Goal: Communication & Community: Connect with others

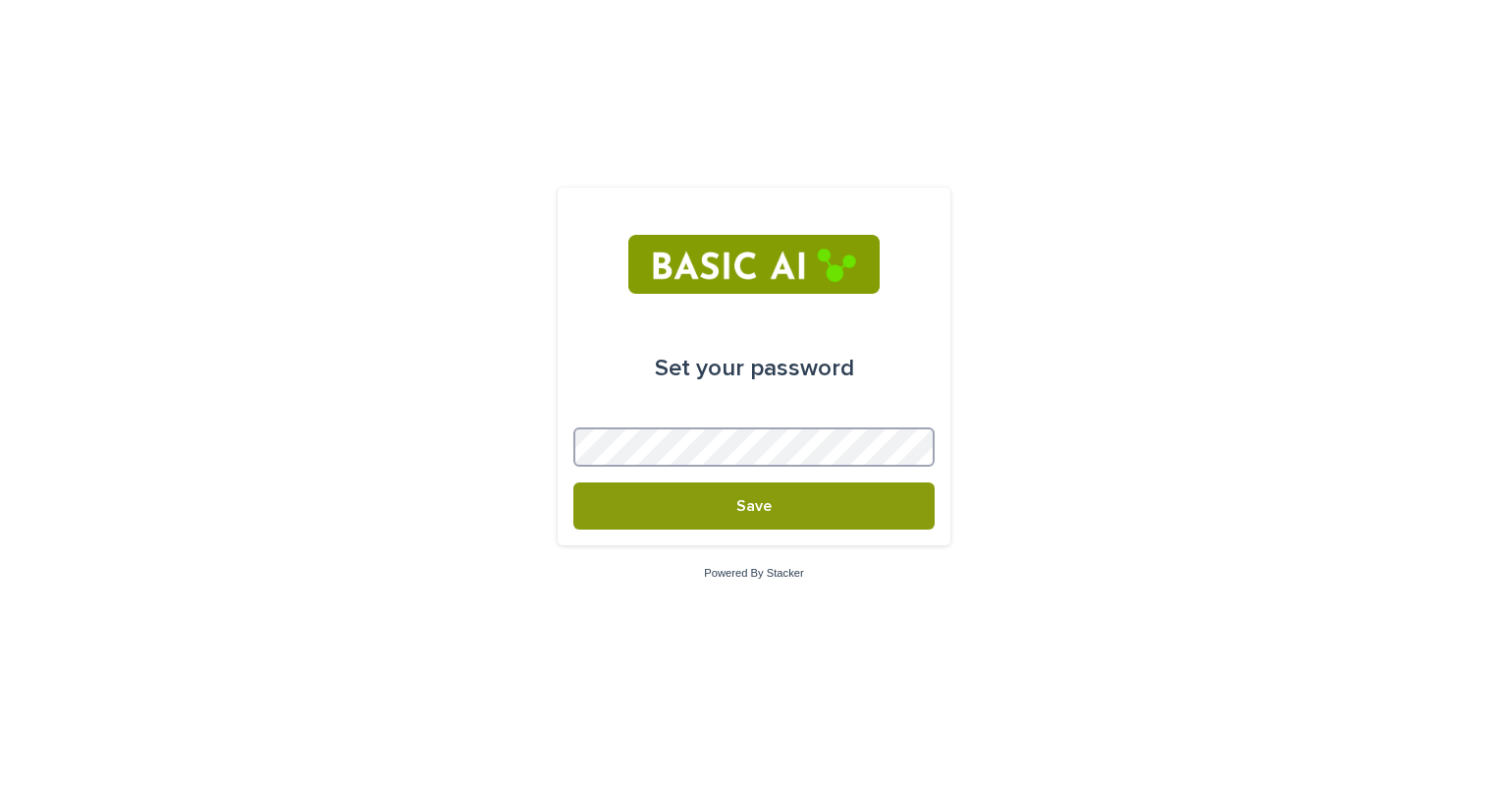
click at [573, 482] on button "Save" at bounding box center [753, 505] width 361 height 47
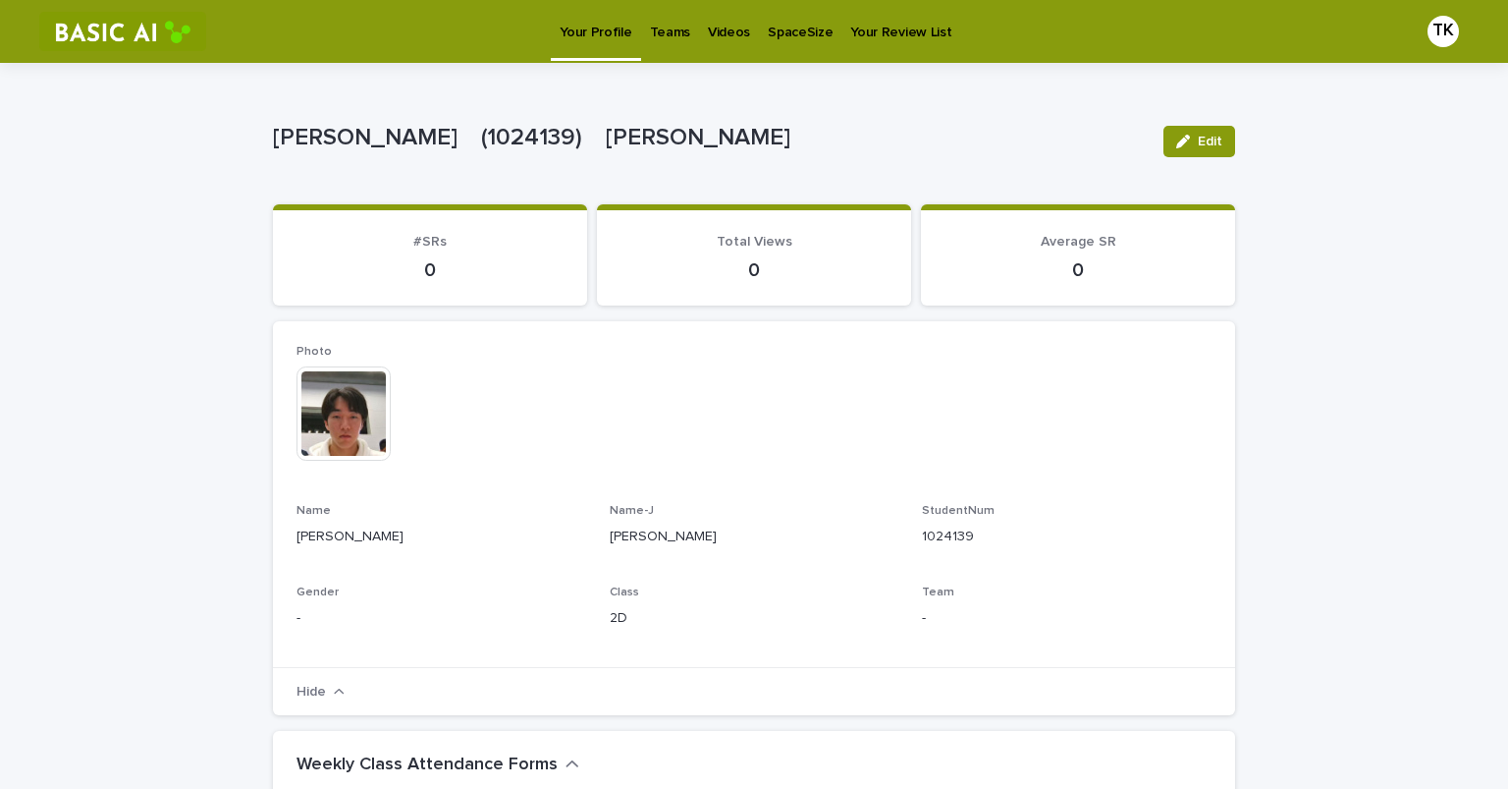
click at [650, 27] on p "Teams" at bounding box center [670, 20] width 40 height 41
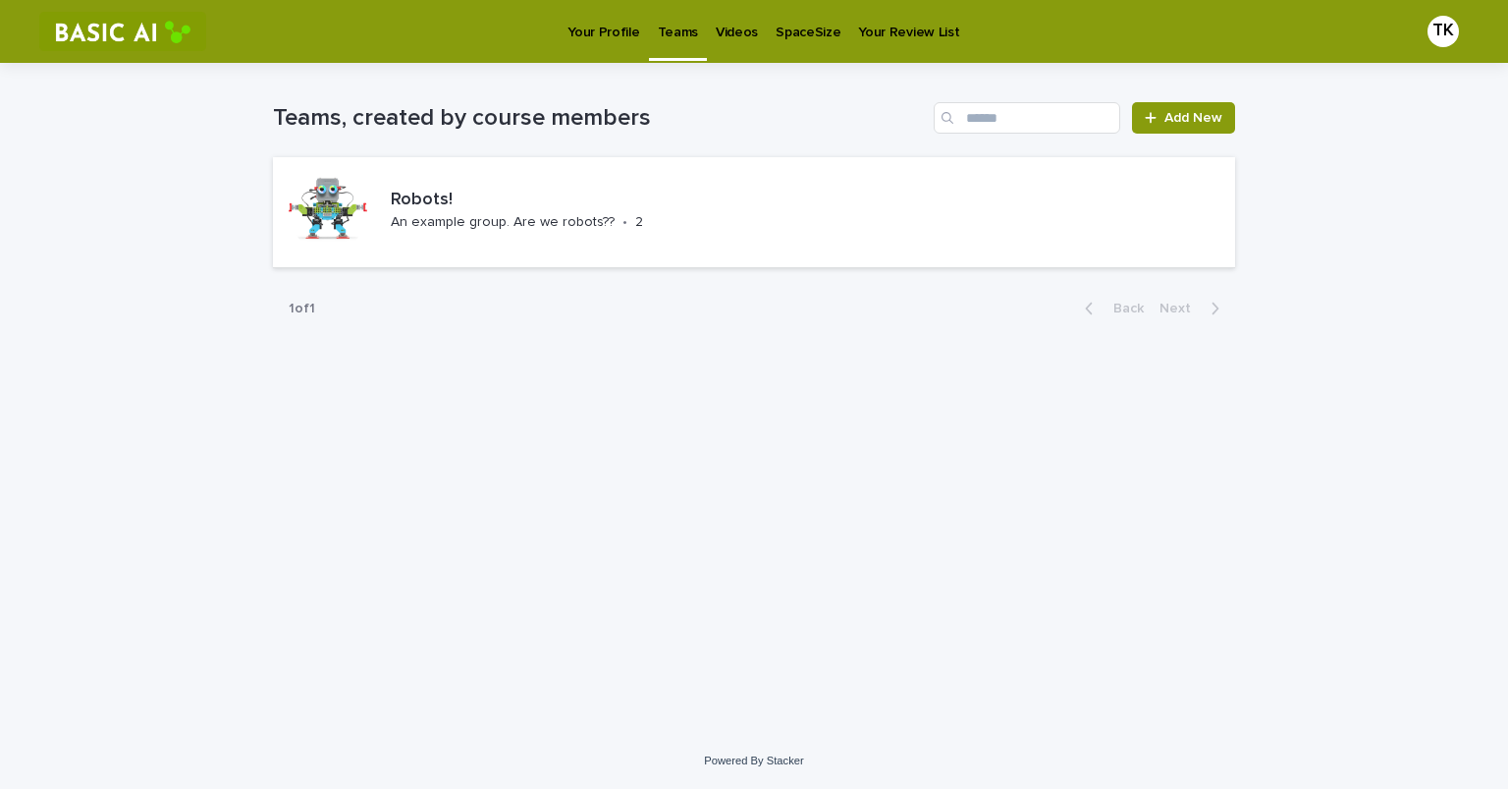
click at [722, 41] on link "Videos" at bounding box center [737, 30] width 60 height 61
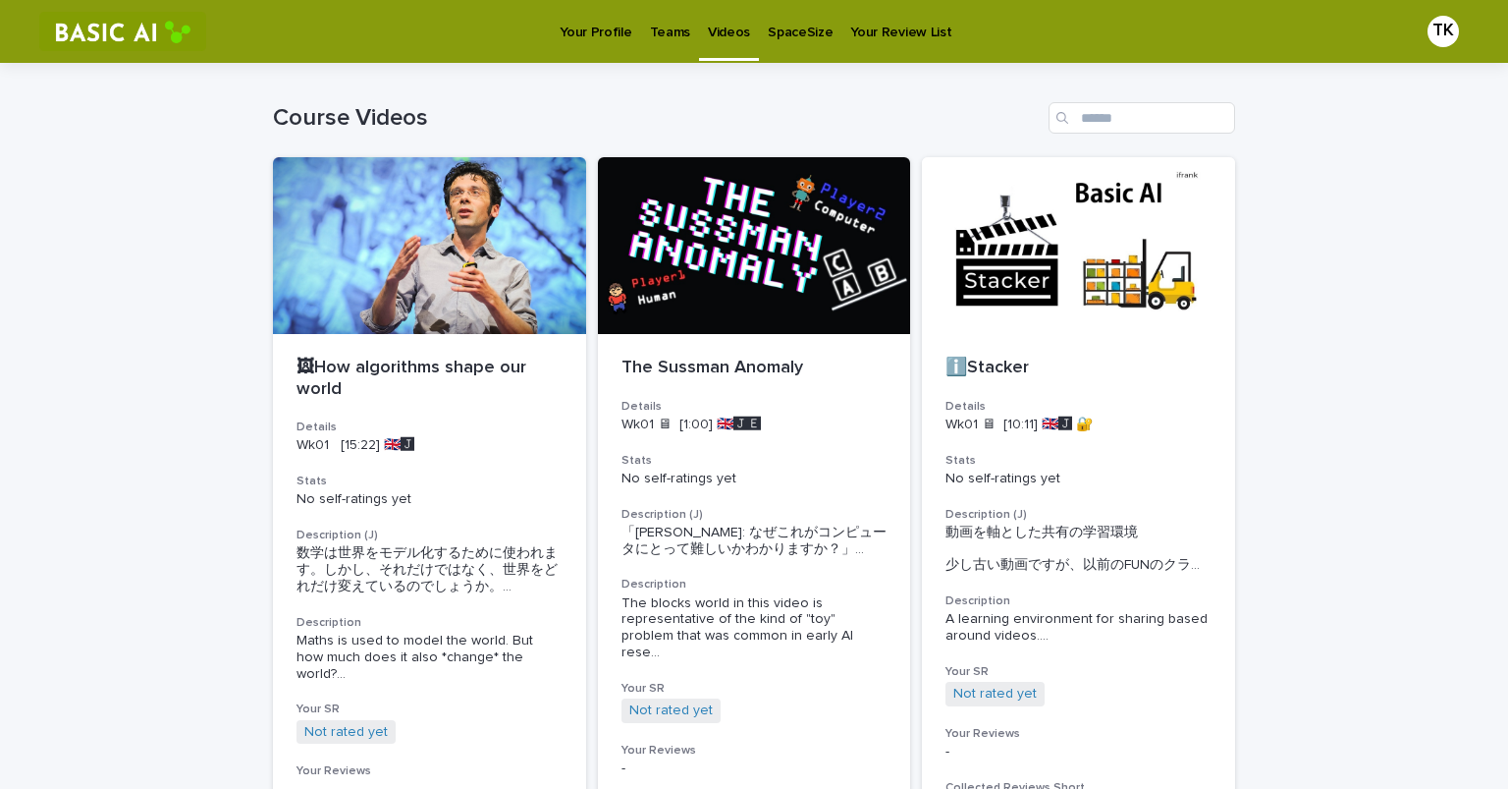
click at [853, 37] on p "Your Review List" at bounding box center [900, 20] width 101 height 41
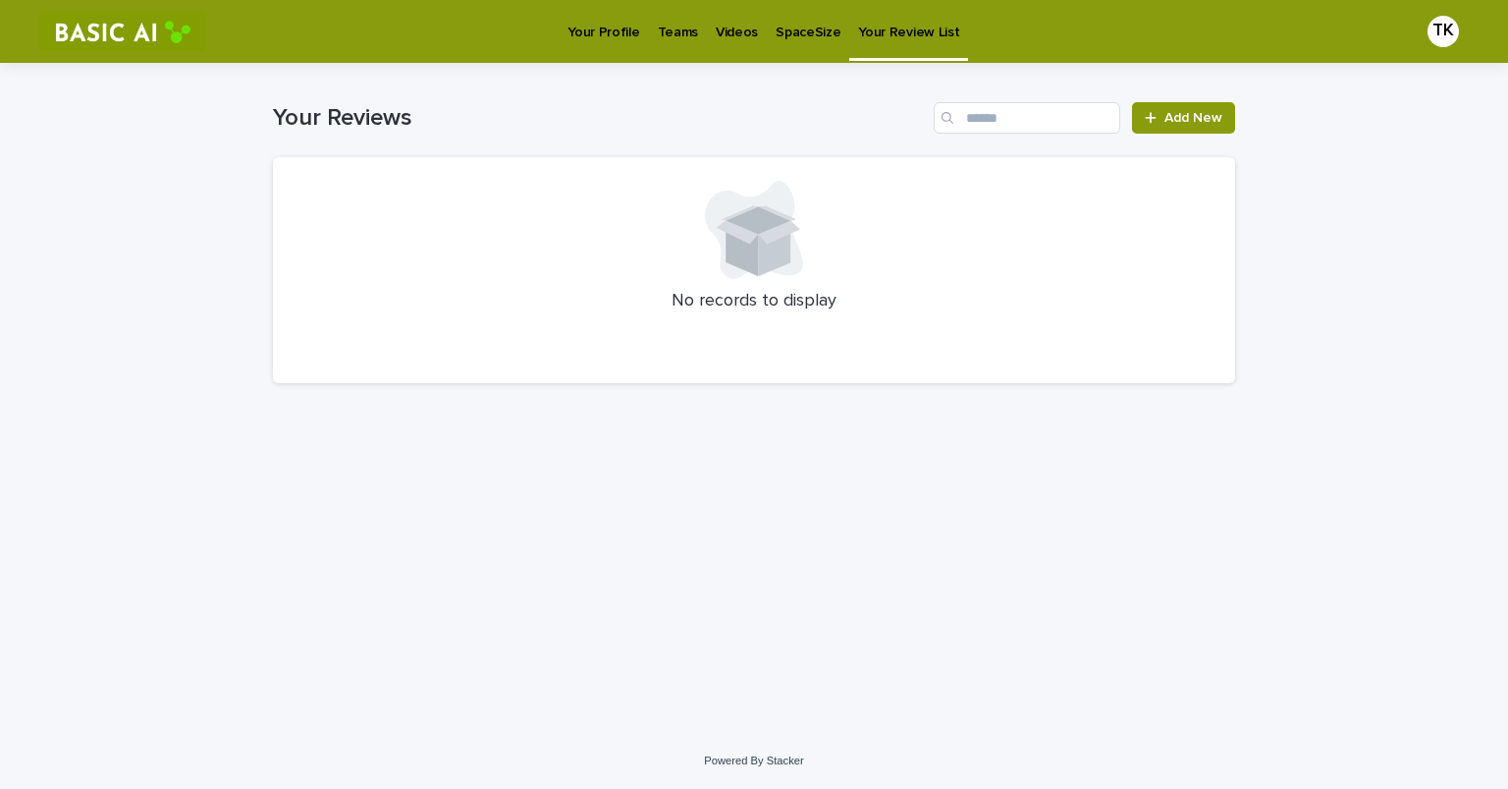
click at [776, 28] on p "SpaceSize" at bounding box center [808, 20] width 65 height 41
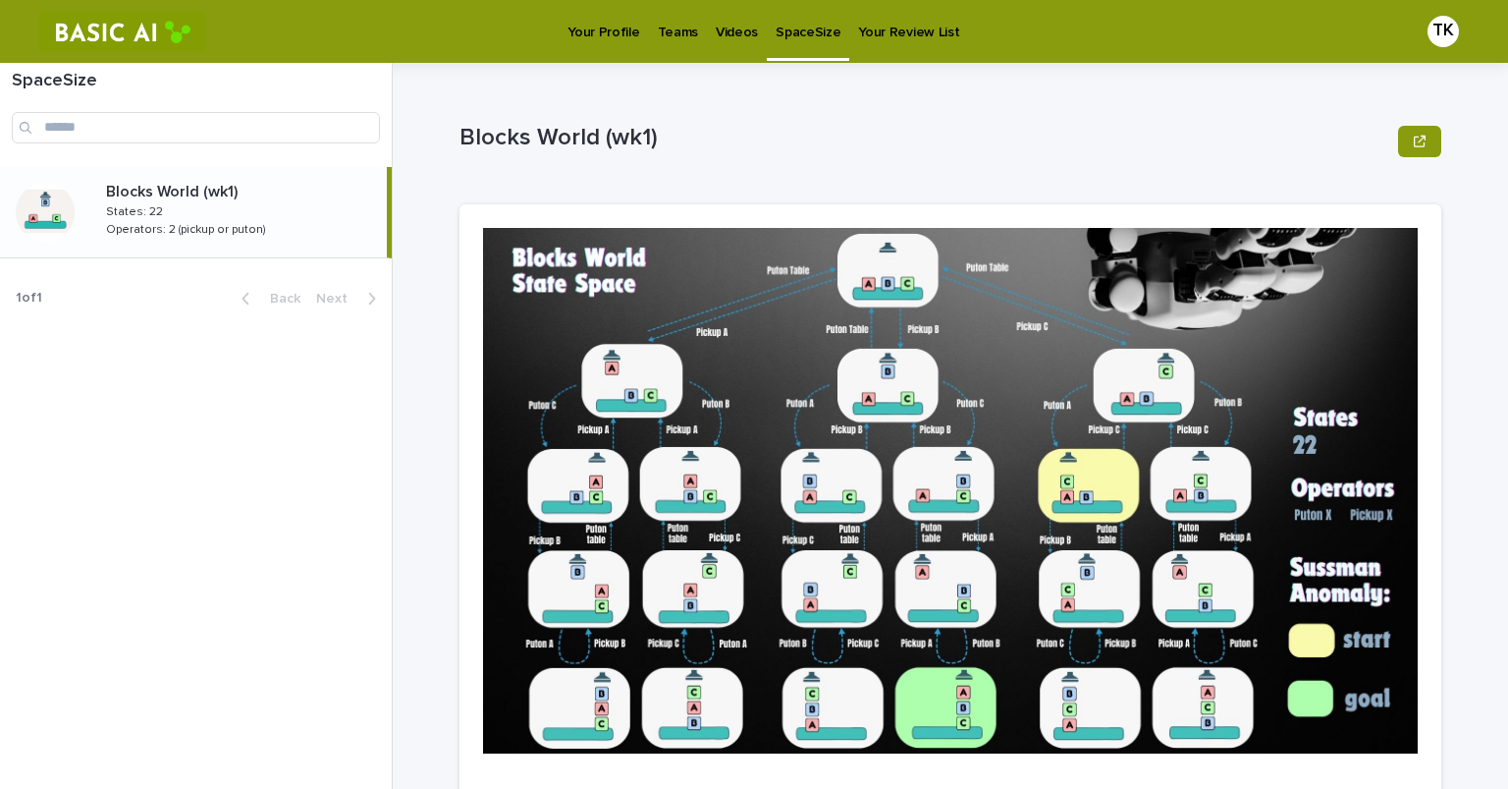
click at [586, 37] on p "Your Profile" at bounding box center [604, 20] width 72 height 41
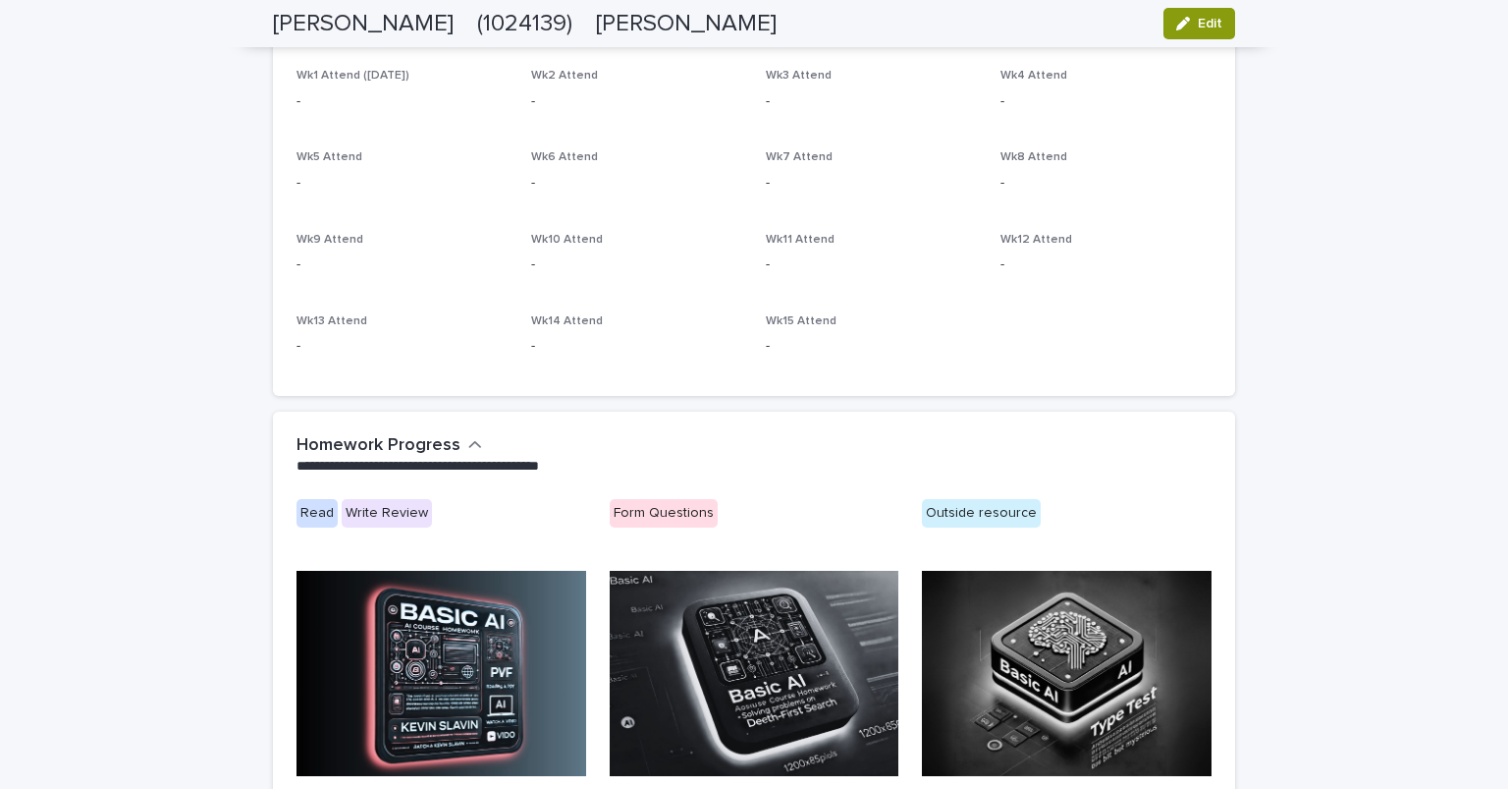
scroll to position [776, 0]
click at [642, 502] on div "Form Questions" at bounding box center [664, 513] width 108 height 28
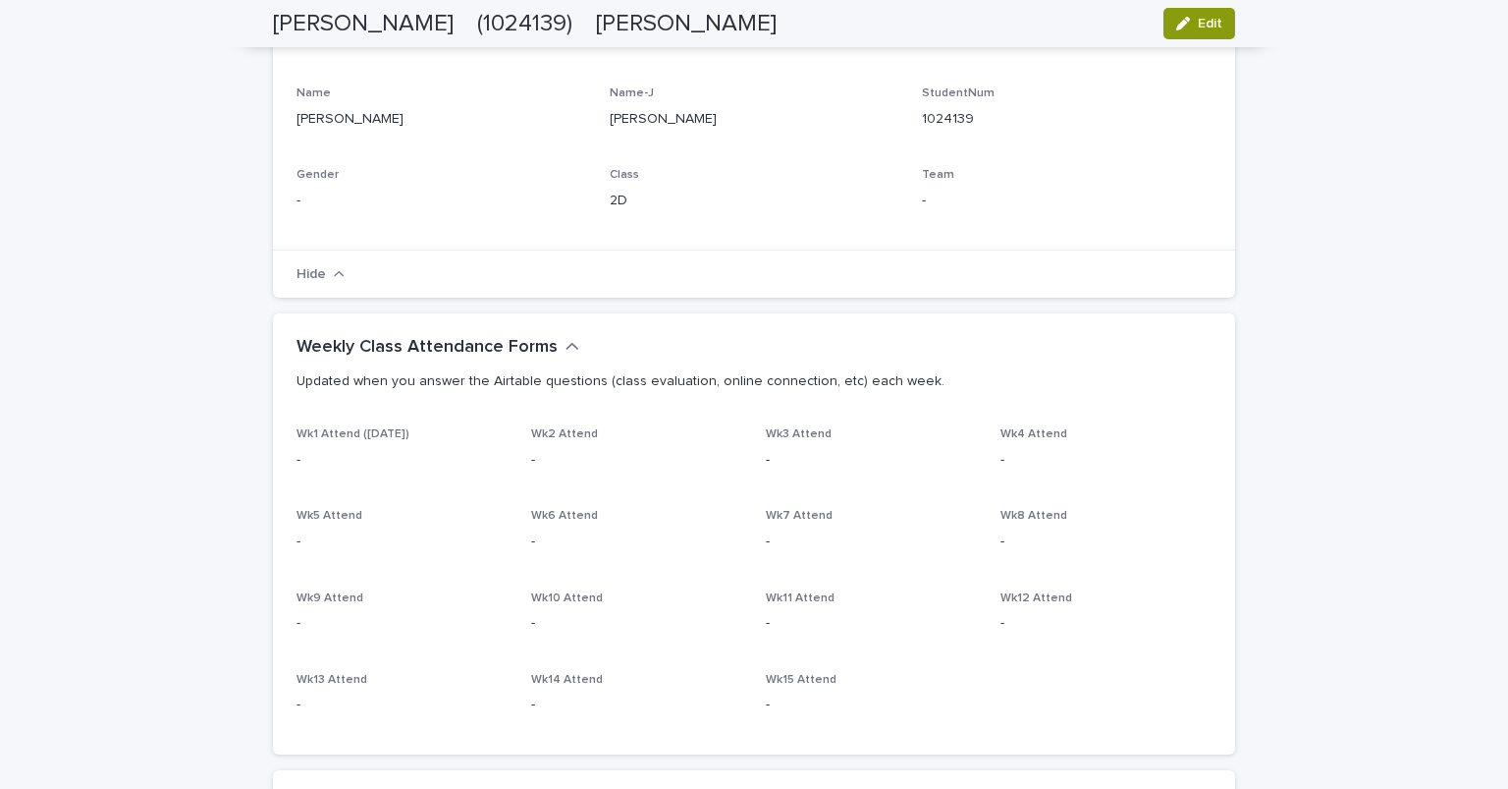
scroll to position [0, 0]
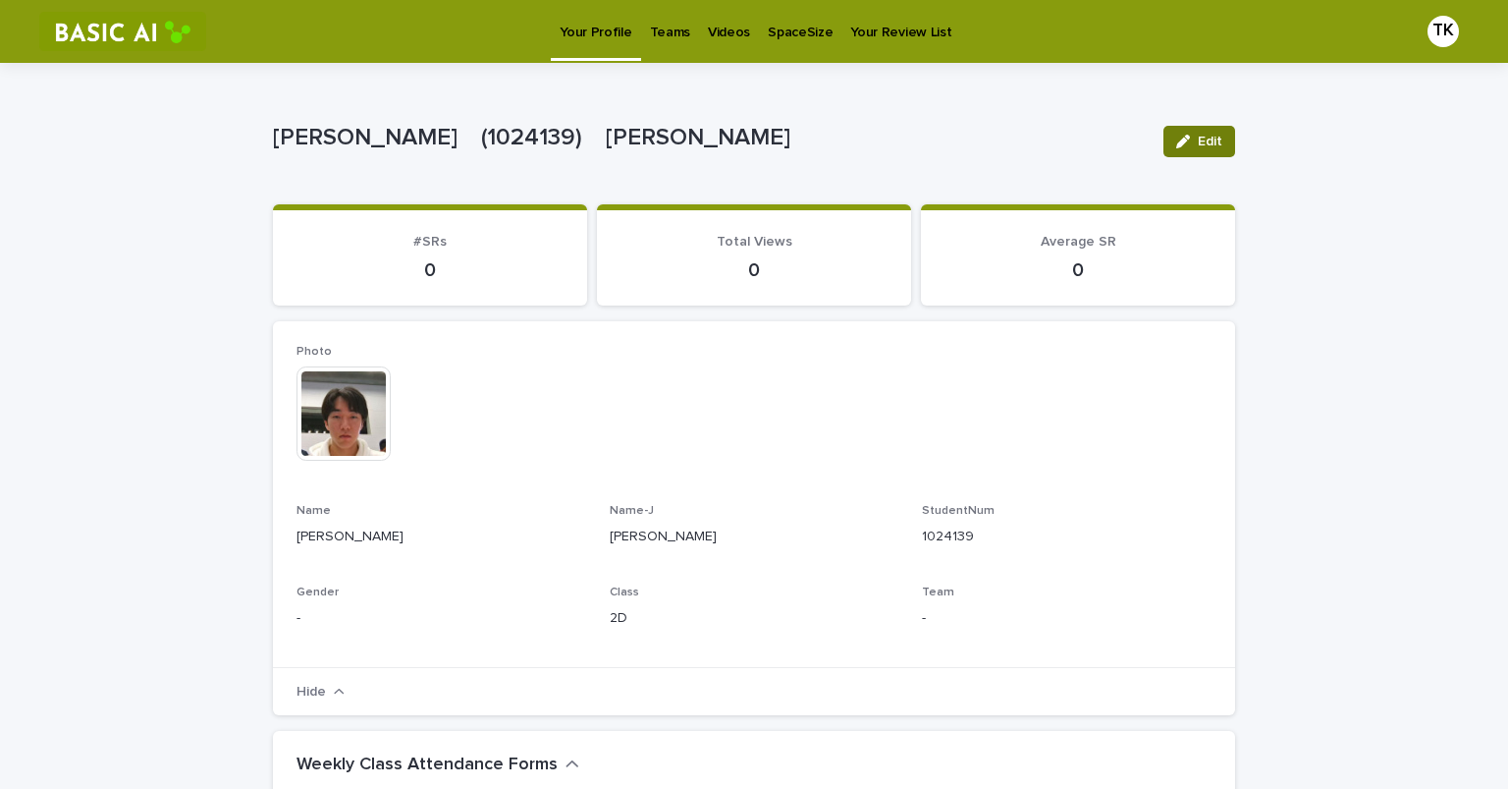
click at [1164, 151] on button "Edit" at bounding box center [1200, 141] width 72 height 31
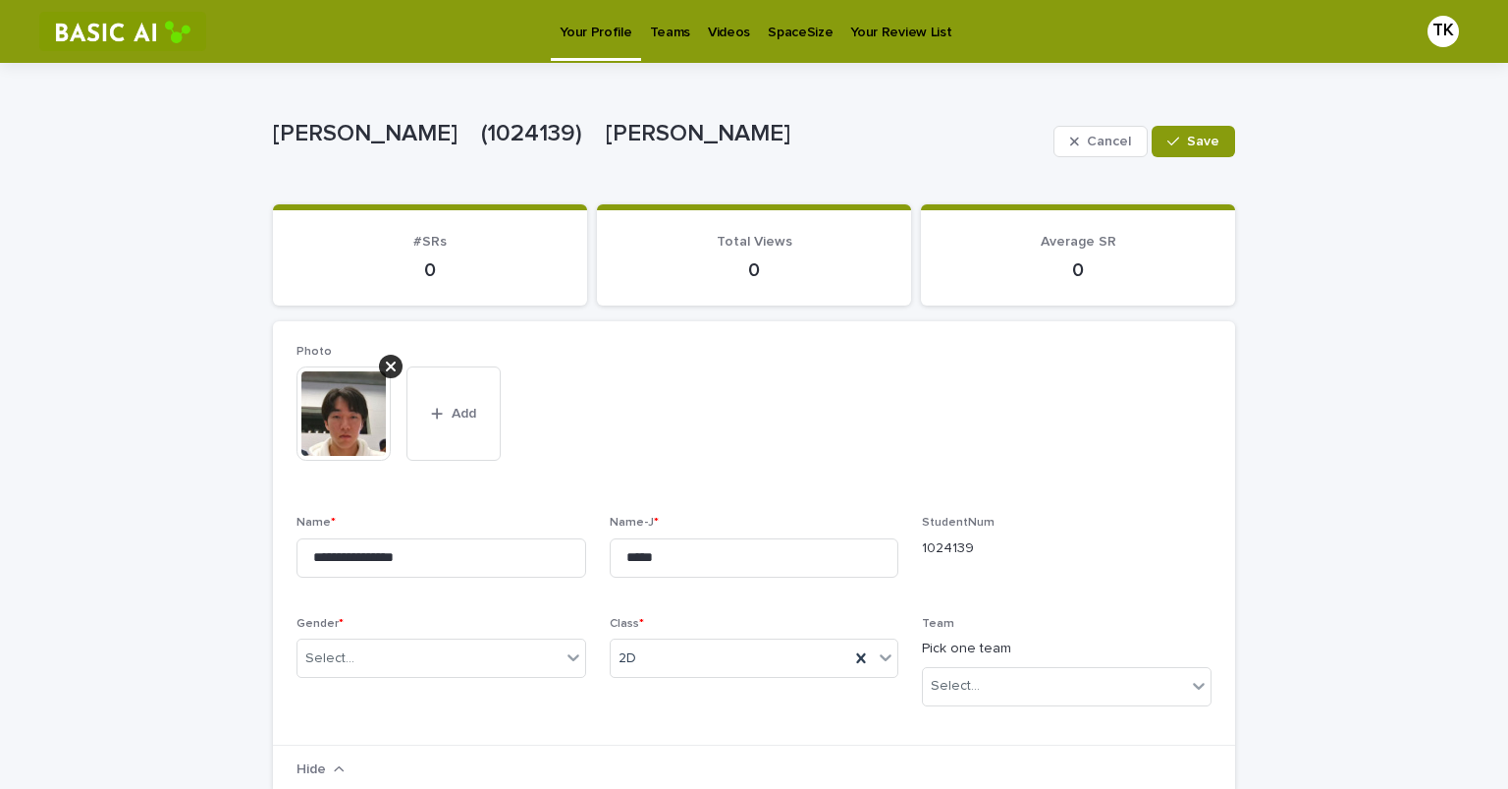
click at [1164, 151] on button "Save" at bounding box center [1193, 141] width 83 height 31
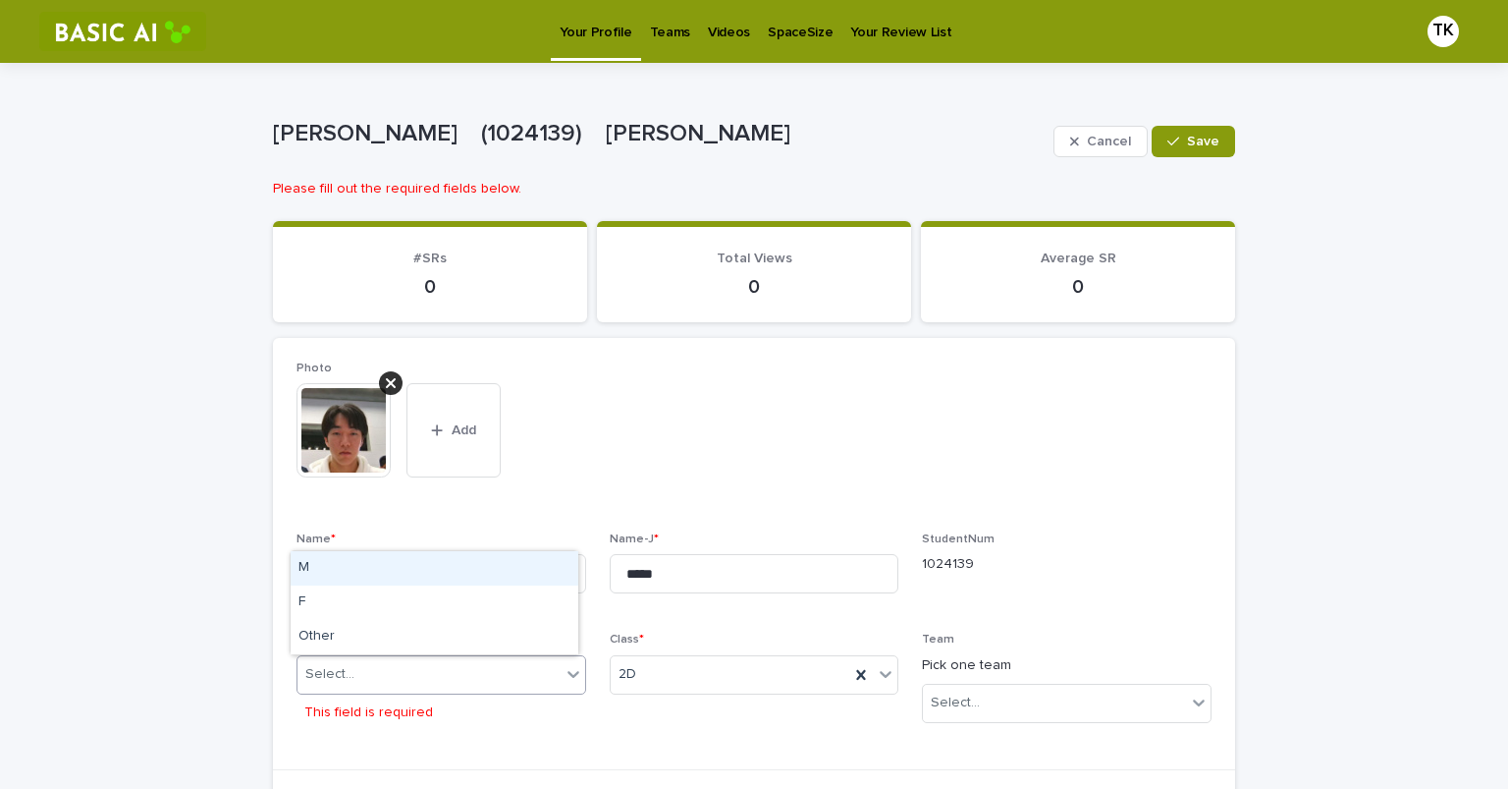
click at [562, 687] on div at bounding box center [574, 673] width 24 height 35
click at [486, 577] on div "M" at bounding box center [435, 568] width 288 height 34
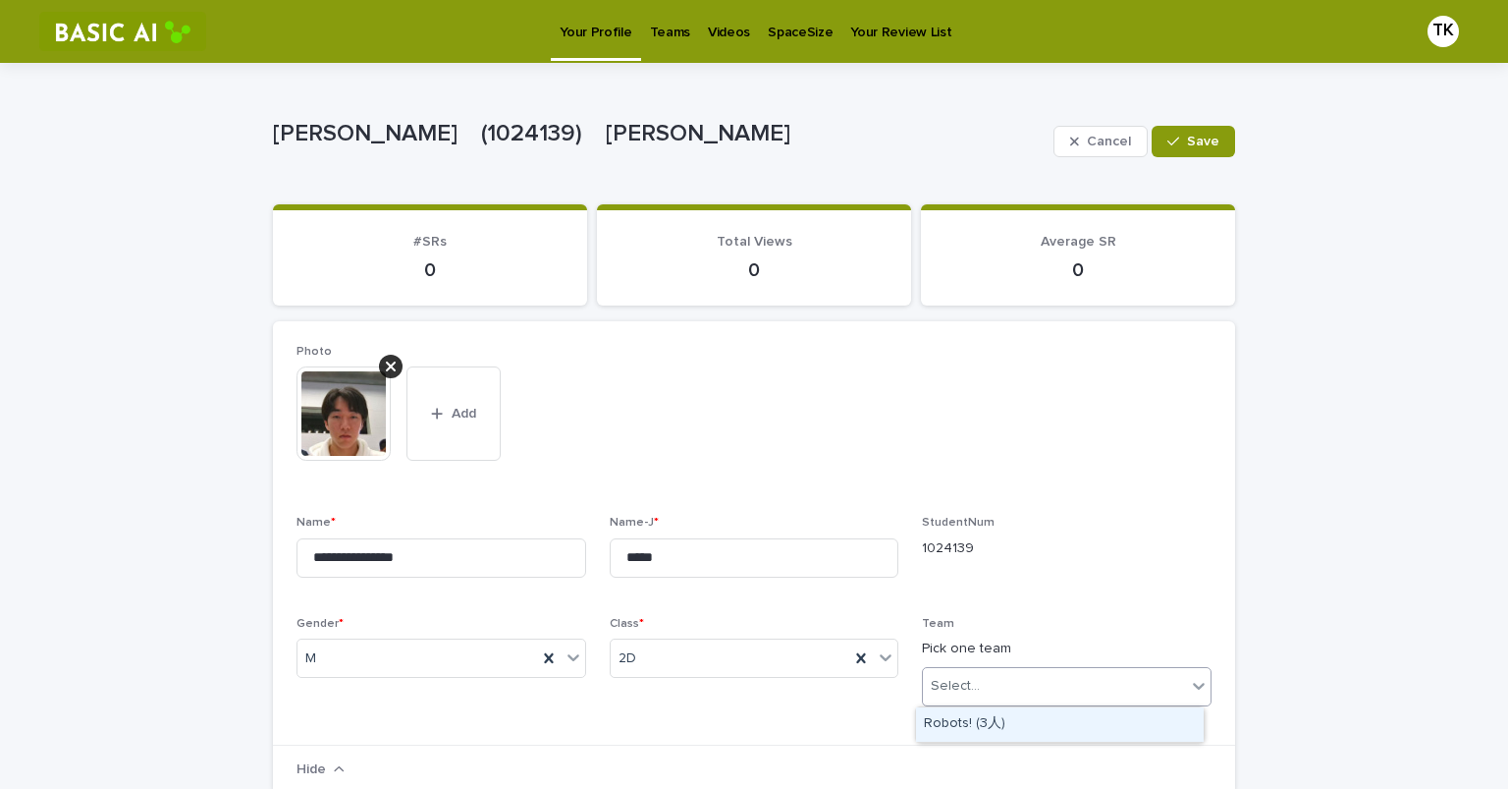
click at [932, 682] on div "Select..." at bounding box center [955, 686] width 49 height 21
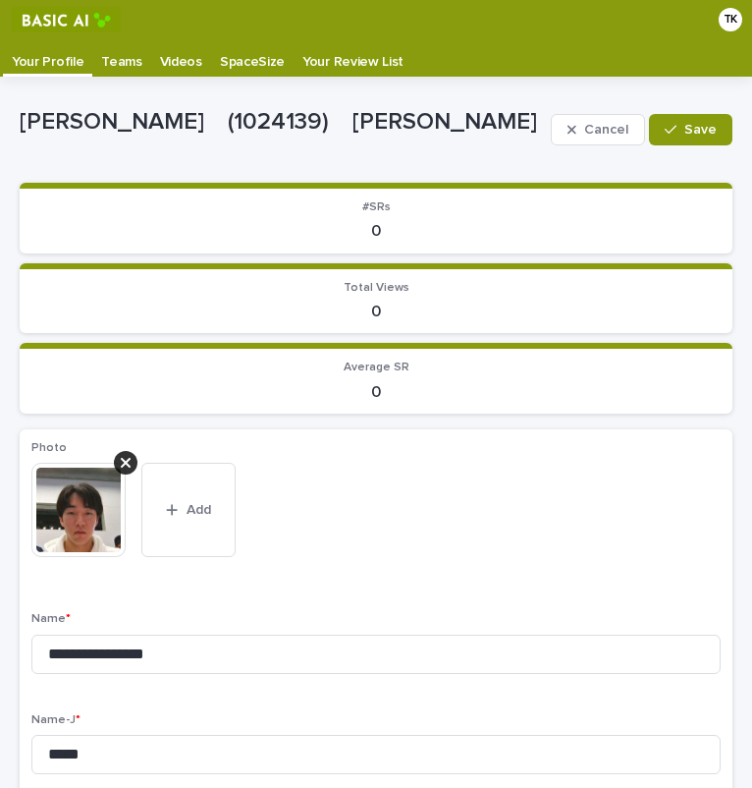
click at [430, 120] on p "TAKAHASHI Kazuki　(1024139)　髙橋　和希" at bounding box center [281, 122] width 523 height 28
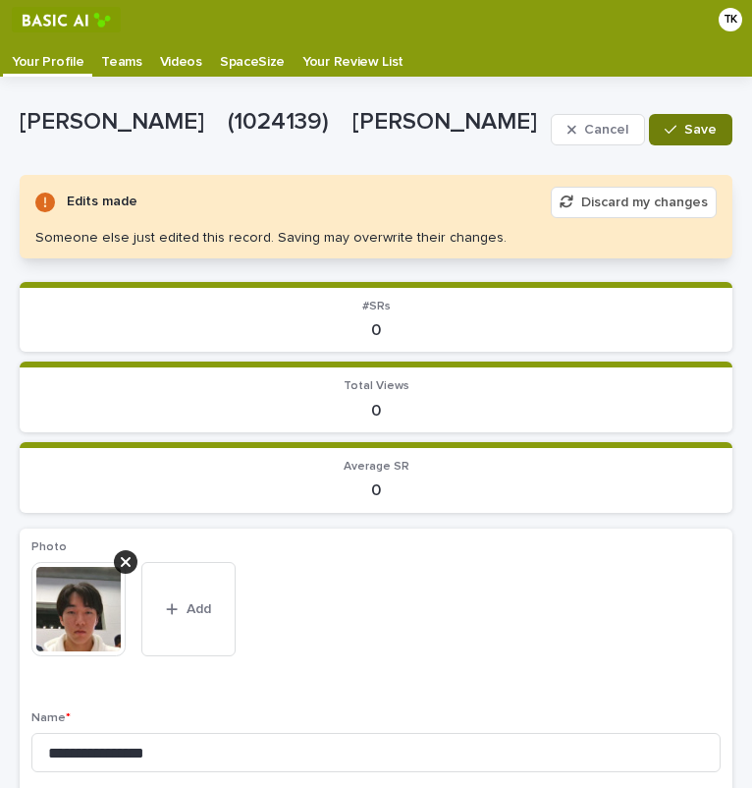
drag, startPoint x: 667, startPoint y: 195, endPoint x: 662, endPoint y: 124, distance: 71.9
click at [667, 195] on button "Discard my changes" at bounding box center [634, 202] width 166 height 31
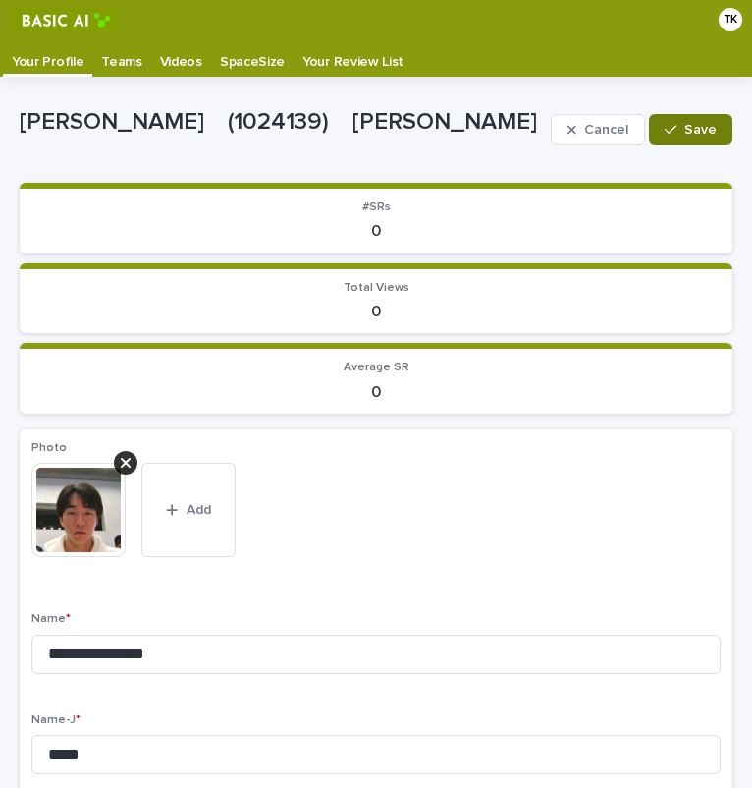
click at [665, 124] on icon "button" at bounding box center [671, 130] width 12 height 14
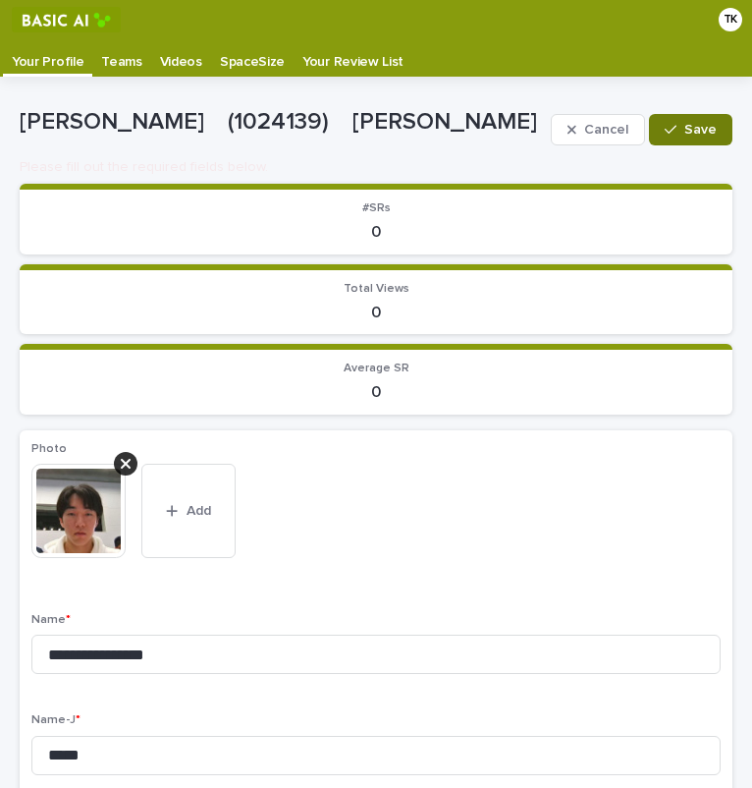
scroll to position [895, 0]
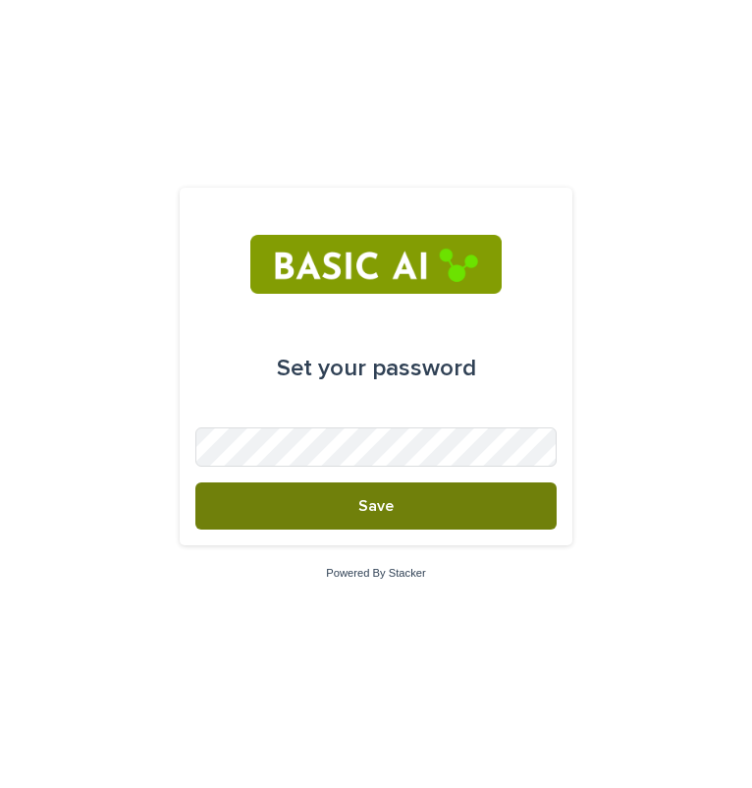
click at [463, 495] on button "Save" at bounding box center [375, 505] width 361 height 47
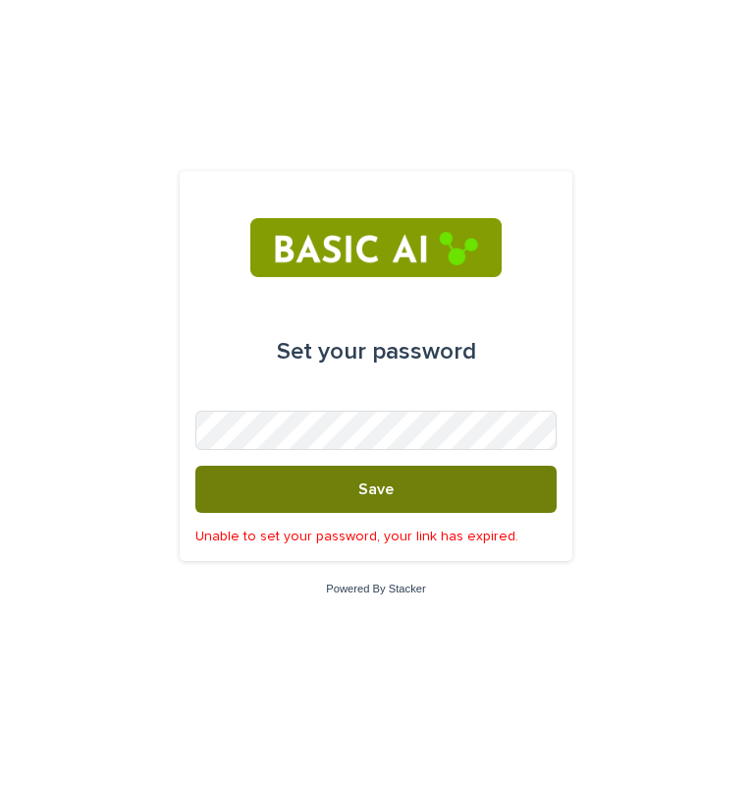
click at [379, 494] on span "Save" at bounding box center [375, 489] width 35 height 16
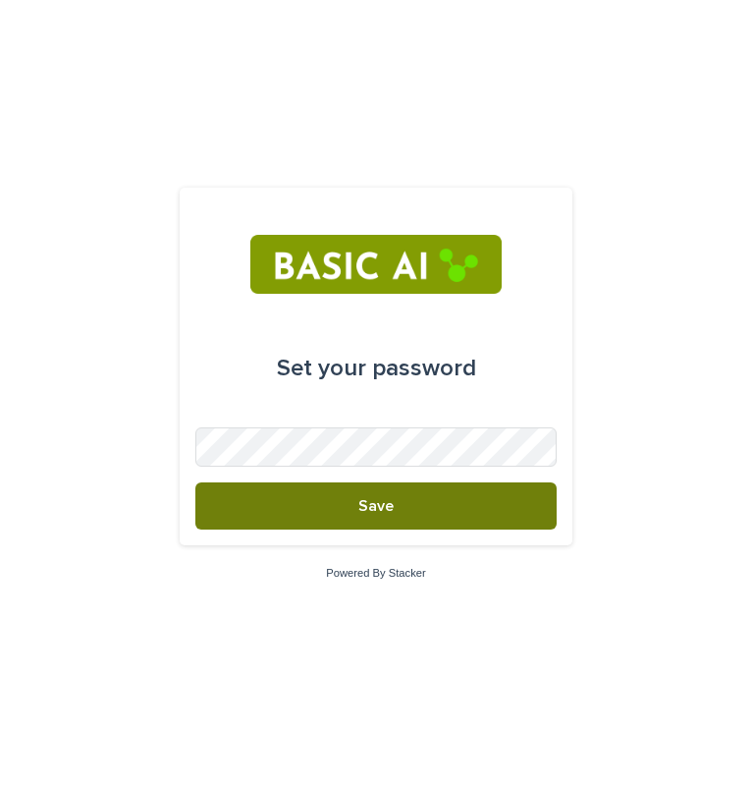
click at [401, 497] on button "Save" at bounding box center [375, 505] width 361 height 47
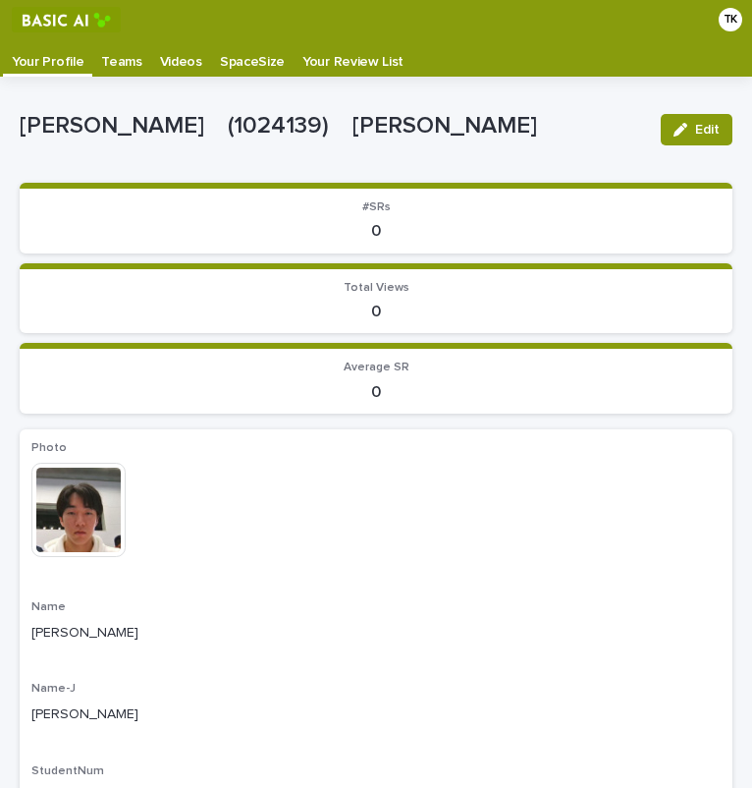
click at [333, 71] on link "Your Review List" at bounding box center [353, 57] width 119 height 37
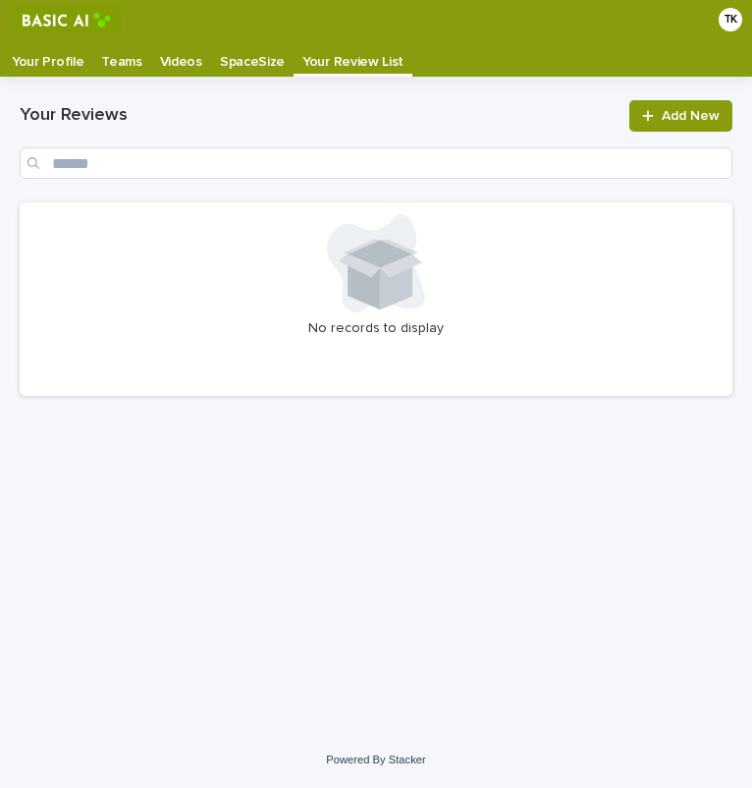
click at [329, 290] on icon at bounding box center [376, 263] width 98 height 98
click at [248, 64] on p "SpaceSize" at bounding box center [252, 54] width 65 height 31
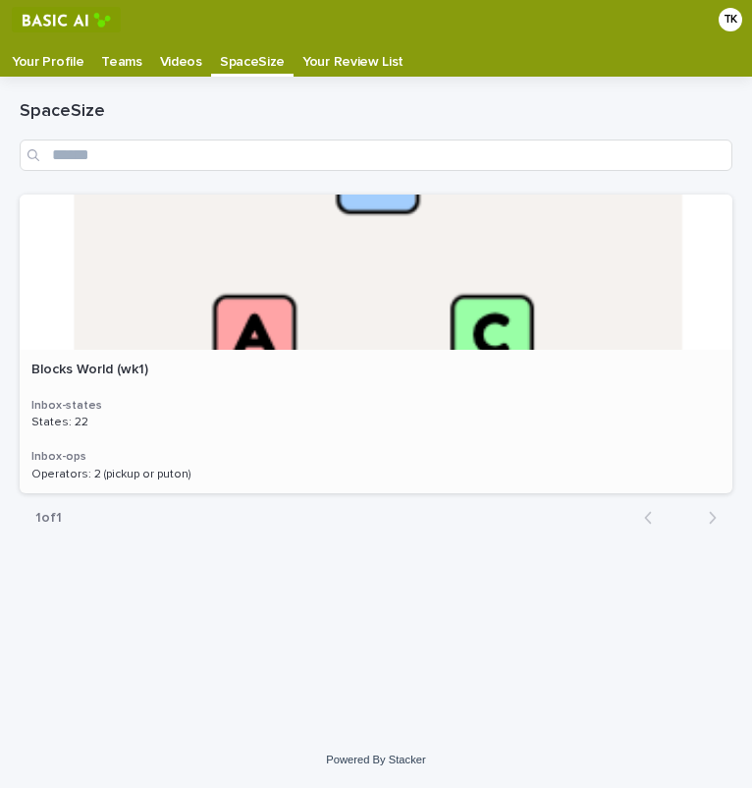
click at [232, 362] on p at bounding box center [375, 369] width 689 height 17
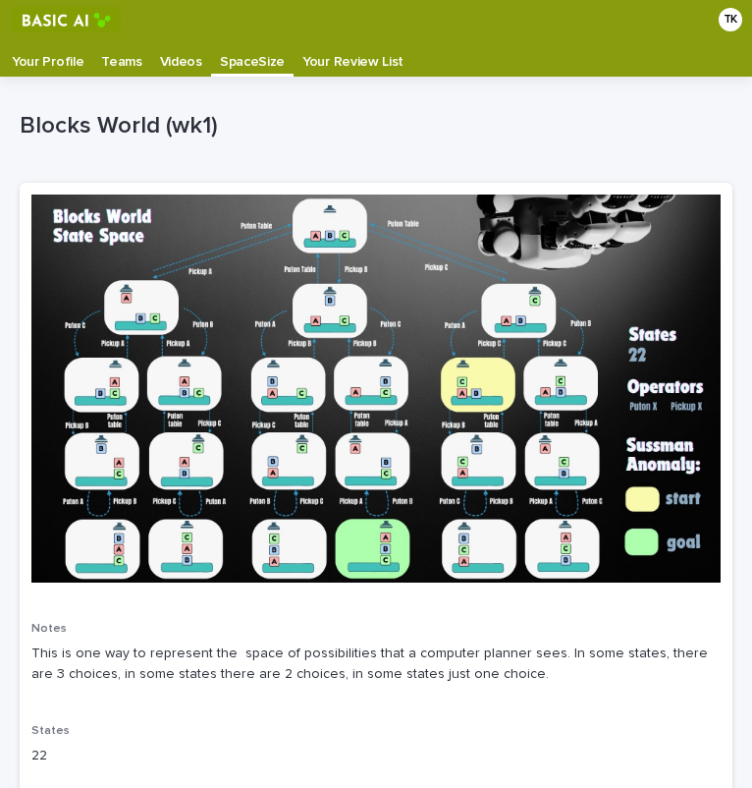
click at [171, 60] on p "Videos" at bounding box center [181, 54] width 42 height 31
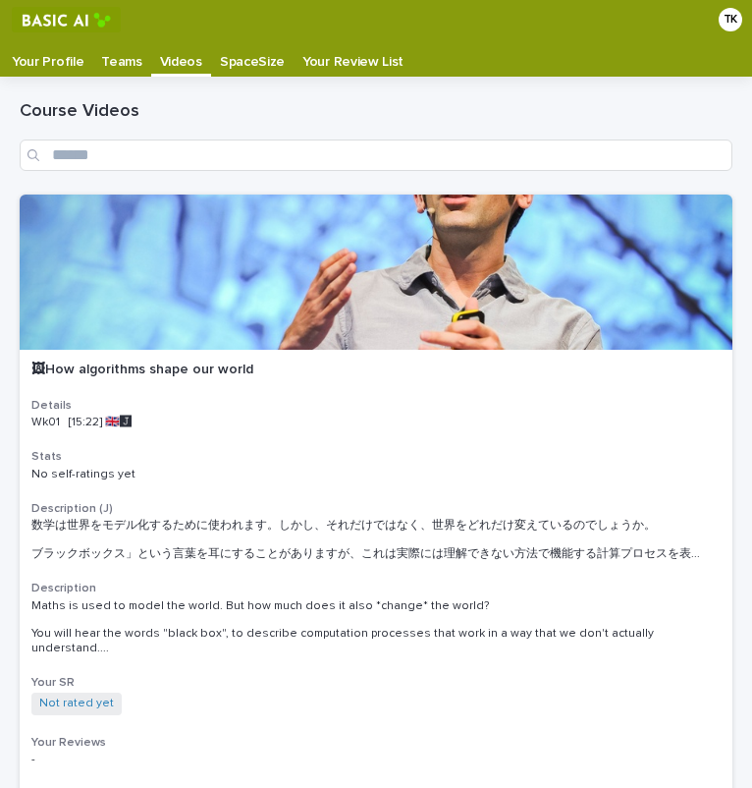
click at [129, 66] on p "Teams" at bounding box center [121, 54] width 40 height 31
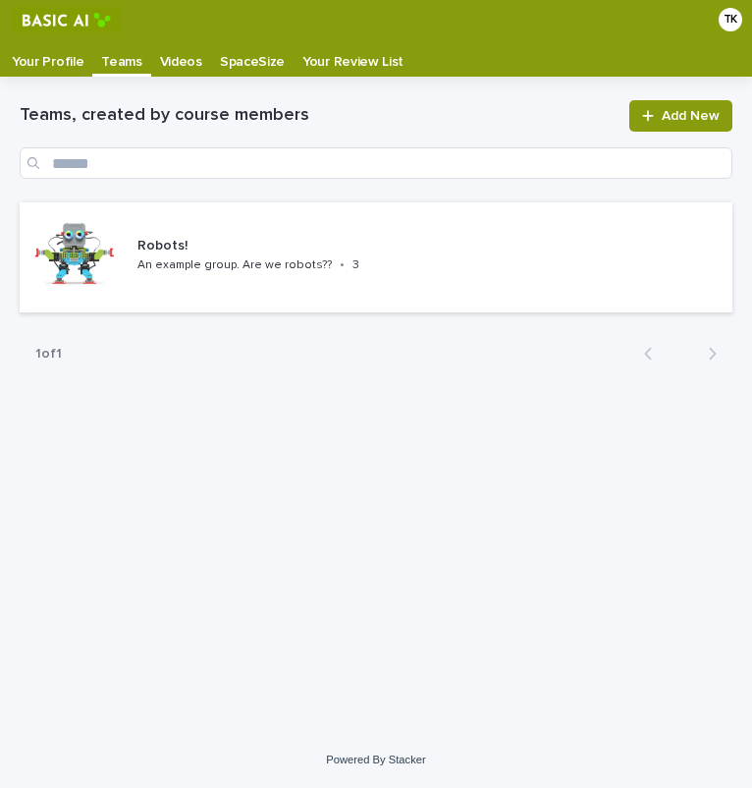
click at [46, 51] on p "Your Profile" at bounding box center [48, 54] width 72 height 31
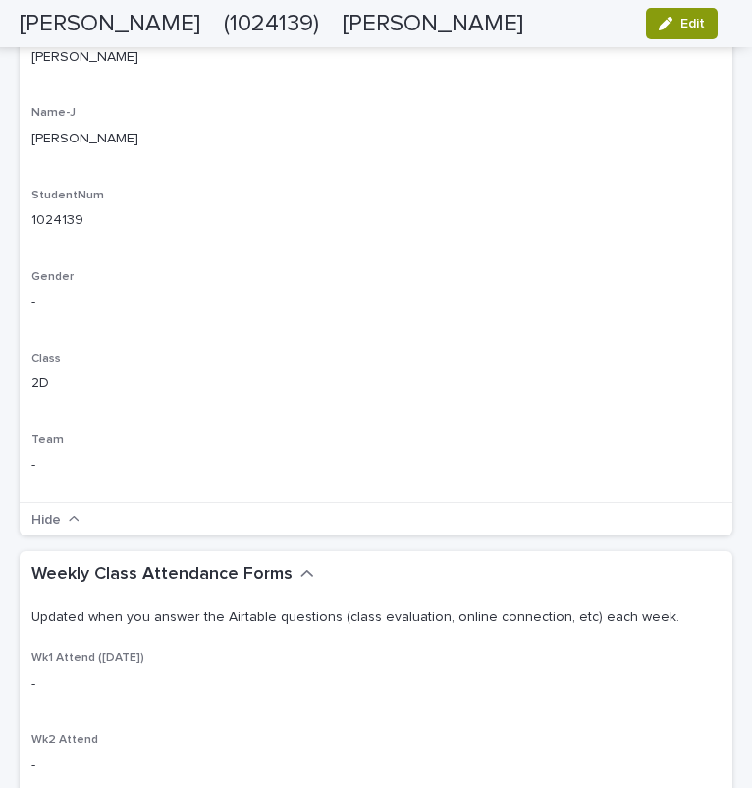
scroll to position [634, 0]
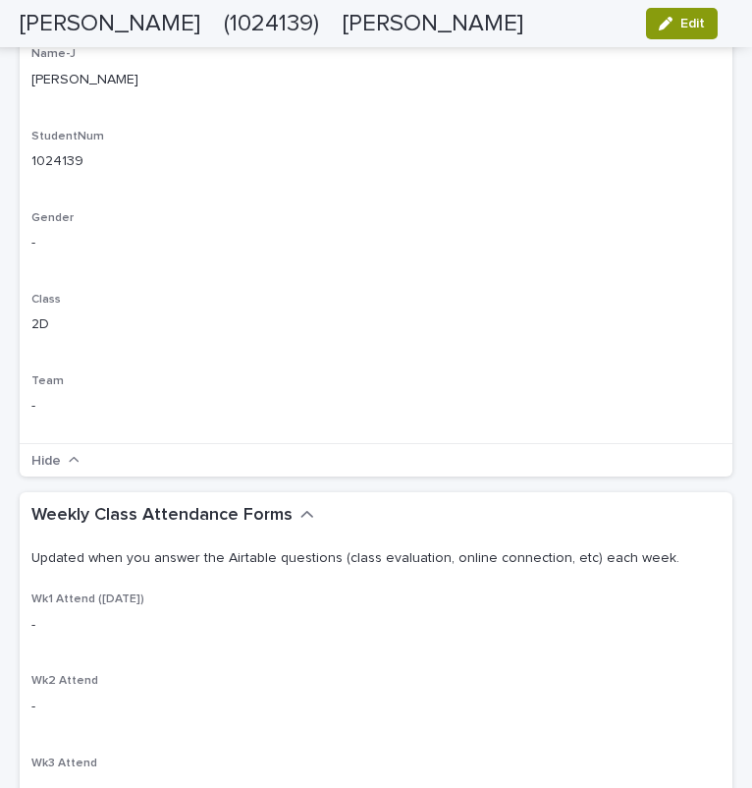
click at [69, 458] on icon "button" at bounding box center [74, 460] width 11 height 14
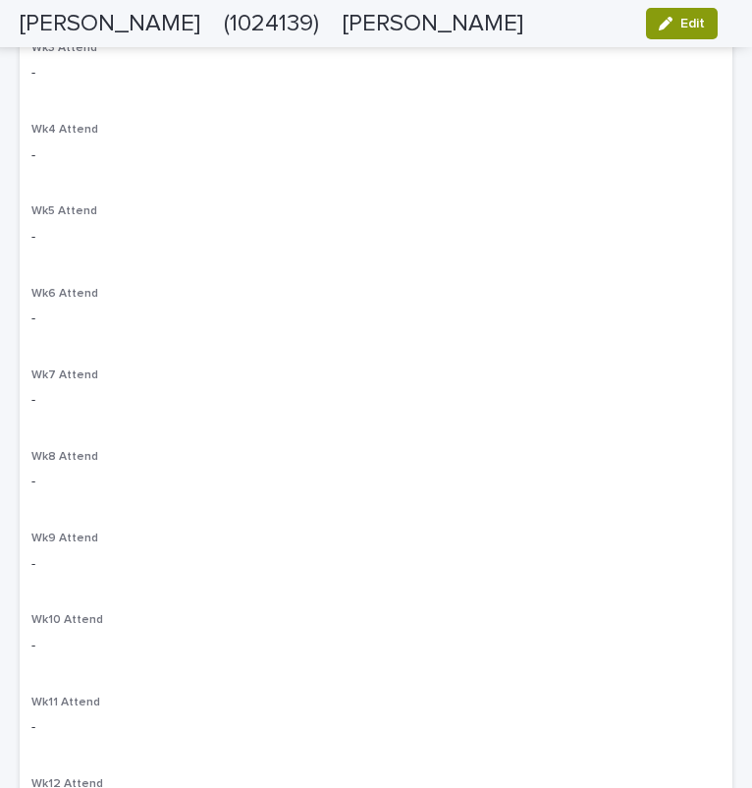
scroll to position [0, 0]
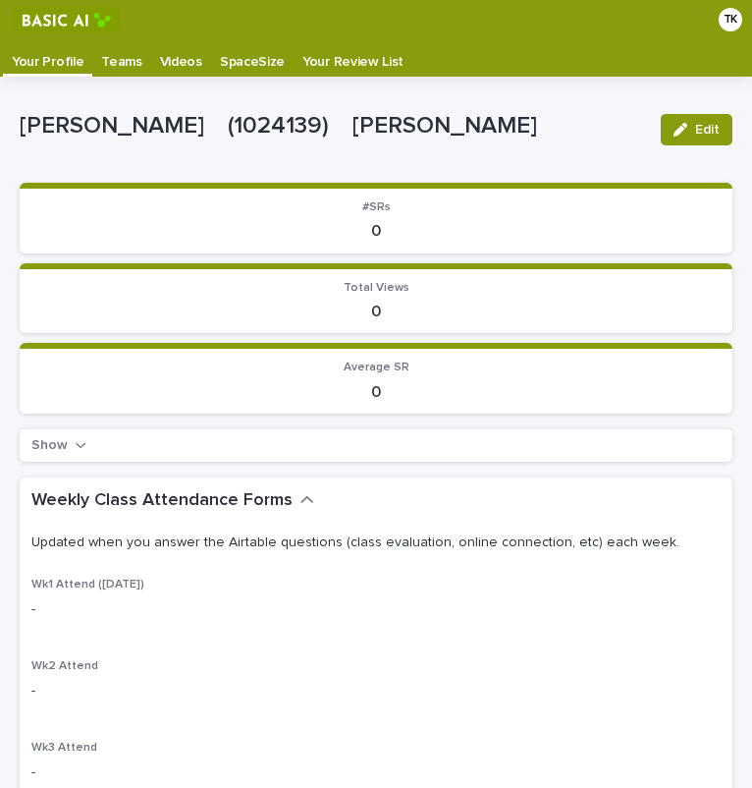
click at [309, 61] on p "Your Review List" at bounding box center [352, 54] width 101 height 31
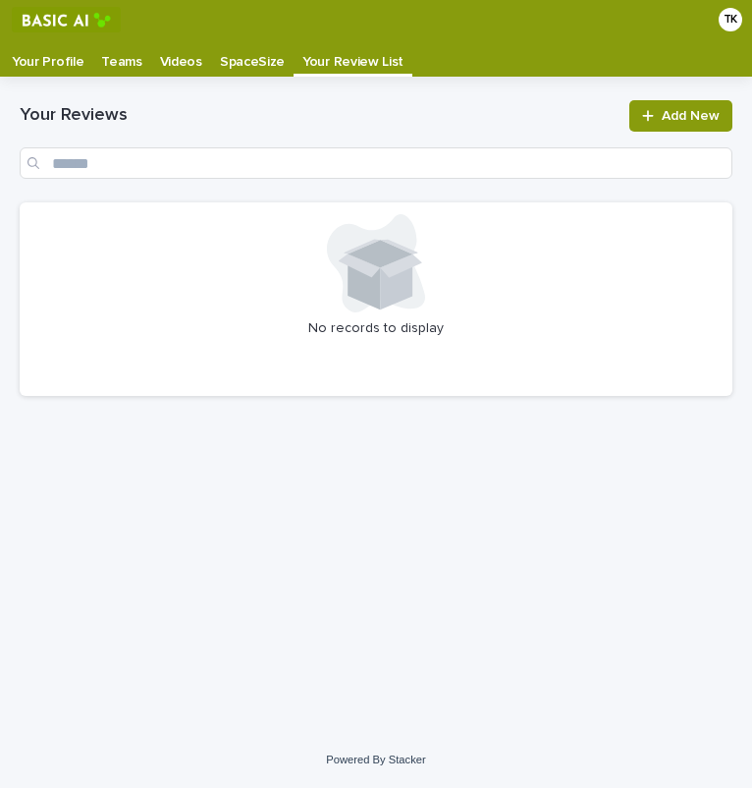
click at [269, 62] on p "SpaceSize" at bounding box center [252, 54] width 65 height 31
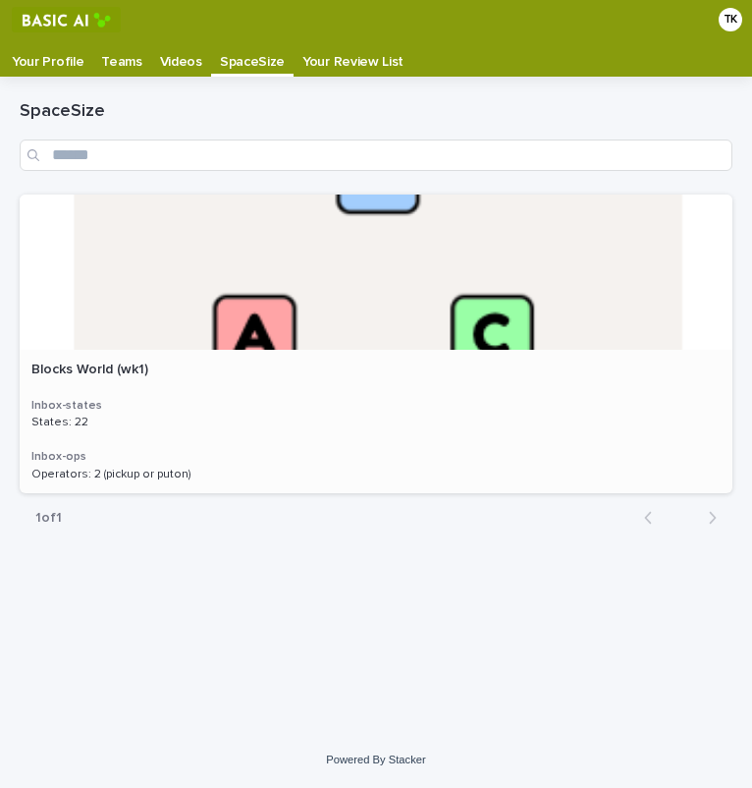
click at [290, 368] on p at bounding box center [375, 369] width 689 height 17
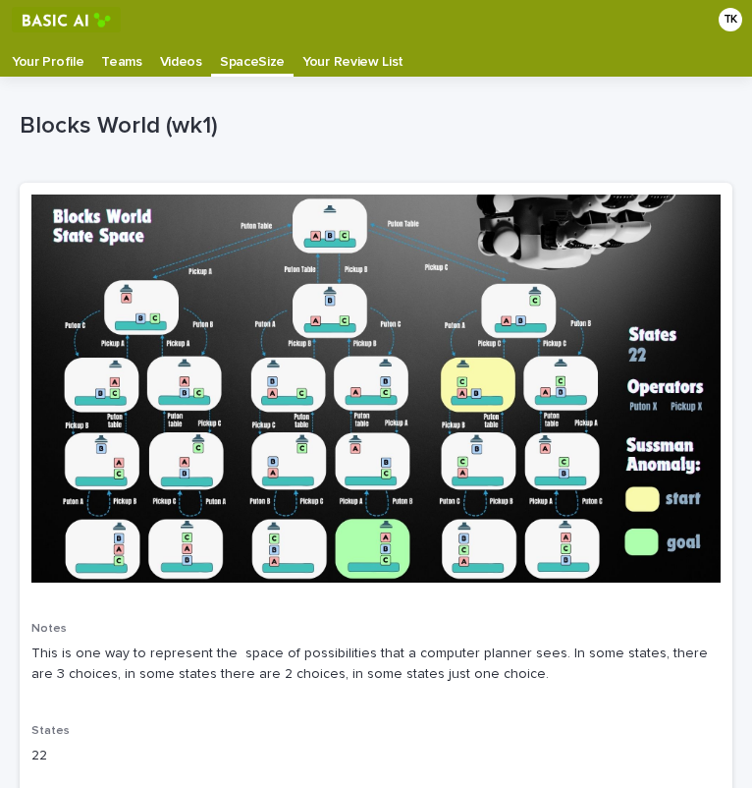
scroll to position [1, 0]
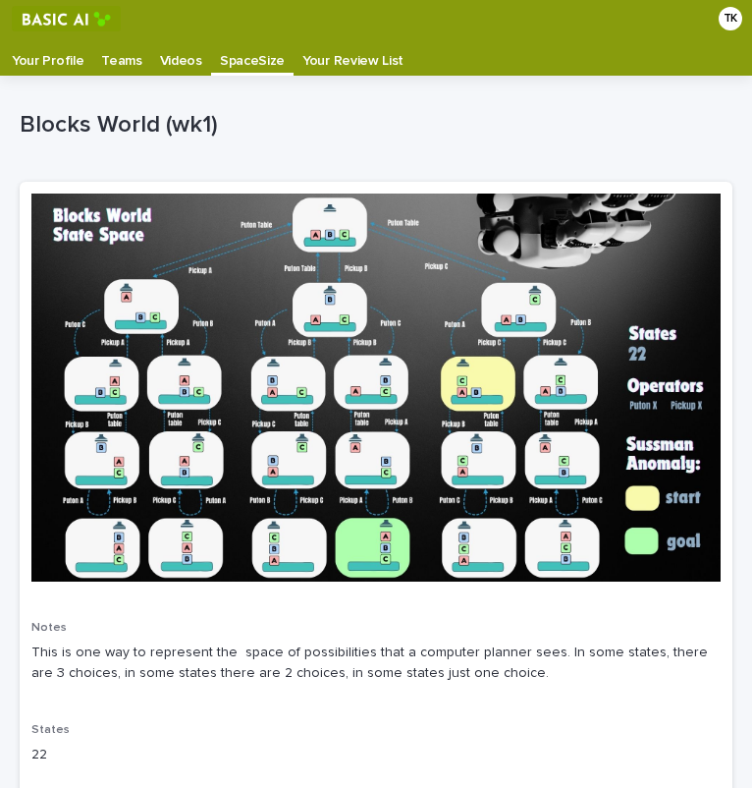
click at [180, 49] on p "Videos" at bounding box center [181, 53] width 42 height 31
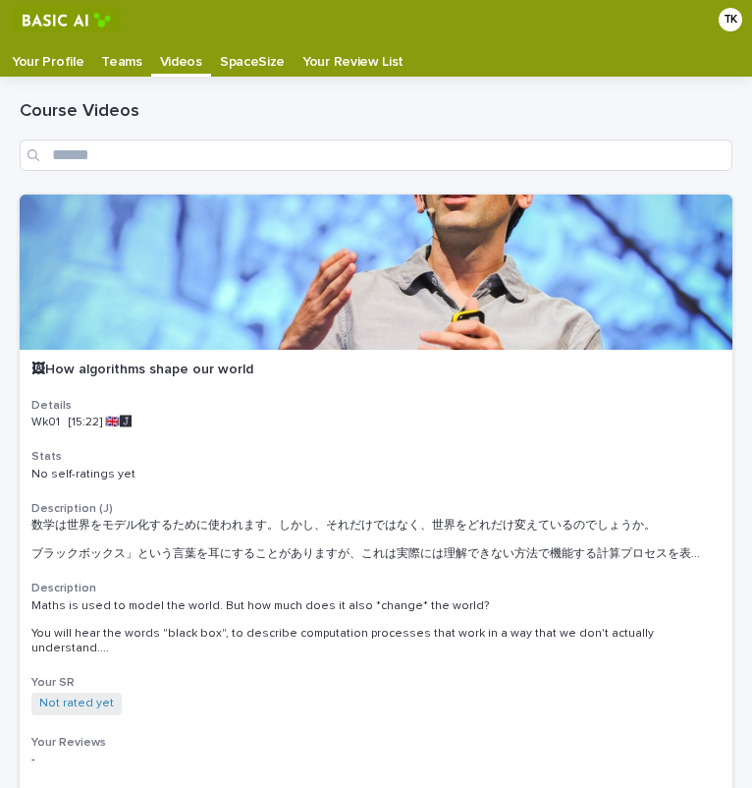
click at [38, 49] on p "Your Profile" at bounding box center [48, 54] width 72 height 31
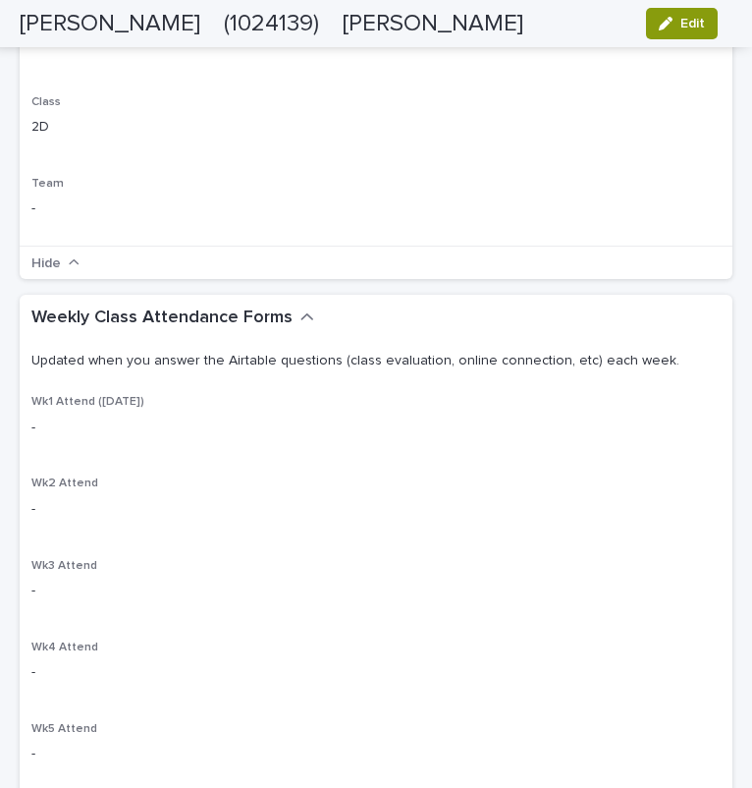
scroll to position [833, 0]
click at [161, 404] on p "Wk1 Attend (Sep 28)" at bounding box center [375, 401] width 689 height 14
click at [99, 416] on p "-" at bounding box center [375, 426] width 689 height 21
click at [40, 420] on p "-" at bounding box center [375, 426] width 689 height 21
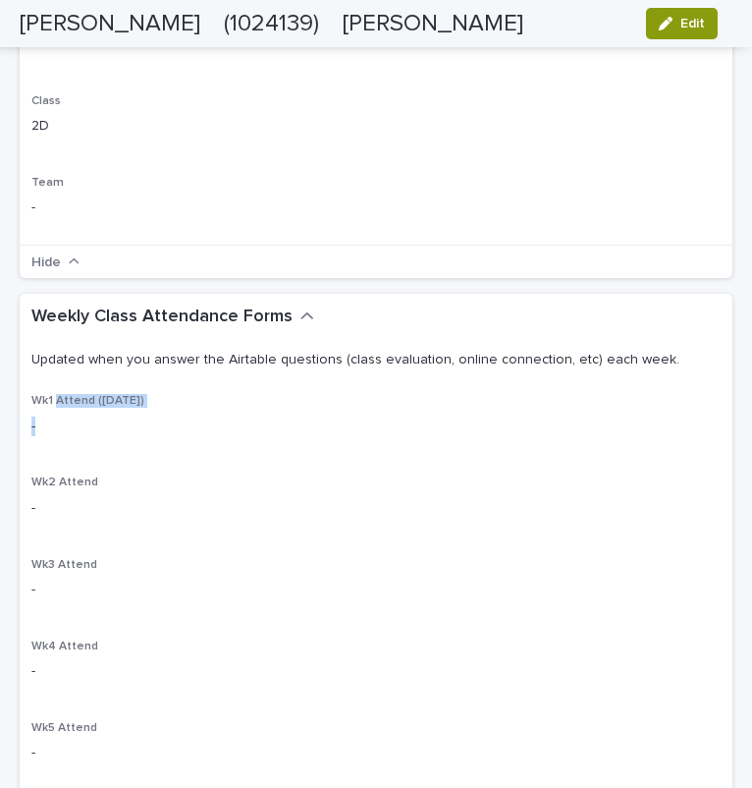
drag, startPoint x: 40, startPoint y: 420, endPoint x: 79, endPoint y: 400, distance: 43.5
click at [79, 400] on div "Wk1 Attend (Sep 28) -" at bounding box center [375, 423] width 689 height 58
click at [79, 400] on span "Wk1 Attend (Sep 28)" at bounding box center [87, 401] width 113 height 12
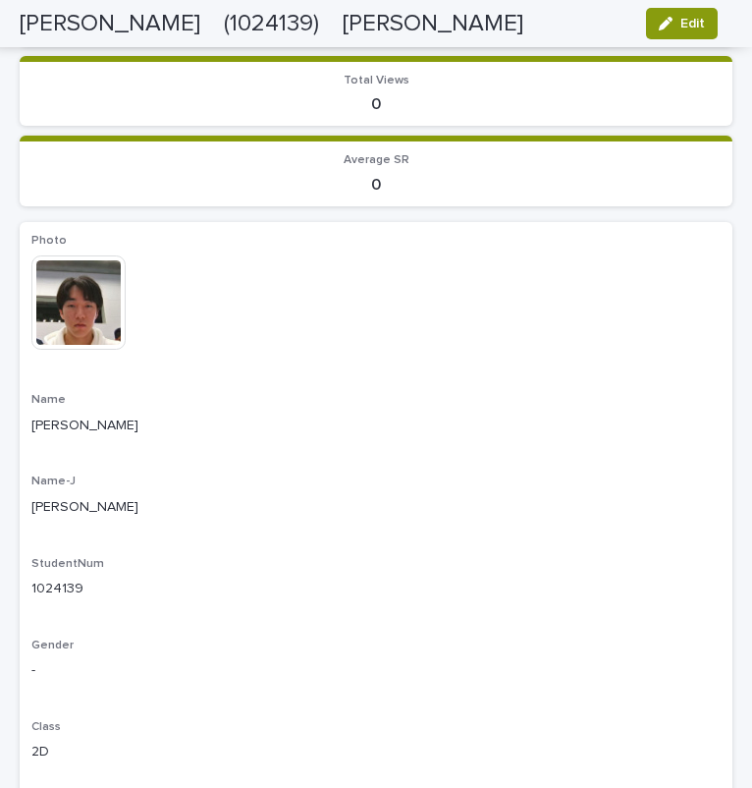
scroll to position [0, 0]
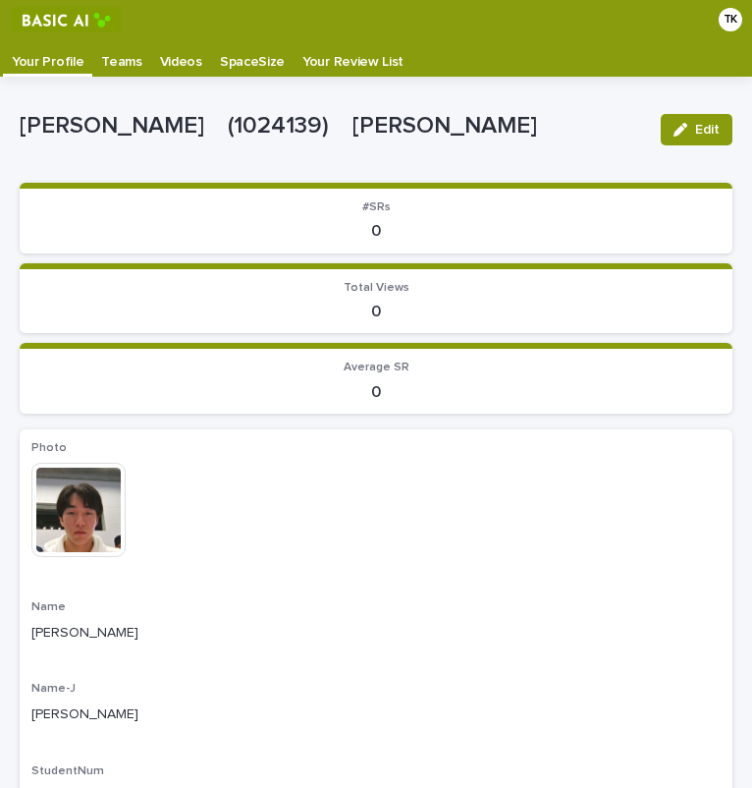
click at [354, 63] on p "Your Review List" at bounding box center [352, 54] width 101 height 31
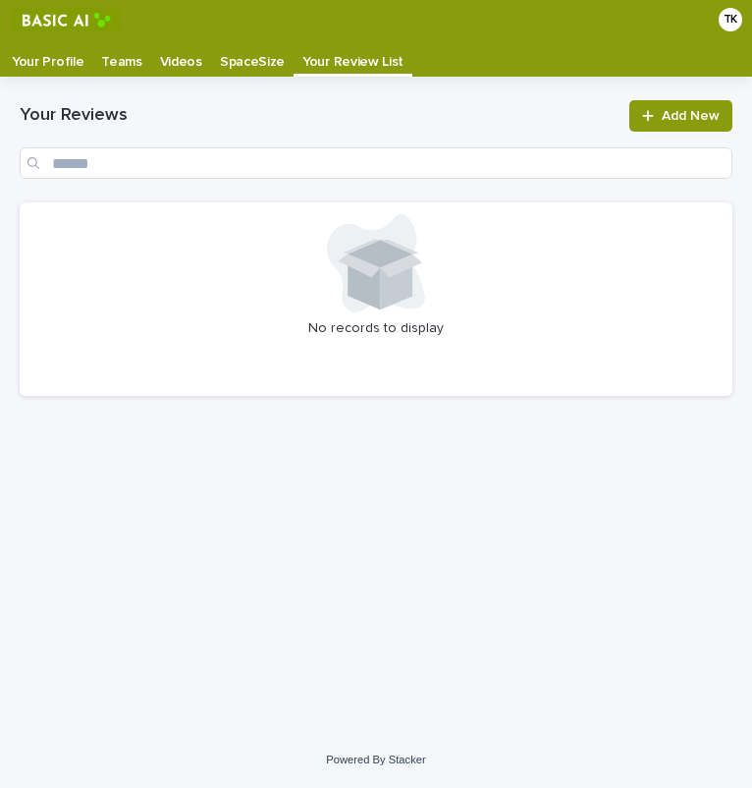
click at [177, 60] on p "Videos" at bounding box center [181, 54] width 42 height 31
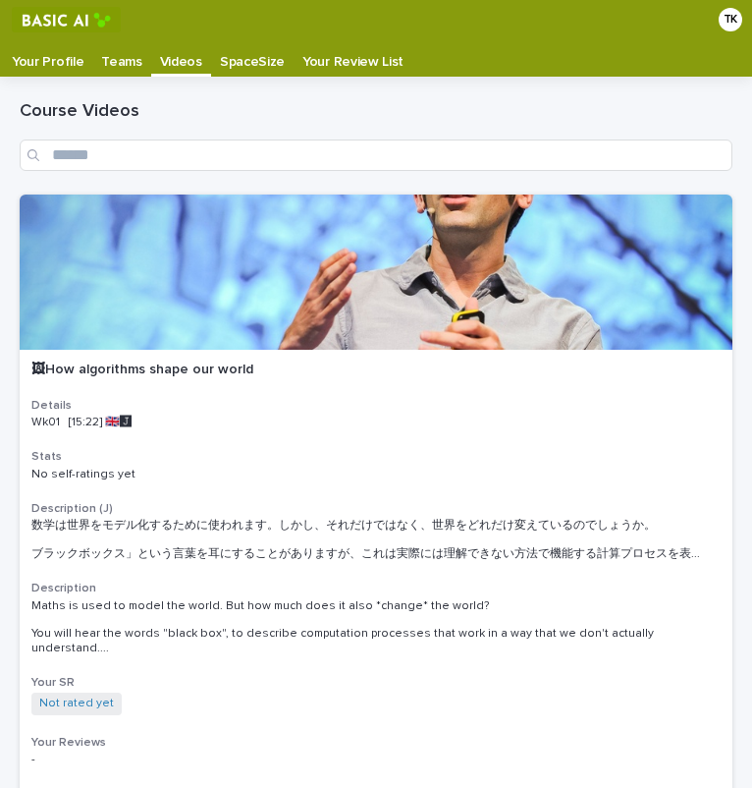
click at [62, 63] on p "Your Profile" at bounding box center [48, 54] width 72 height 31
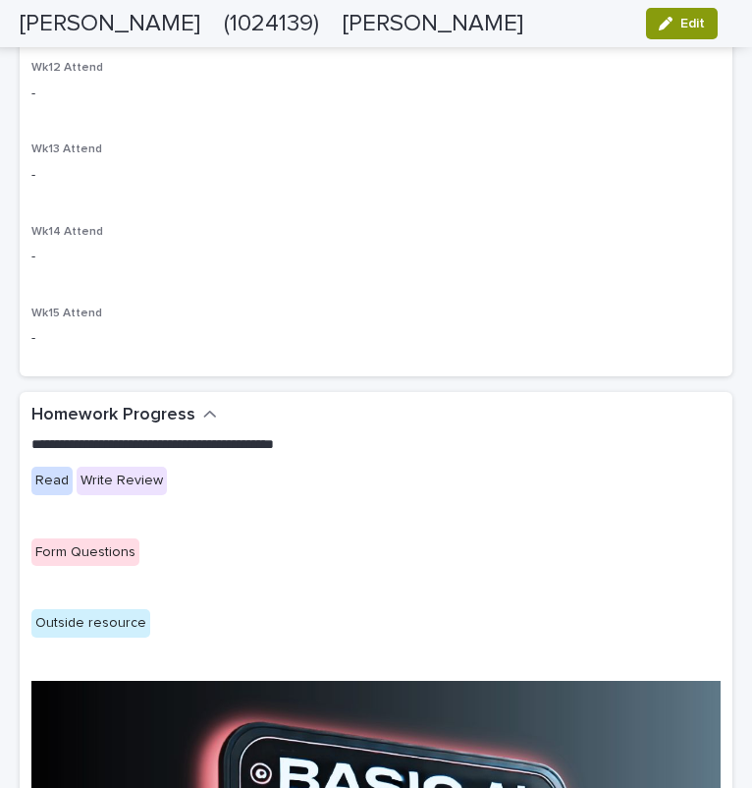
scroll to position [2070, 0]
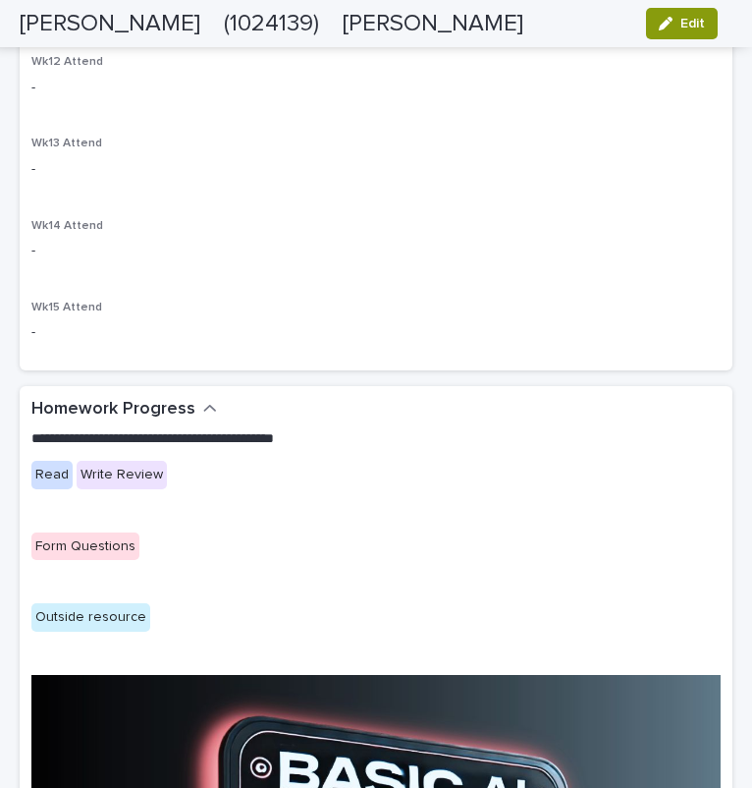
click at [105, 539] on div "Form Questions" at bounding box center [85, 546] width 108 height 28
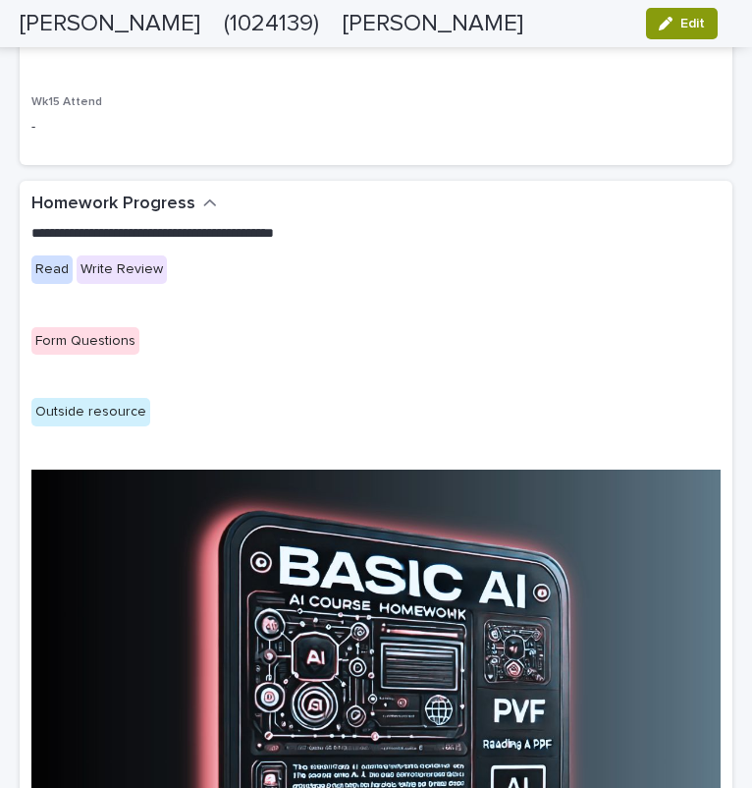
scroll to position [2276, 0]
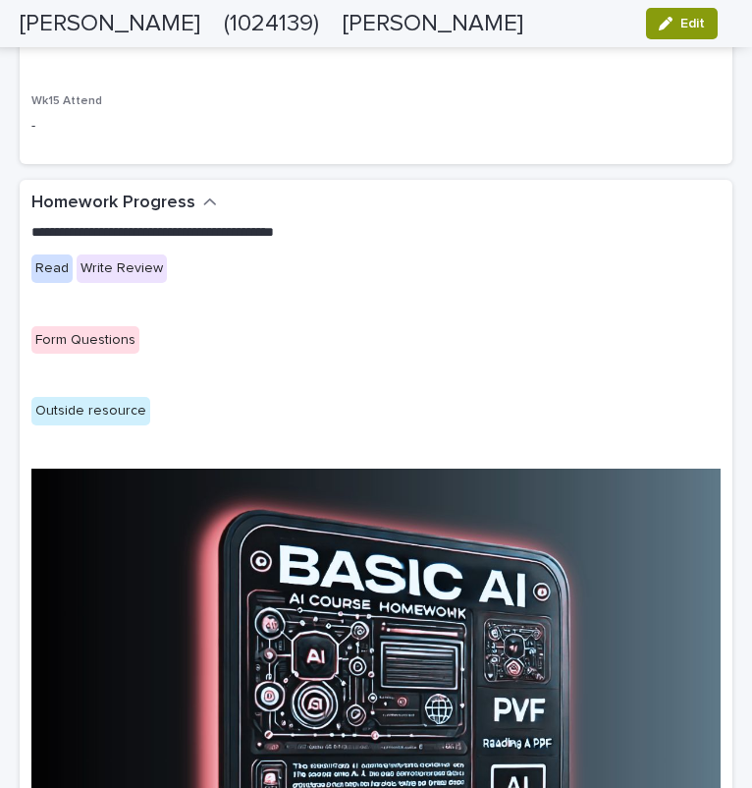
click at [87, 340] on div "Form Questions" at bounding box center [85, 340] width 108 height 28
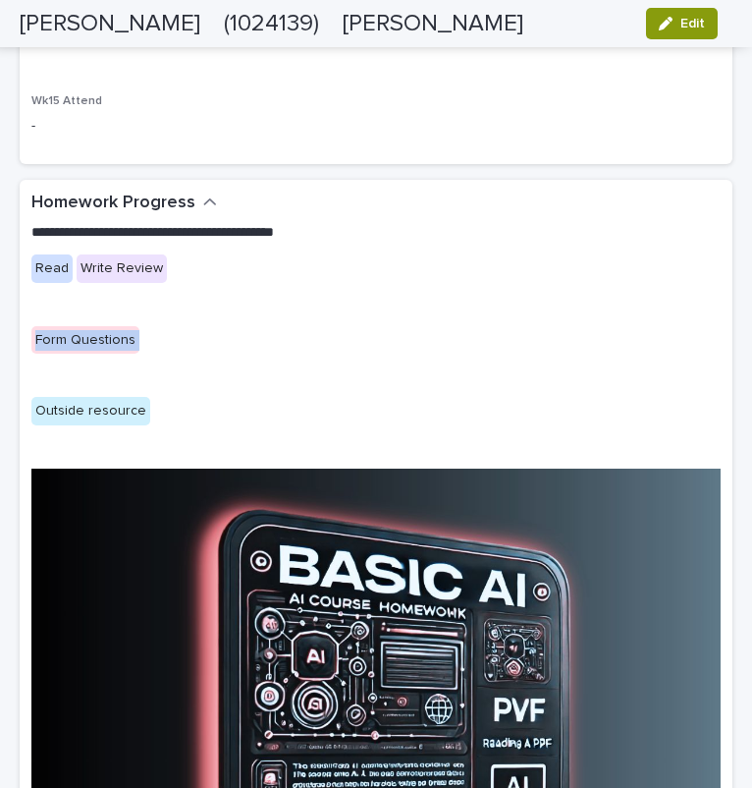
click at [238, 331] on div "Form Questions" at bounding box center [375, 342] width 689 height 32
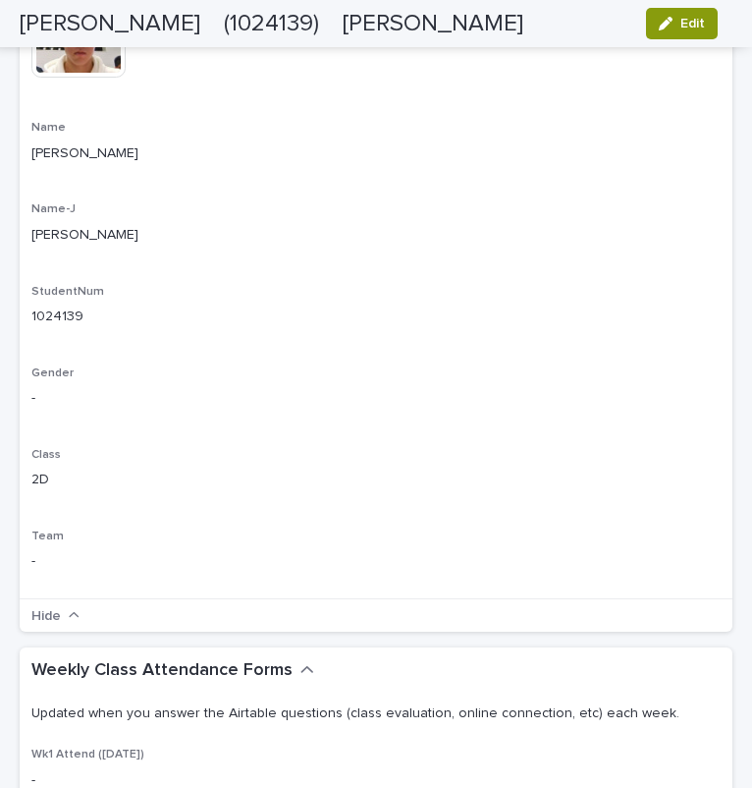
scroll to position [0, 0]
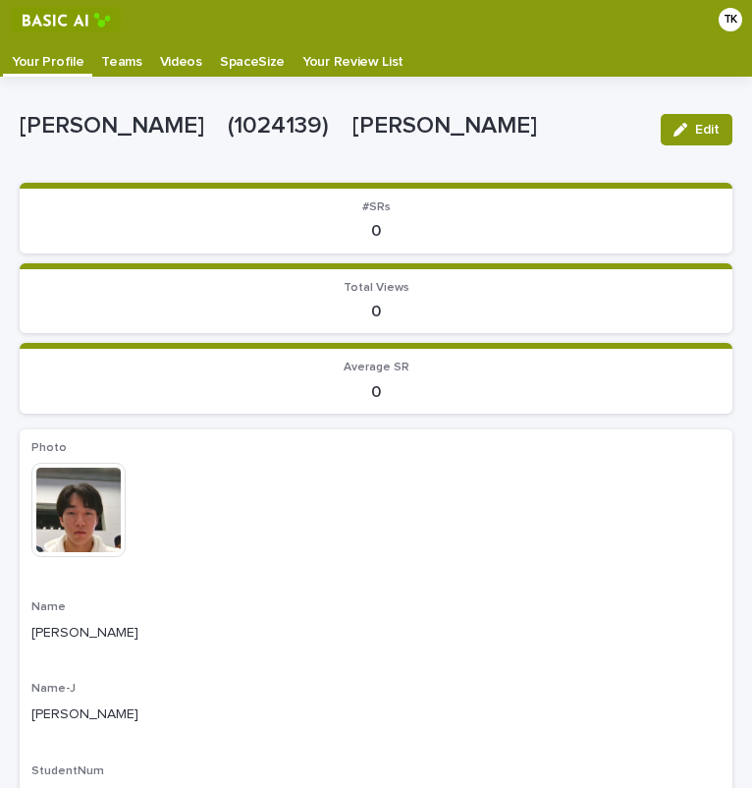
click at [126, 71] on link "Teams" at bounding box center [121, 57] width 58 height 37
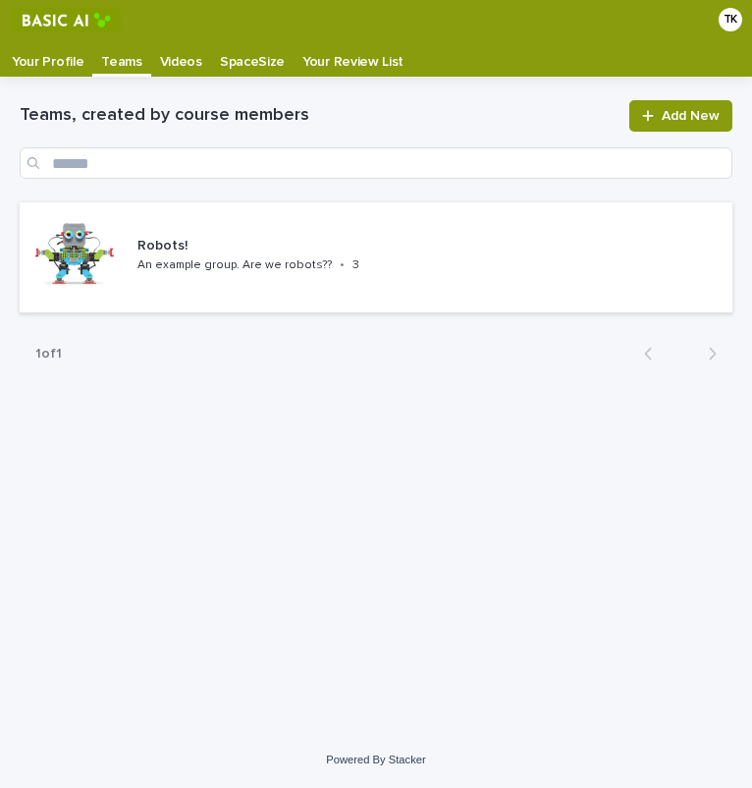
click at [163, 71] on link "Videos" at bounding box center [181, 57] width 60 height 37
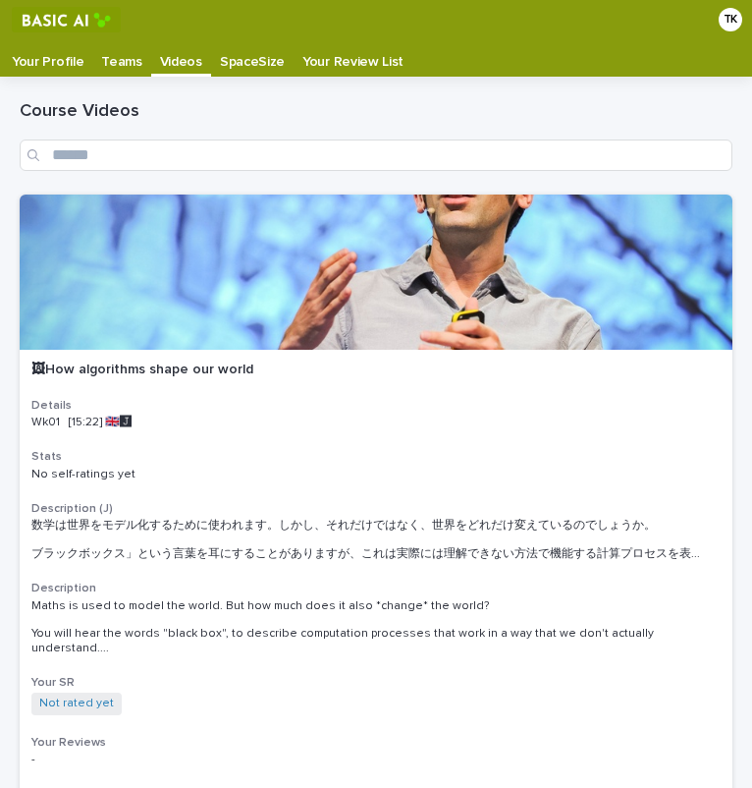
click at [73, 27] on img at bounding box center [66, 20] width 109 height 26
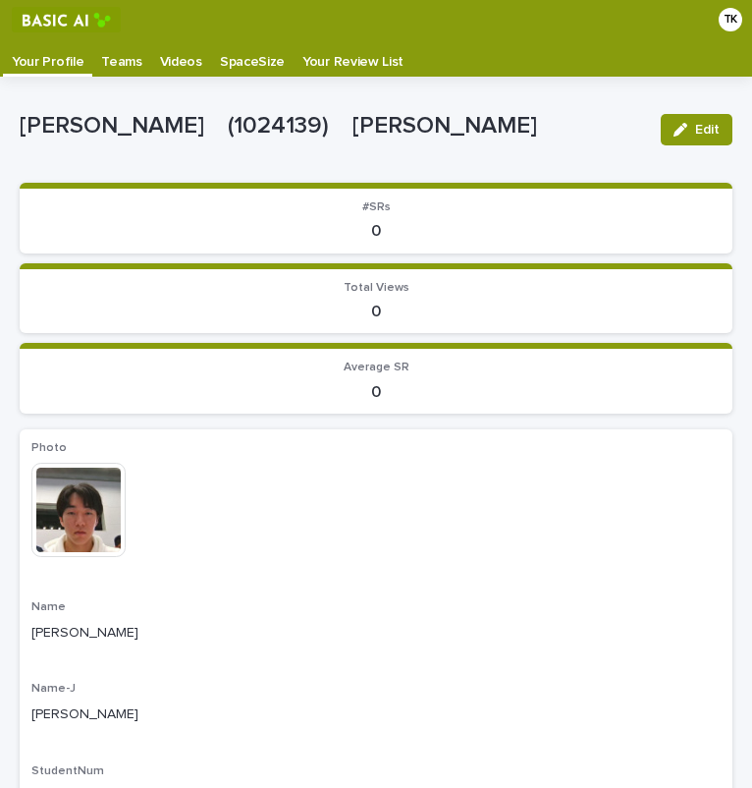
click at [44, 12] on img at bounding box center [66, 20] width 109 height 26
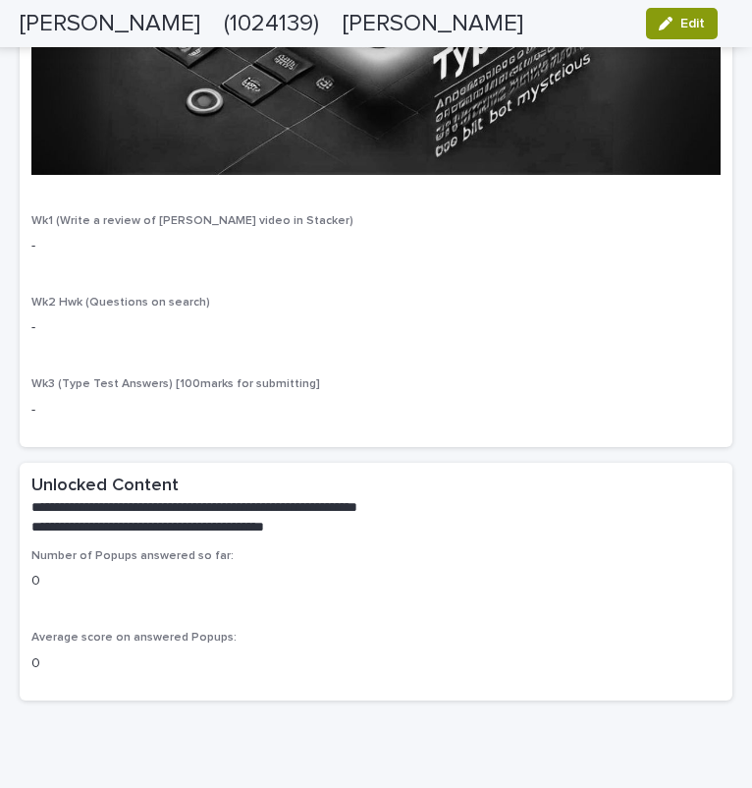
scroll to position [4166, 0]
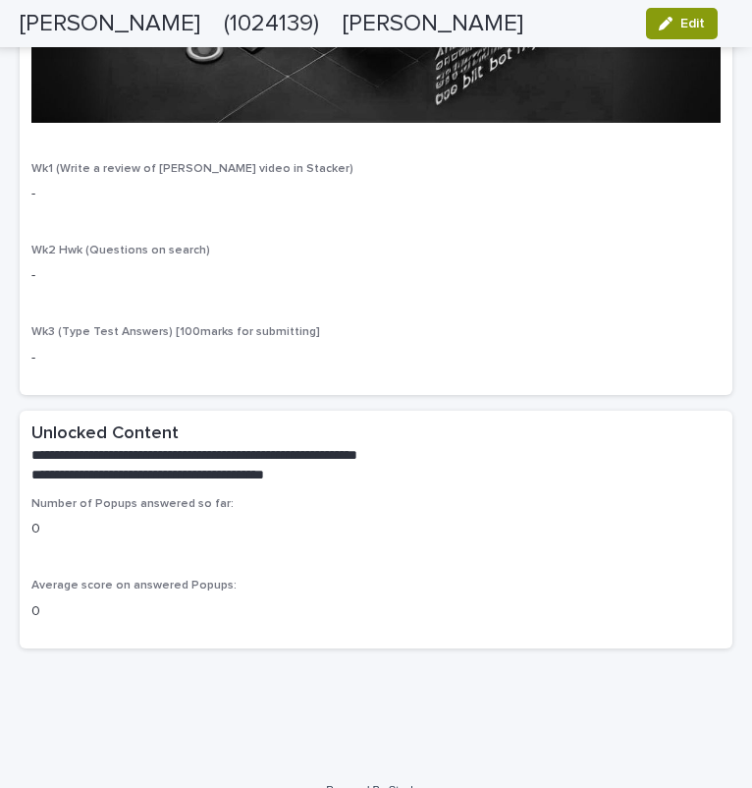
click at [205, 463] on div "**********" at bounding box center [376, 453] width 713 height 86
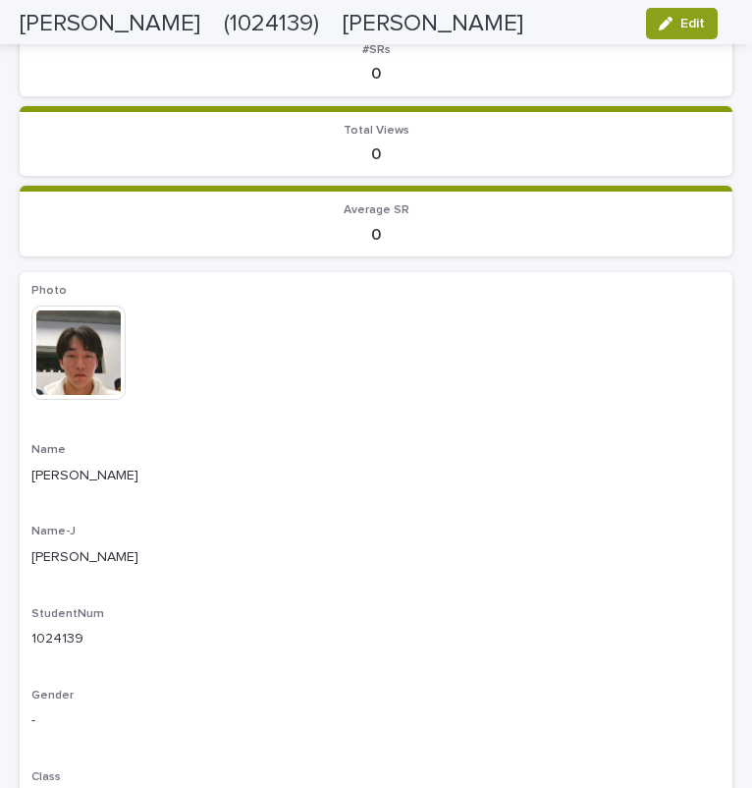
scroll to position [0, 0]
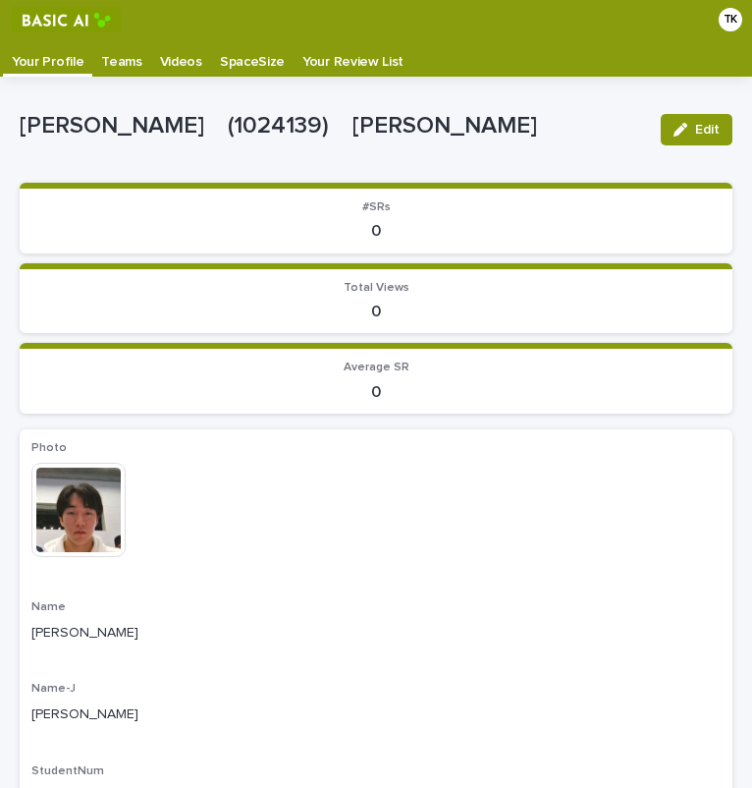
click at [294, 53] on div "Your Review List" at bounding box center [353, 54] width 119 height 31
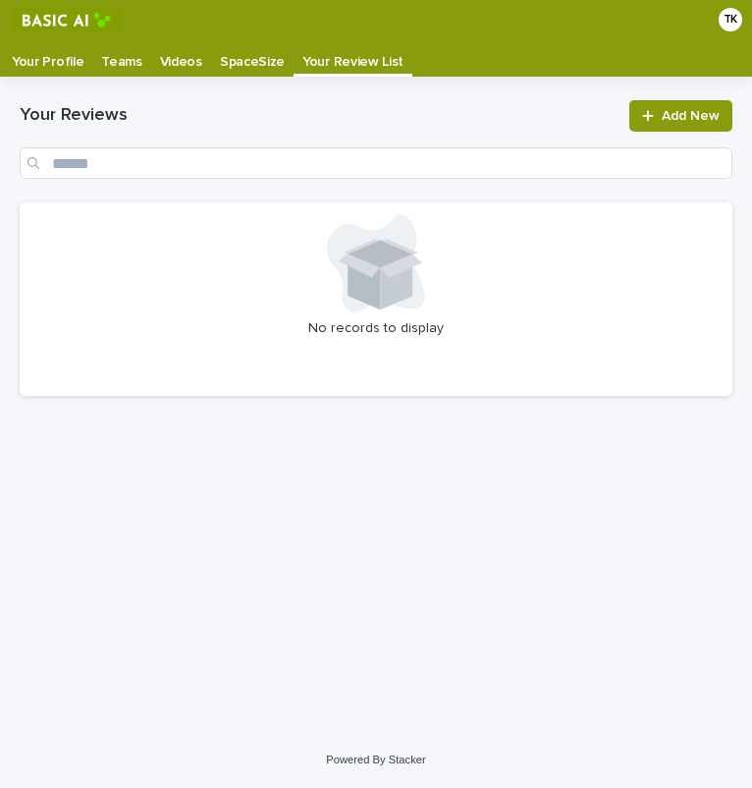
click at [245, 59] on p "SpaceSize" at bounding box center [252, 54] width 65 height 31
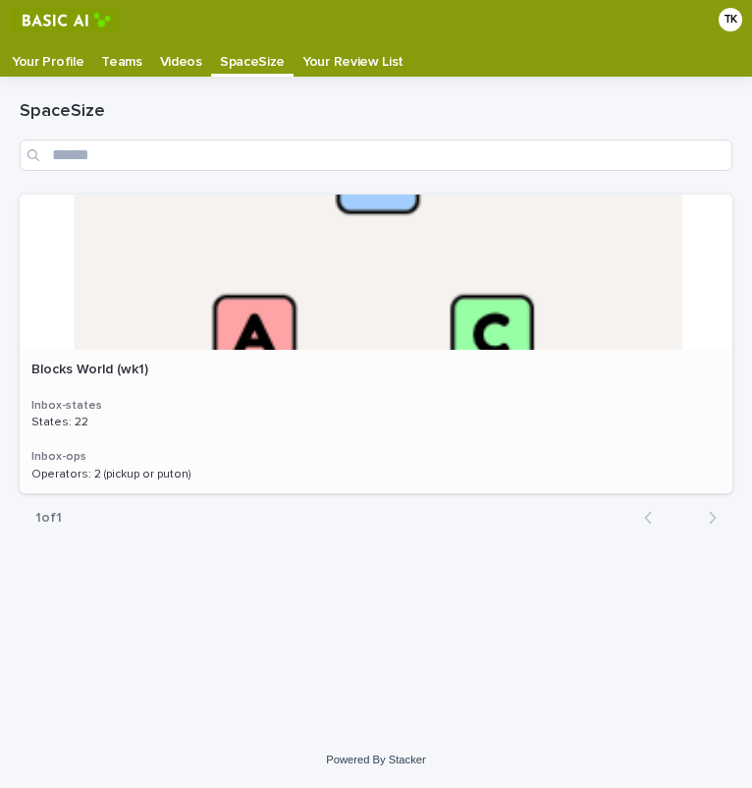
click at [292, 344] on div at bounding box center [376, 271] width 713 height 155
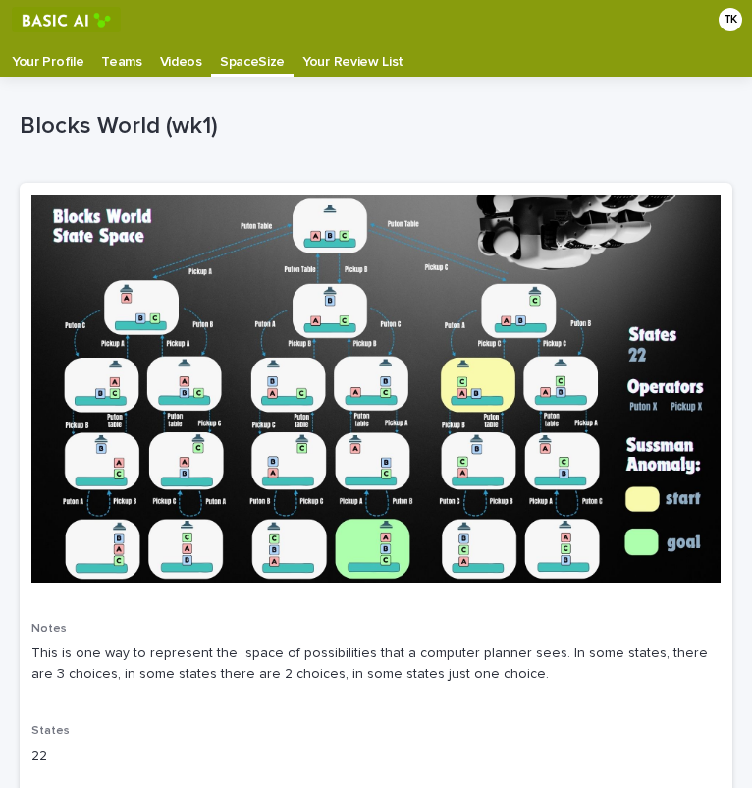
click at [286, 418] on img at bounding box center [375, 388] width 689 height 388
click at [122, 65] on p "Teams" at bounding box center [121, 54] width 40 height 31
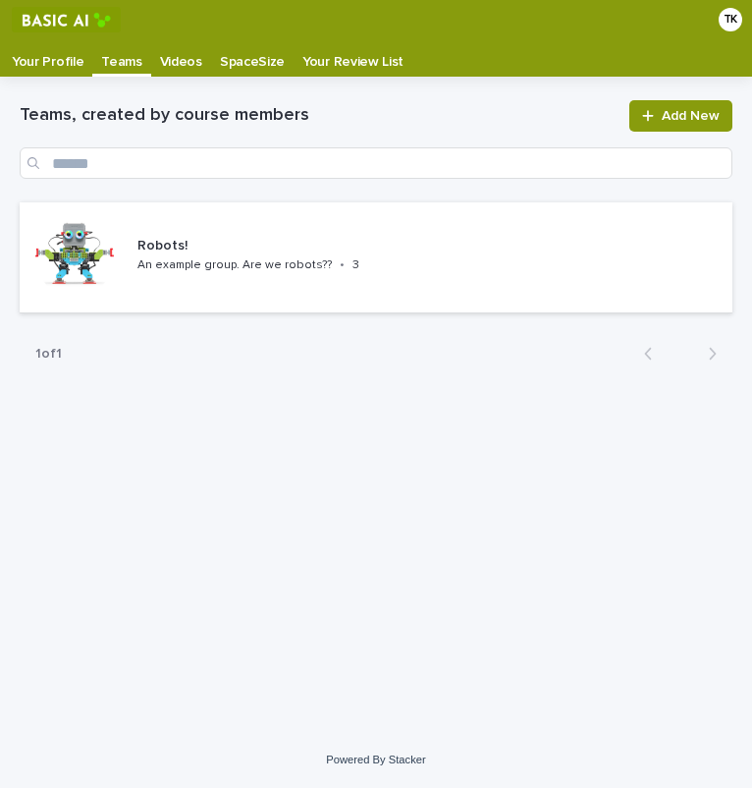
click at [181, 62] on p "Videos" at bounding box center [181, 54] width 42 height 31
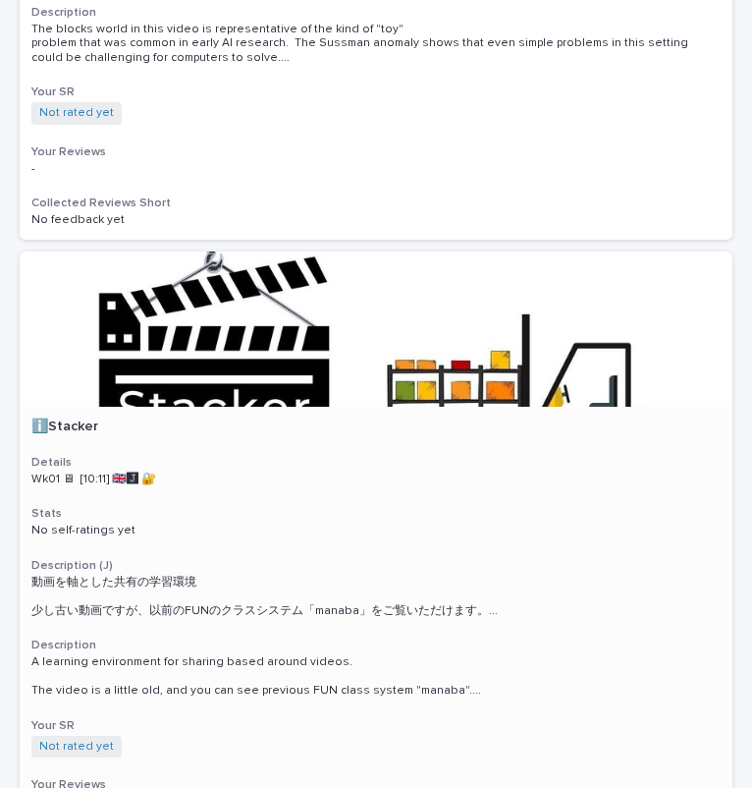
scroll to position [1293, 0]
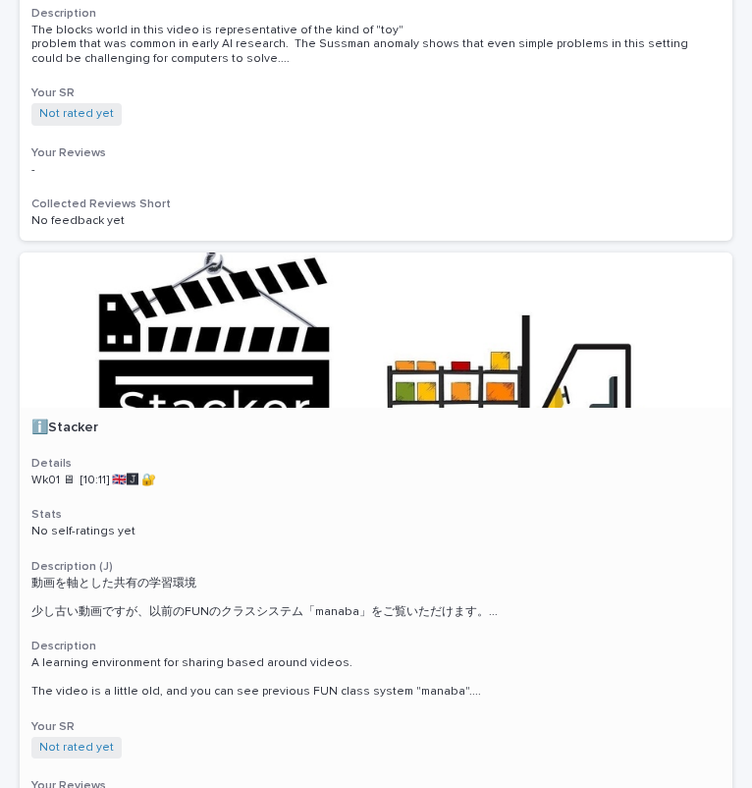
click at [224, 299] on div at bounding box center [376, 329] width 713 height 155
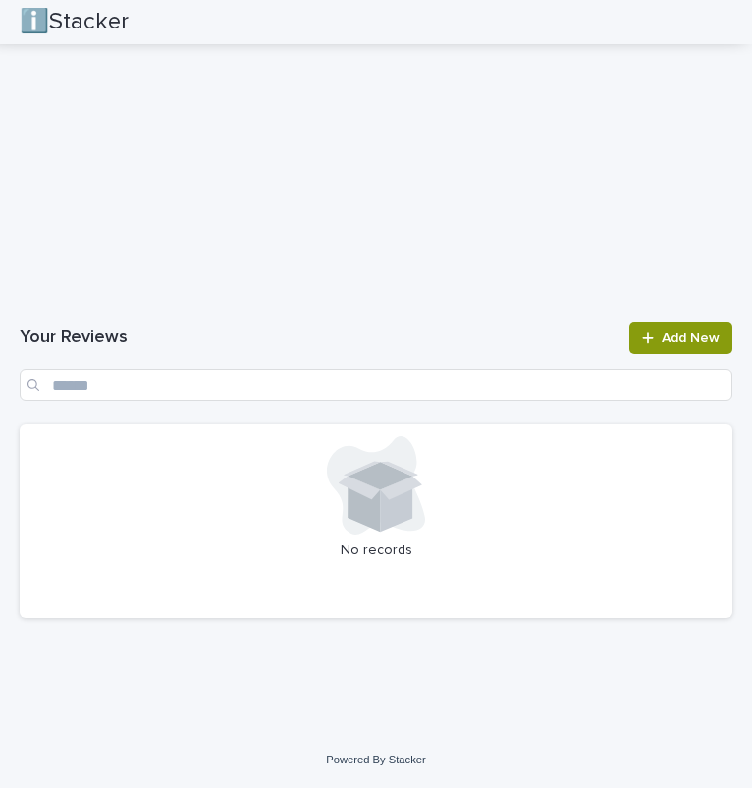
scroll to position [1835, 0]
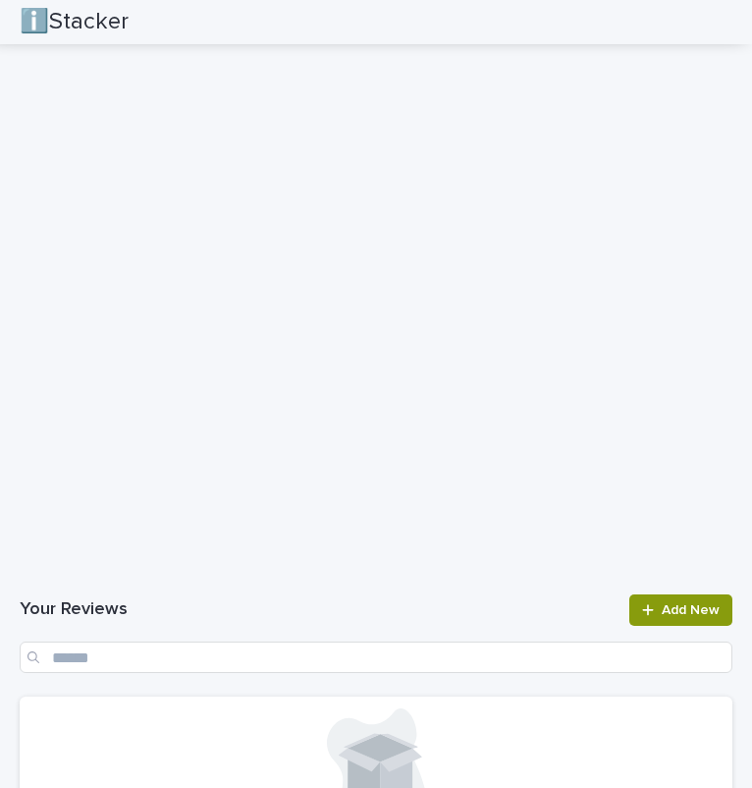
click at [484, 599] on h1 "Your Reviews" at bounding box center [319, 610] width 598 height 24
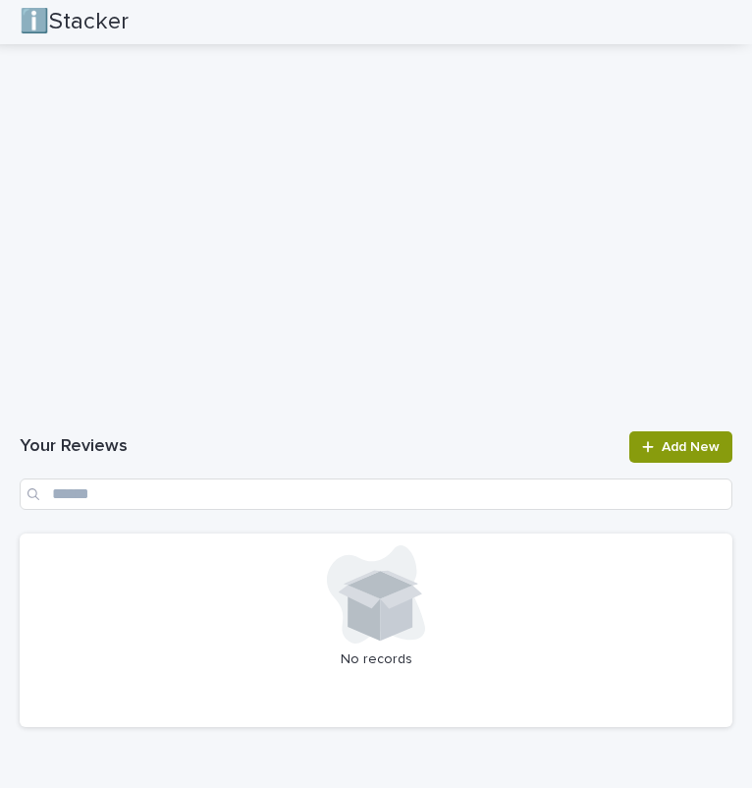
scroll to position [2019, 0]
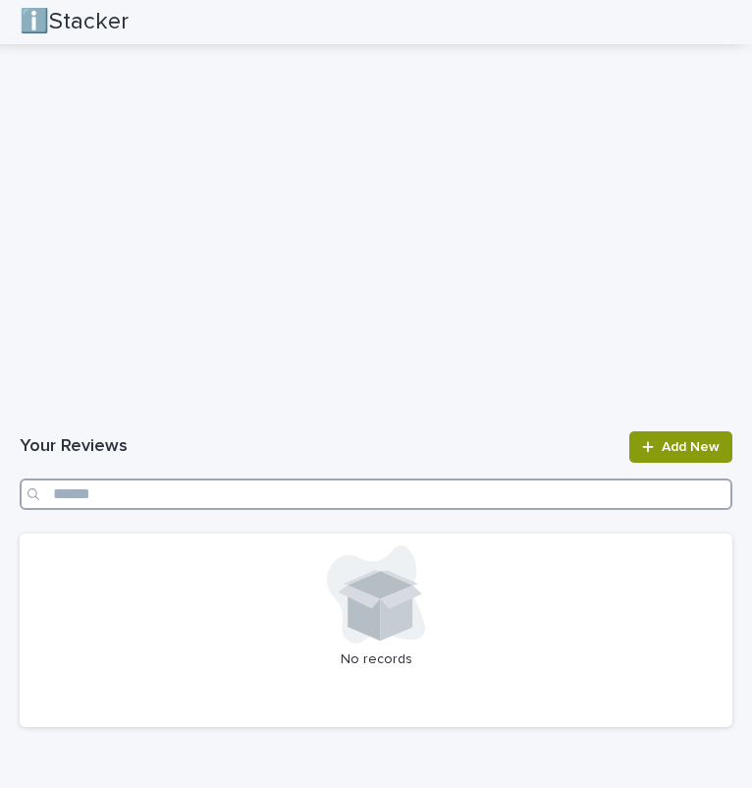
click at [243, 493] on input "Search" at bounding box center [376, 493] width 713 height 31
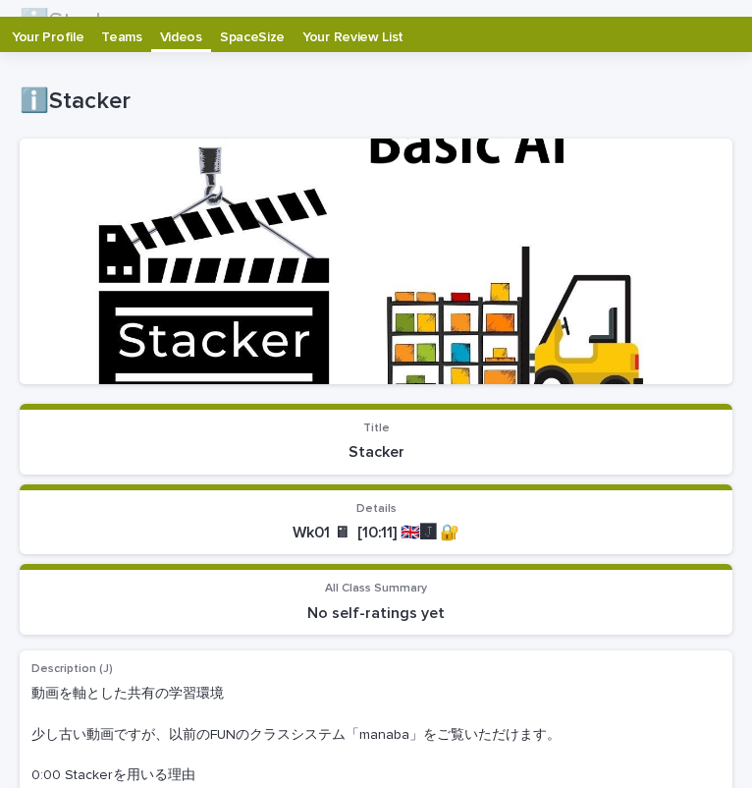
scroll to position [0, 0]
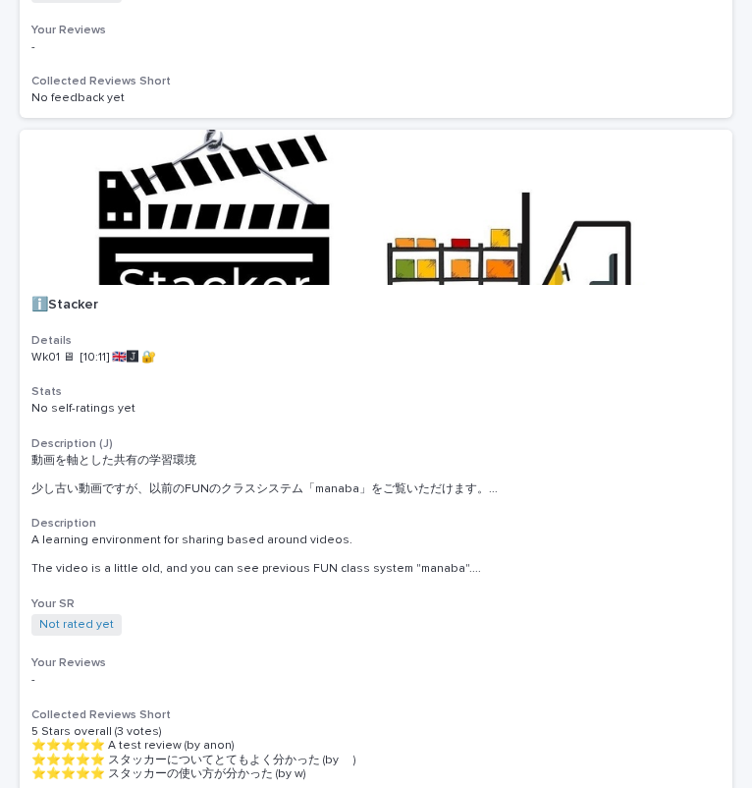
scroll to position [1421, 0]
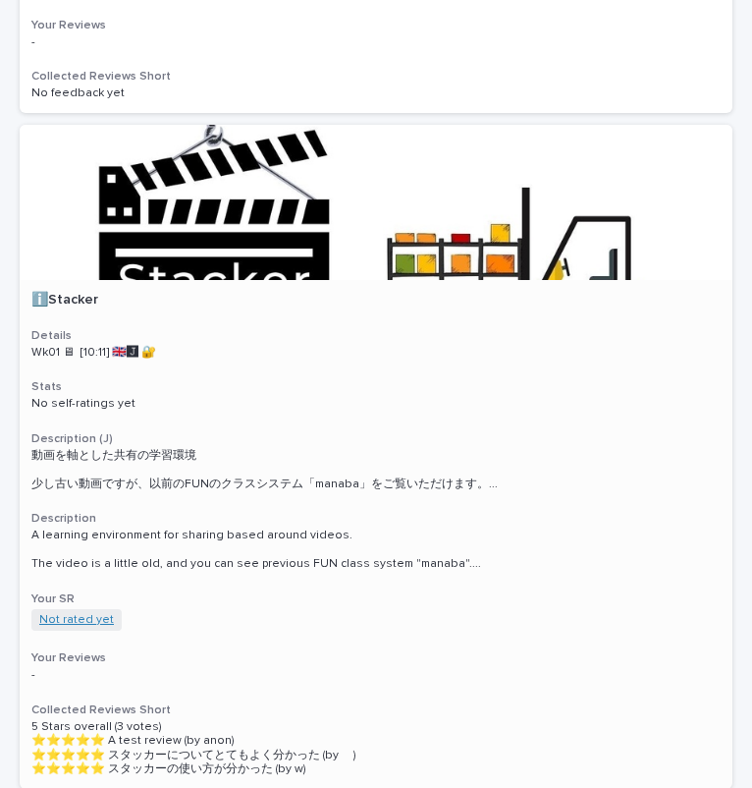
click at [81, 613] on link "Not rated yet" at bounding box center [76, 620] width 75 height 14
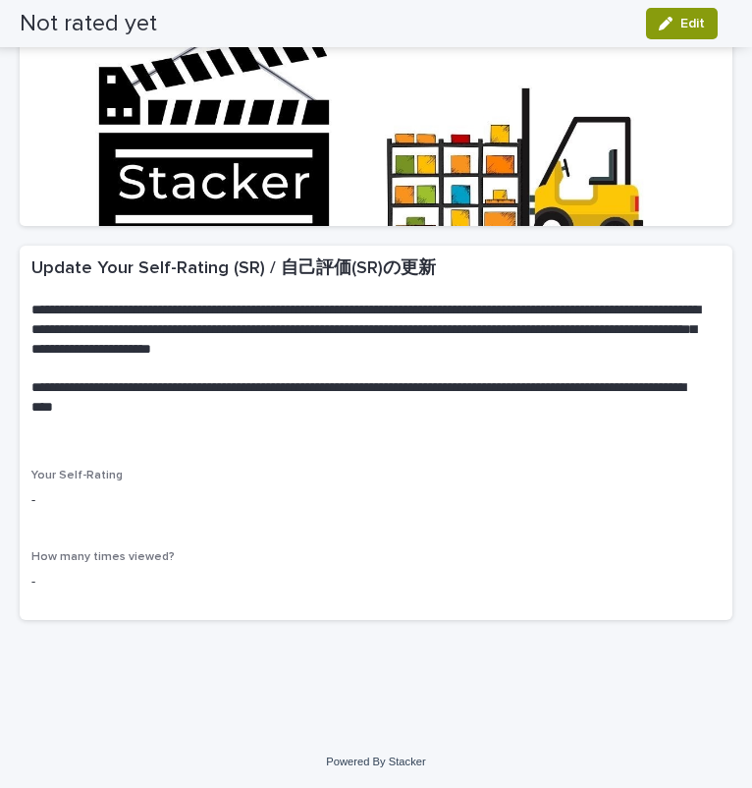
scroll to position [185, 0]
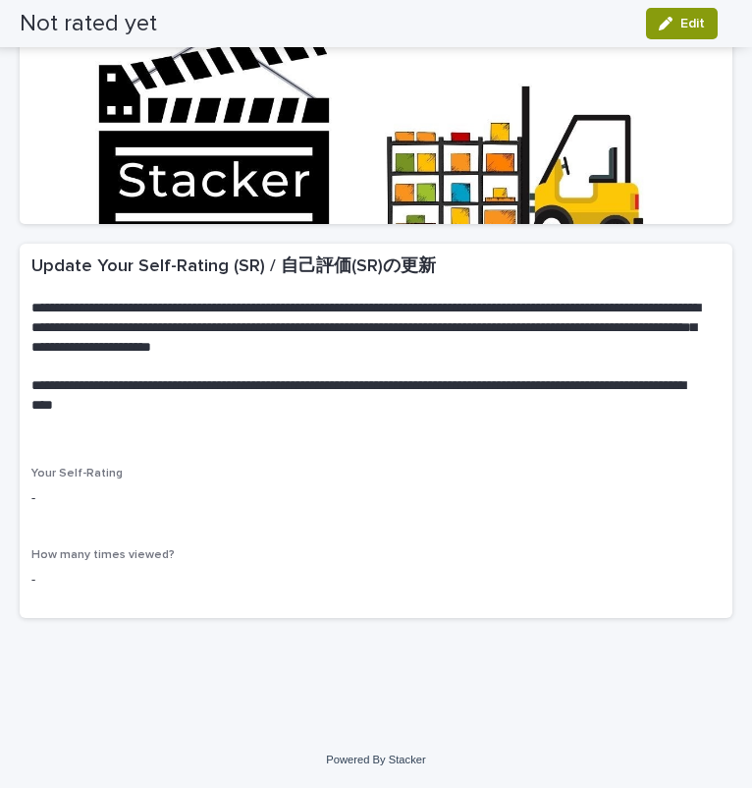
click at [191, 469] on p "Your Self-Rating" at bounding box center [375, 473] width 689 height 14
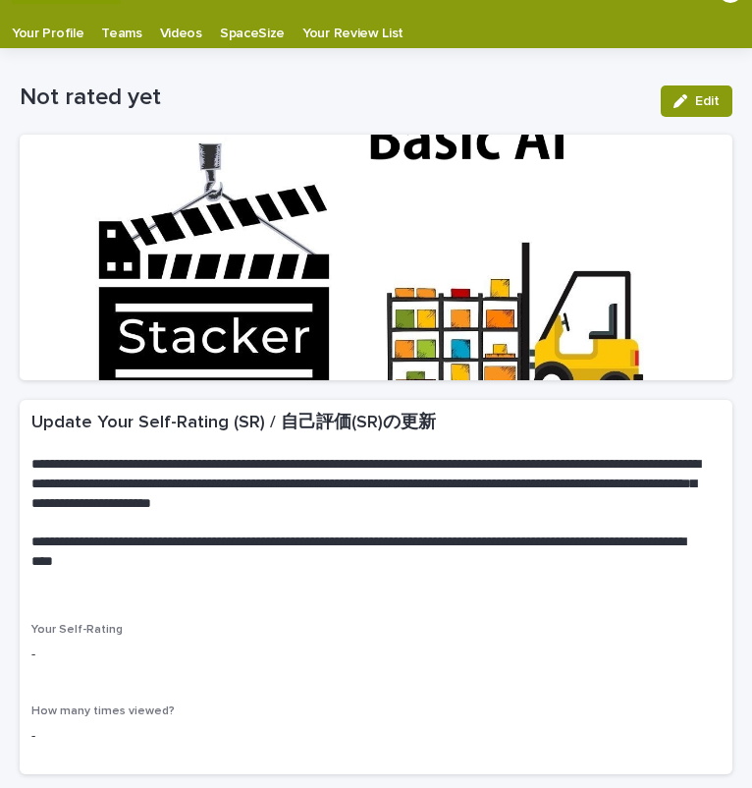
scroll to position [38, 0]
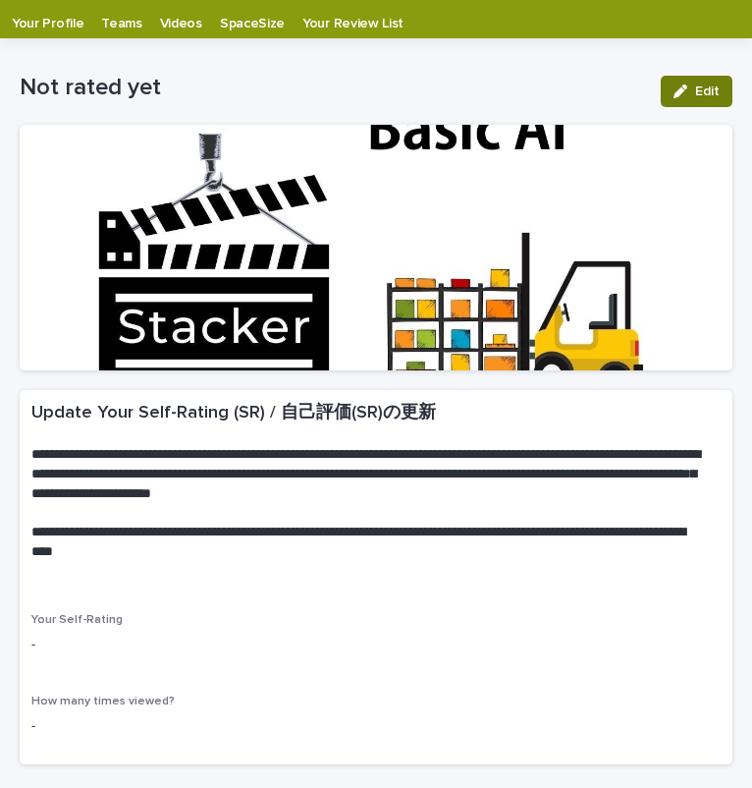
click at [695, 91] on span "Edit" at bounding box center [707, 91] width 25 height 14
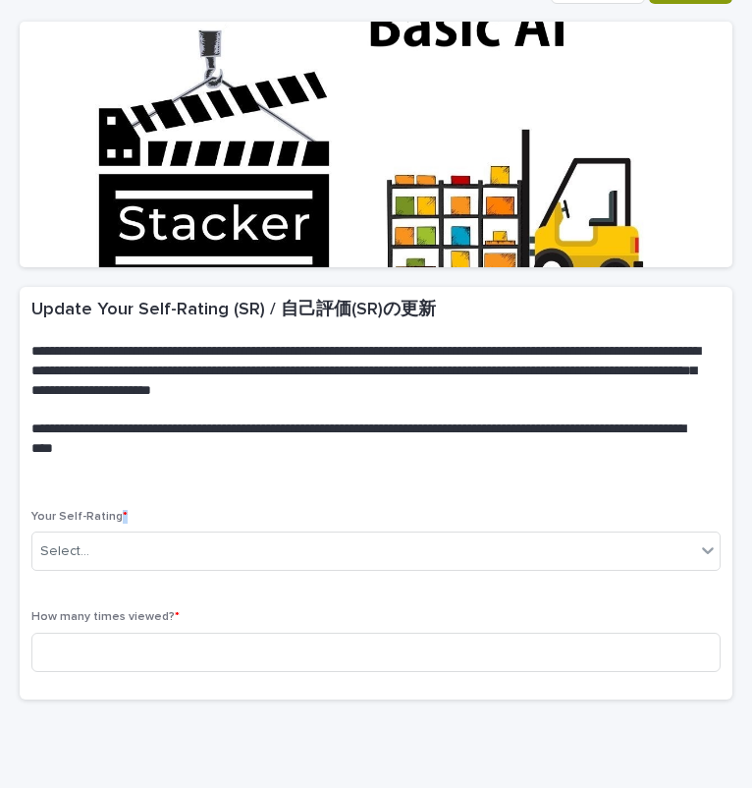
scroll to position [142, 0]
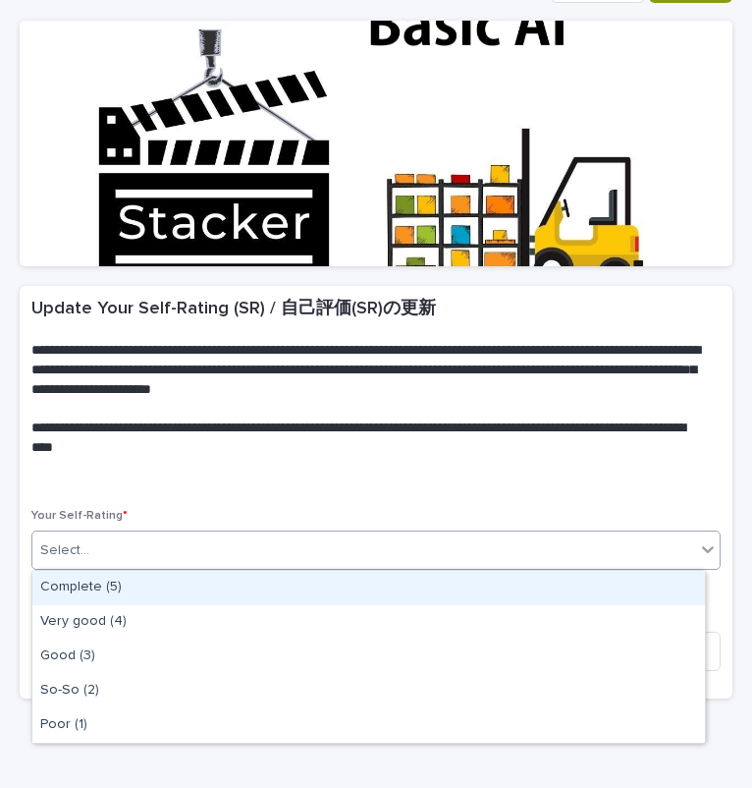
click at [400, 542] on div "Select..." at bounding box center [363, 550] width 663 height 32
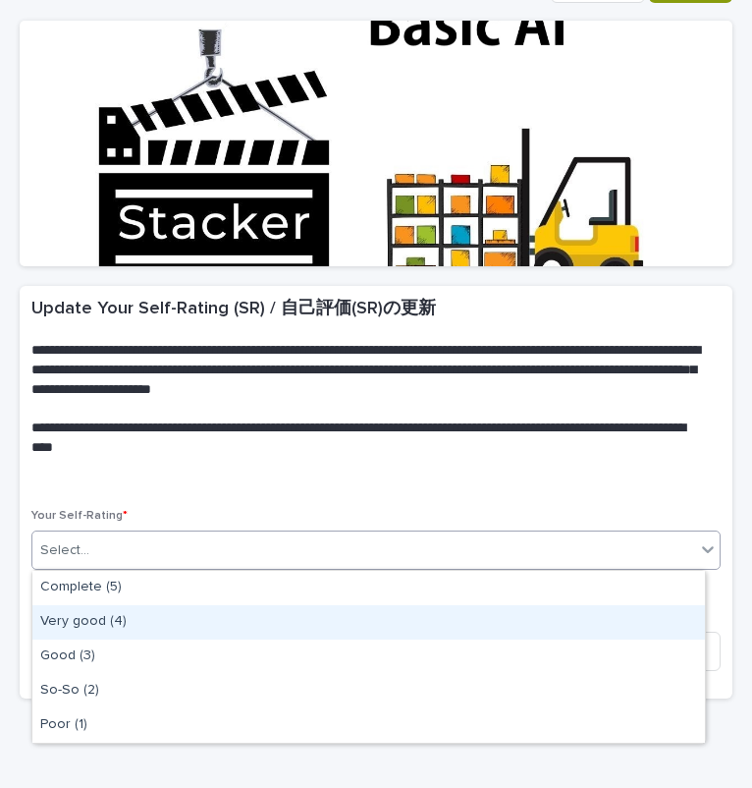
click at [360, 619] on div "Very good (4)" at bounding box center [368, 622] width 673 height 34
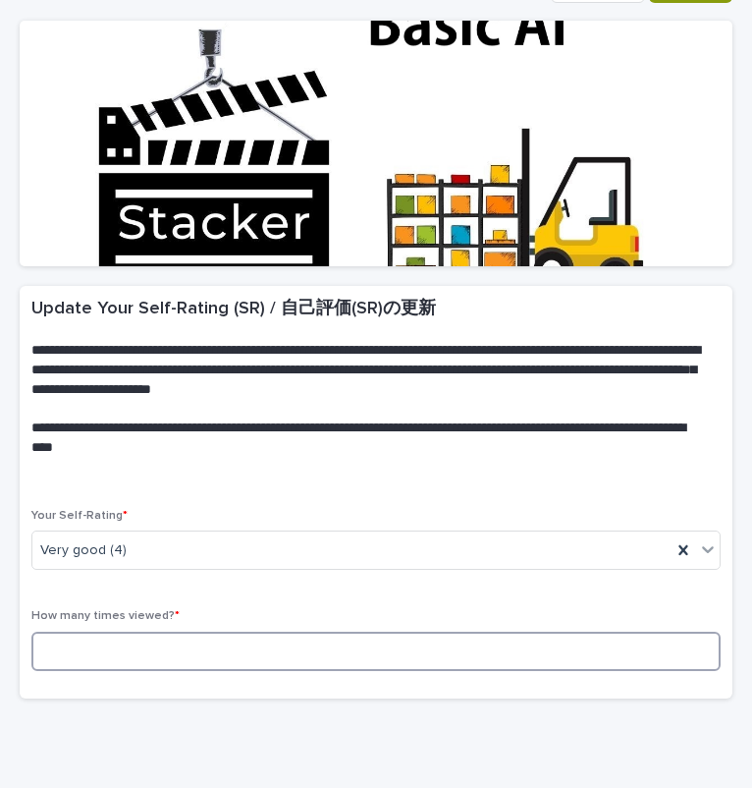
click at [341, 636] on input at bounding box center [375, 650] width 689 height 39
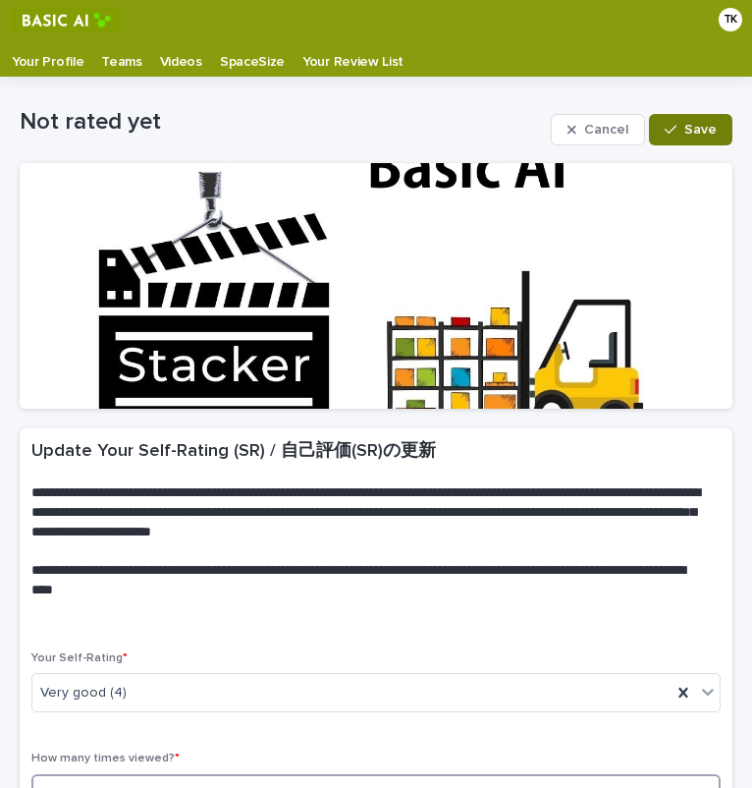
type input "*"
click at [685, 119] on button "Save" at bounding box center [690, 129] width 83 height 31
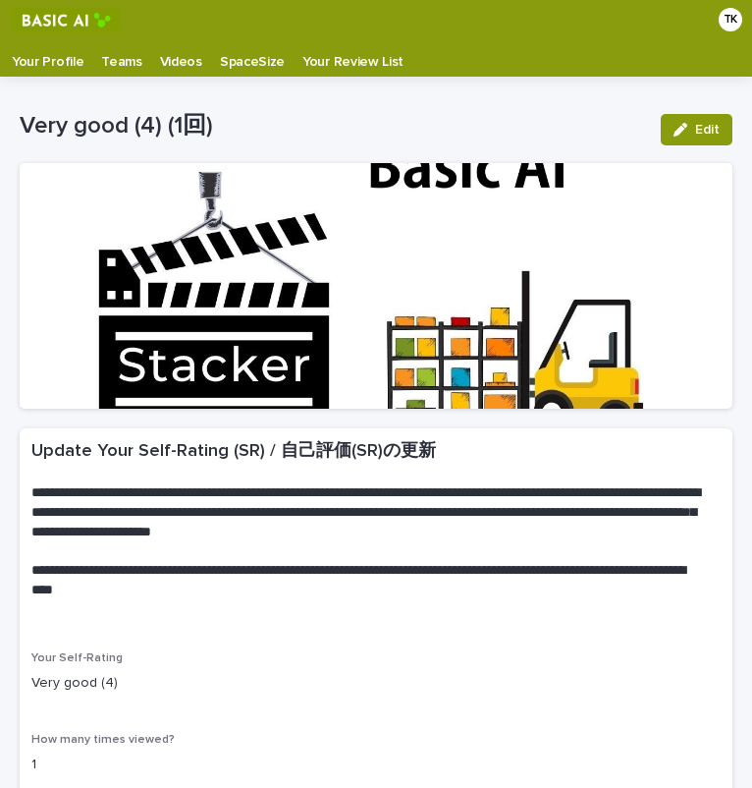
click at [160, 64] on p "Videos" at bounding box center [181, 54] width 42 height 31
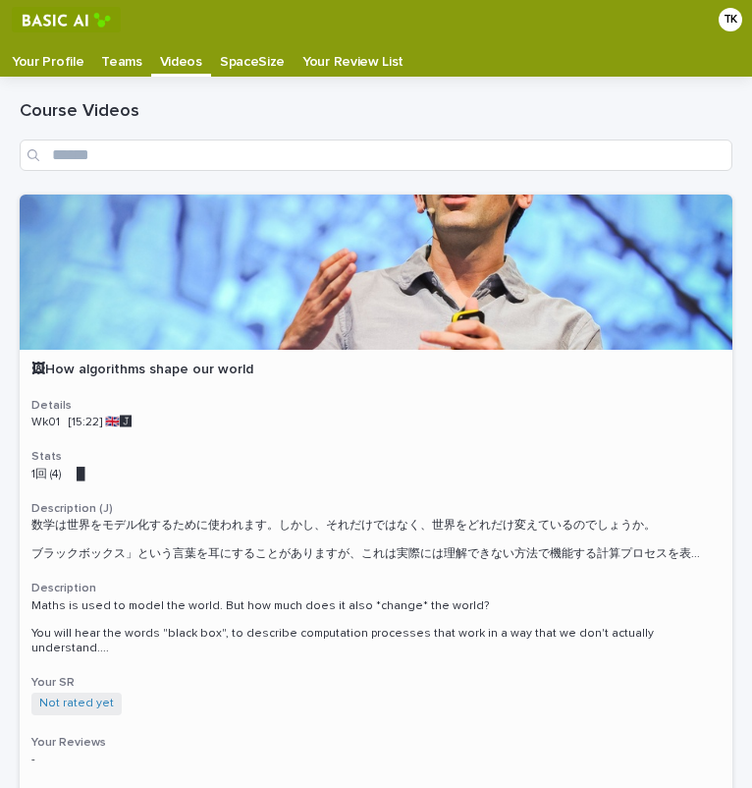
click at [167, 456] on h3 "Stats" at bounding box center [375, 457] width 689 height 16
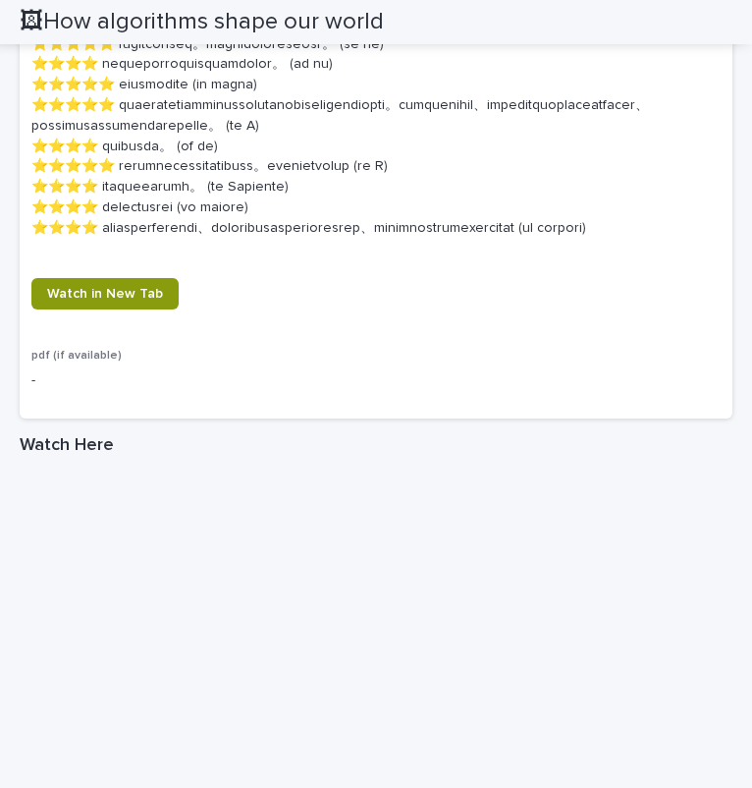
scroll to position [1965, 0]
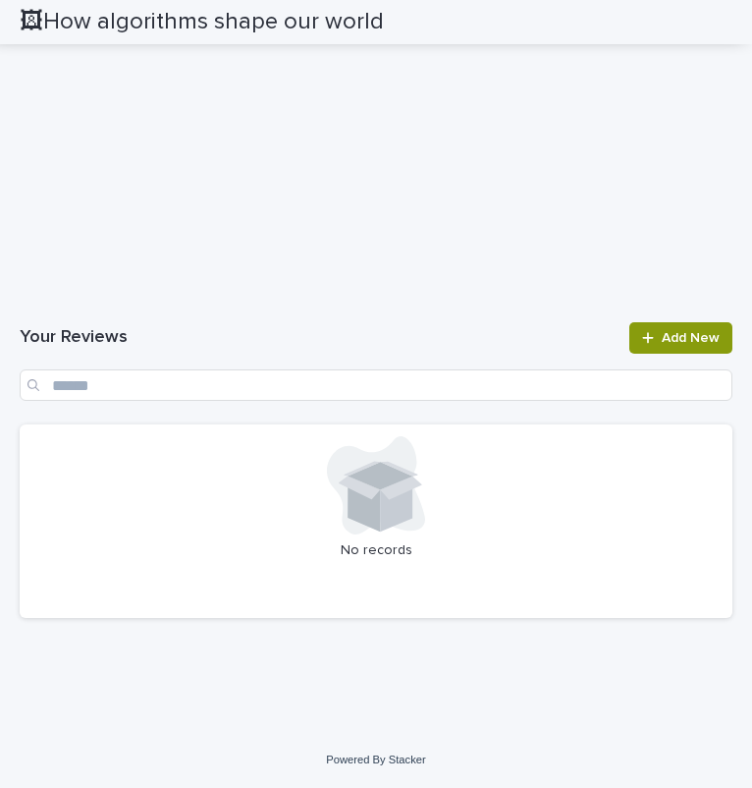
scroll to position [3169, 0]
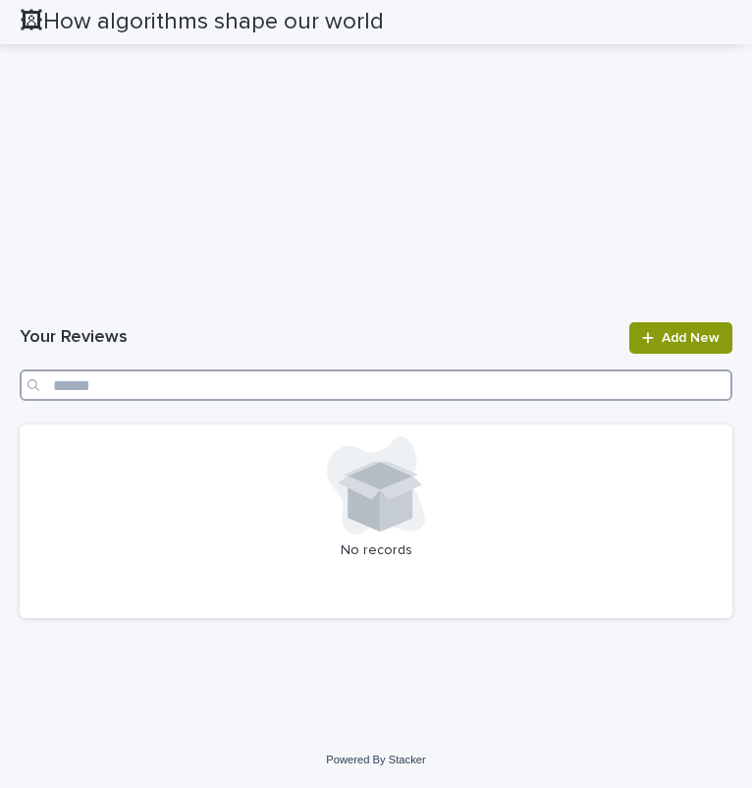
click at [247, 370] on input "Search" at bounding box center [376, 384] width 713 height 31
type input "*"
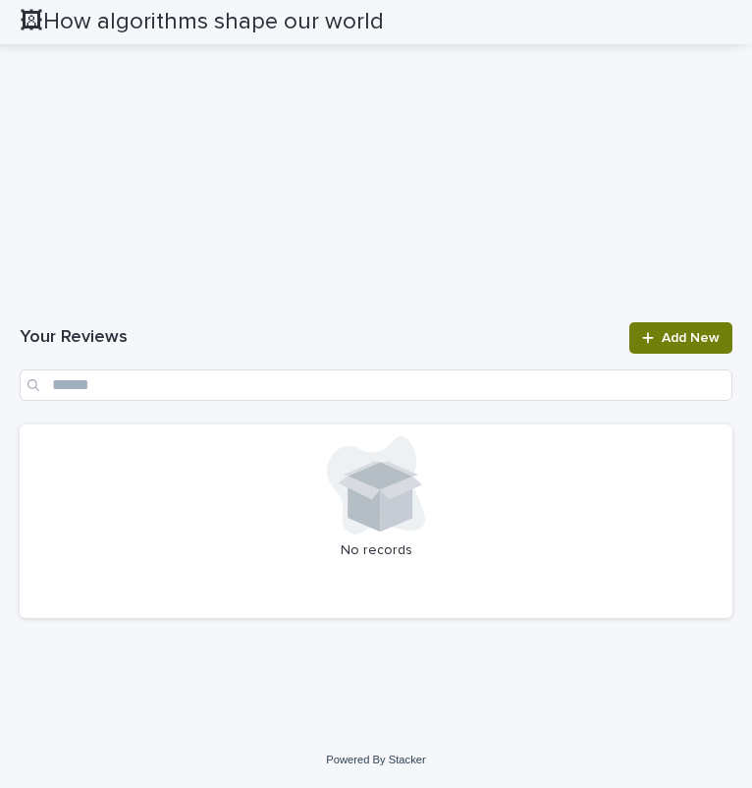
click at [642, 343] on icon at bounding box center [647, 337] width 11 height 11
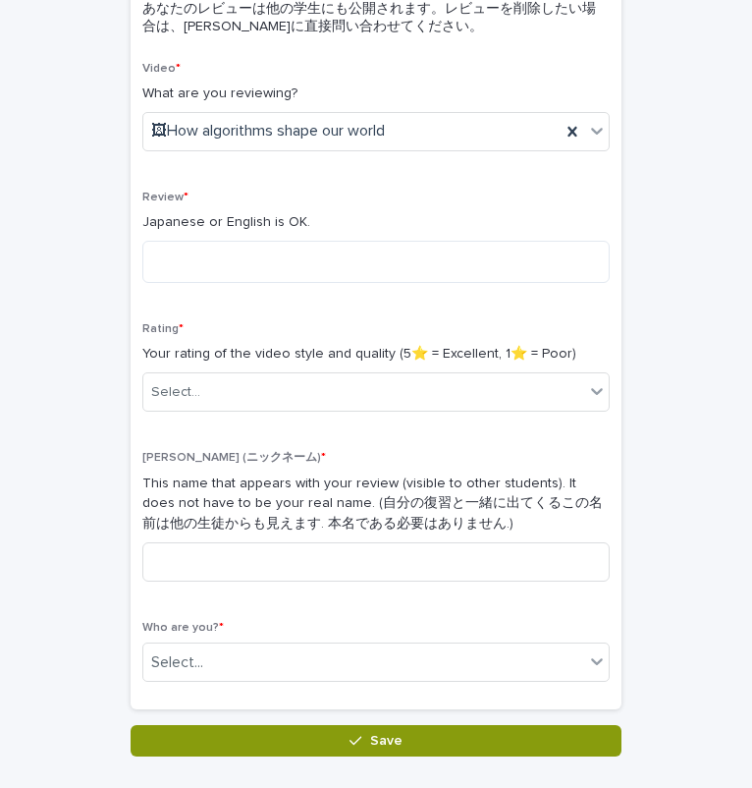
scroll to position [264, 0]
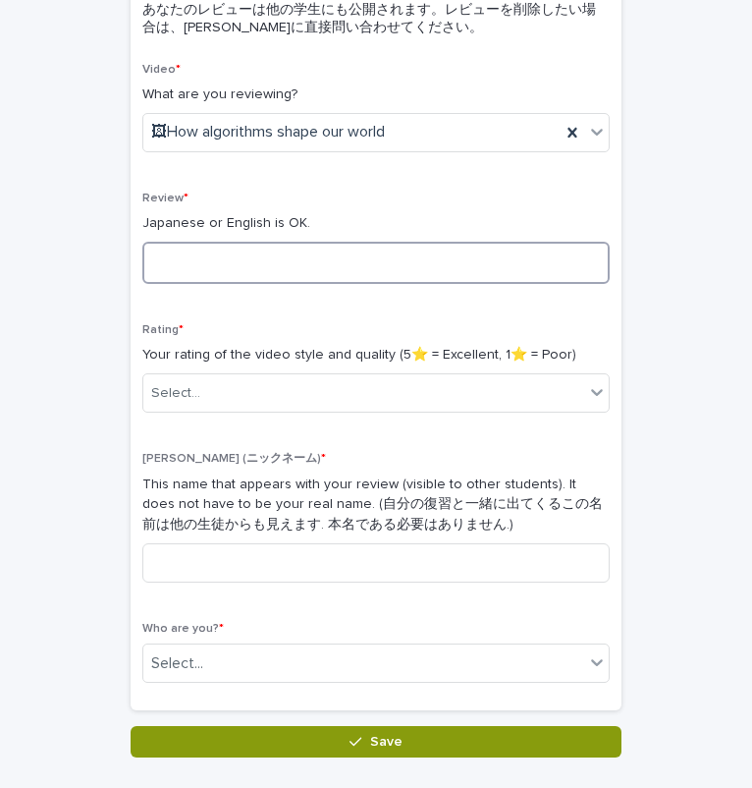
click at [399, 259] on textarea at bounding box center [375, 263] width 467 height 42
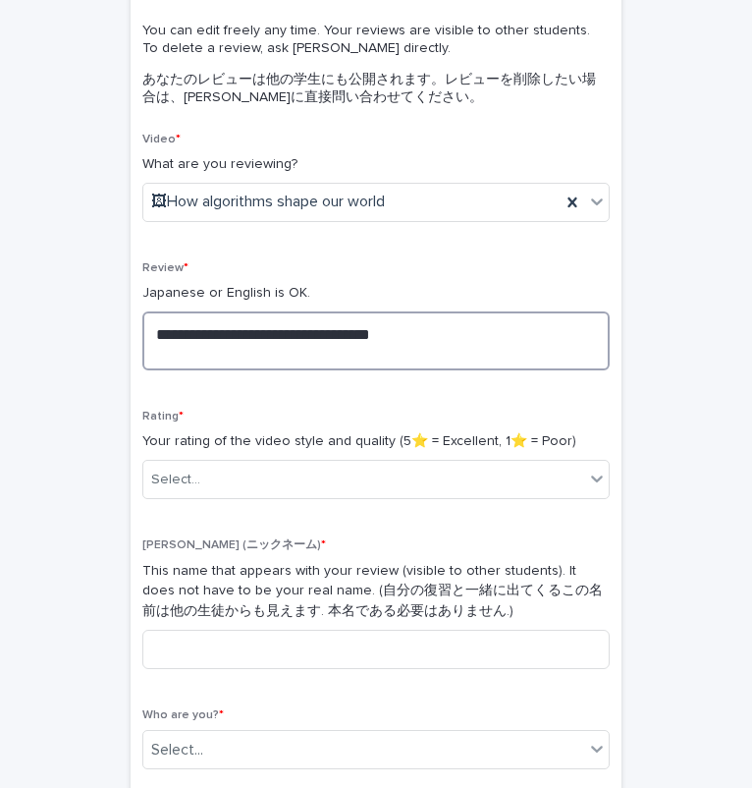
scroll to position [195, 0]
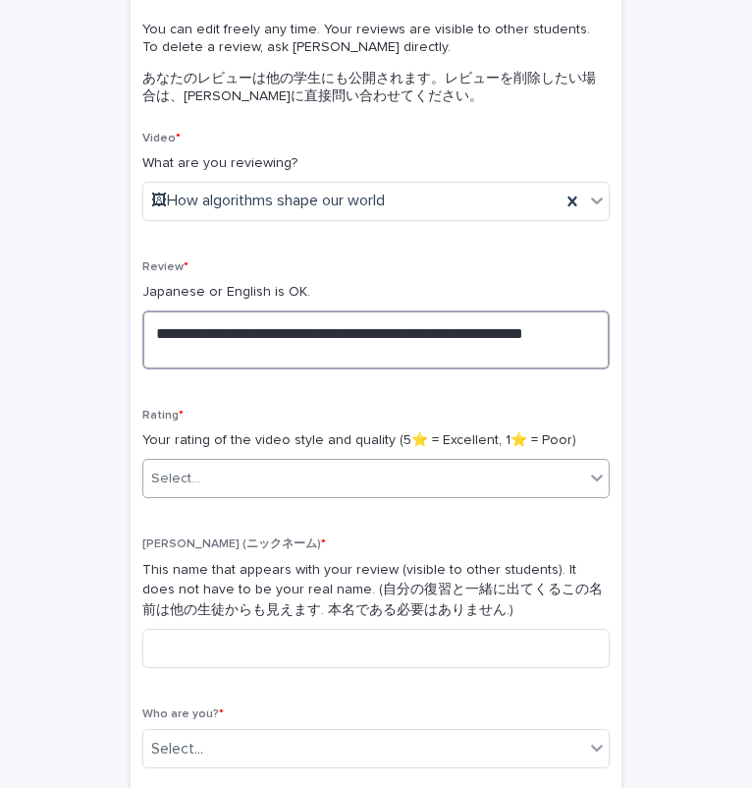
type textarea "**********"
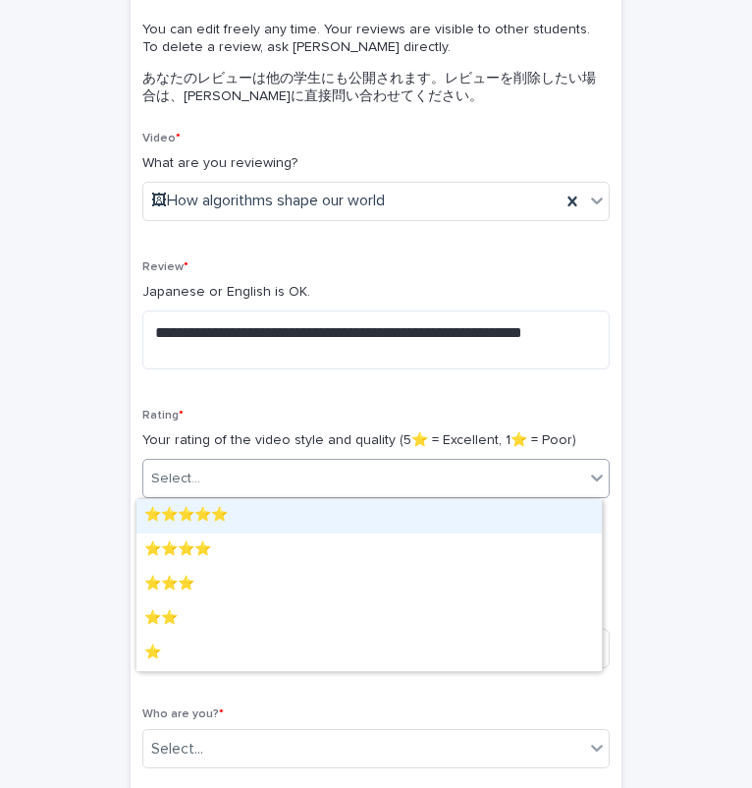
click at [297, 473] on div "Select..." at bounding box center [363, 479] width 441 height 32
click at [283, 524] on div "⭐️⭐️⭐️⭐️⭐️" at bounding box center [368, 516] width 465 height 34
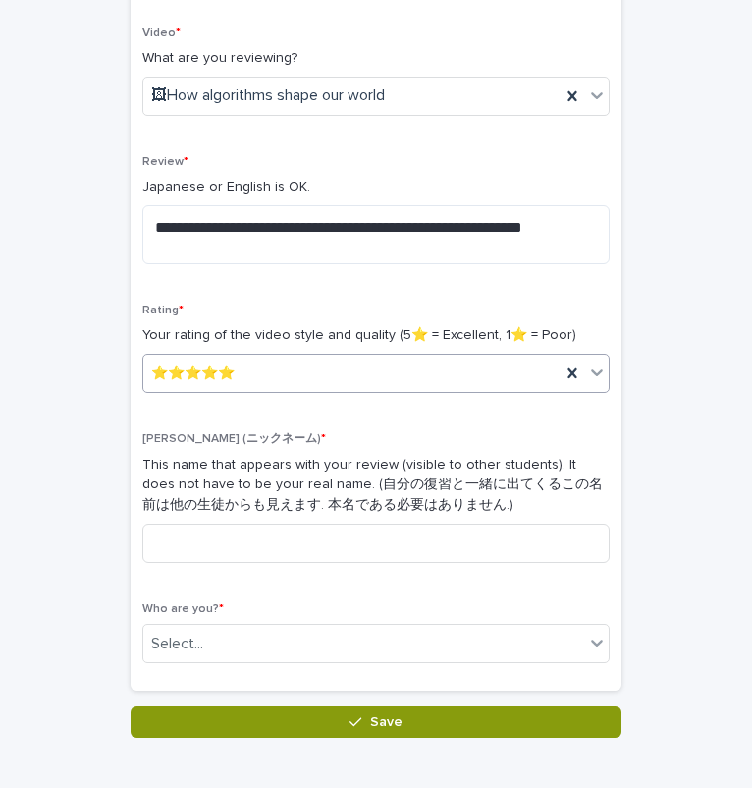
scroll to position [405, 0]
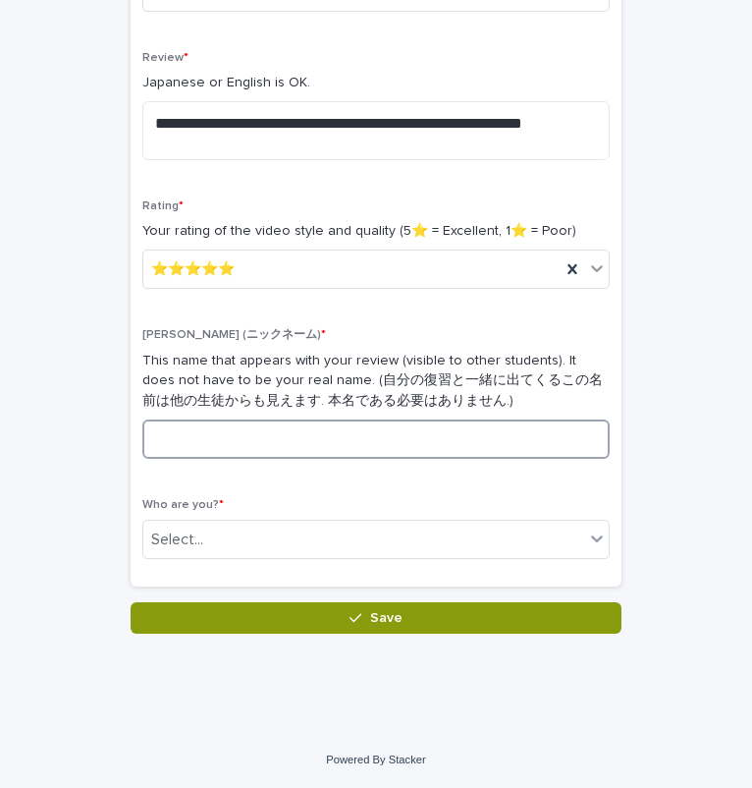
click at [353, 441] on input at bounding box center [375, 438] width 467 height 39
type input "*"
type input "******"
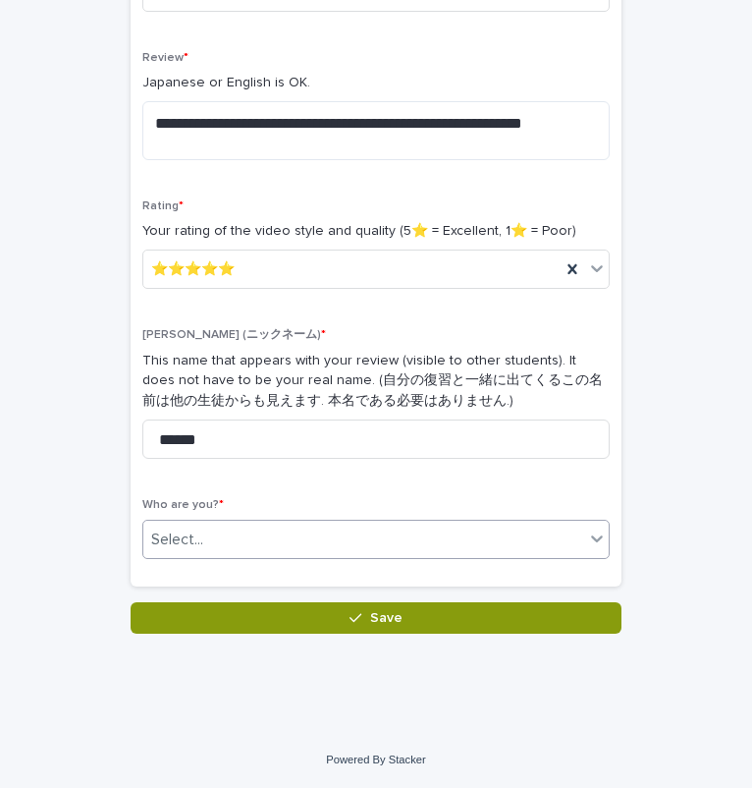
click at [366, 538] on div "Select..." at bounding box center [363, 539] width 441 height 32
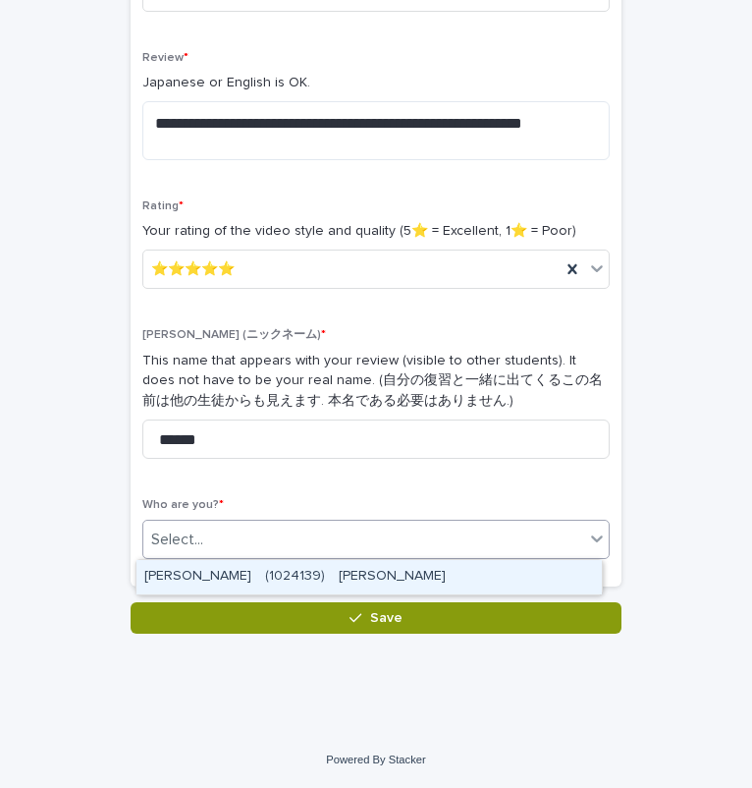
click at [356, 573] on div "TAKAHASHI Kazuki　(1024139)　髙橋　和希" at bounding box center [368, 577] width 465 height 34
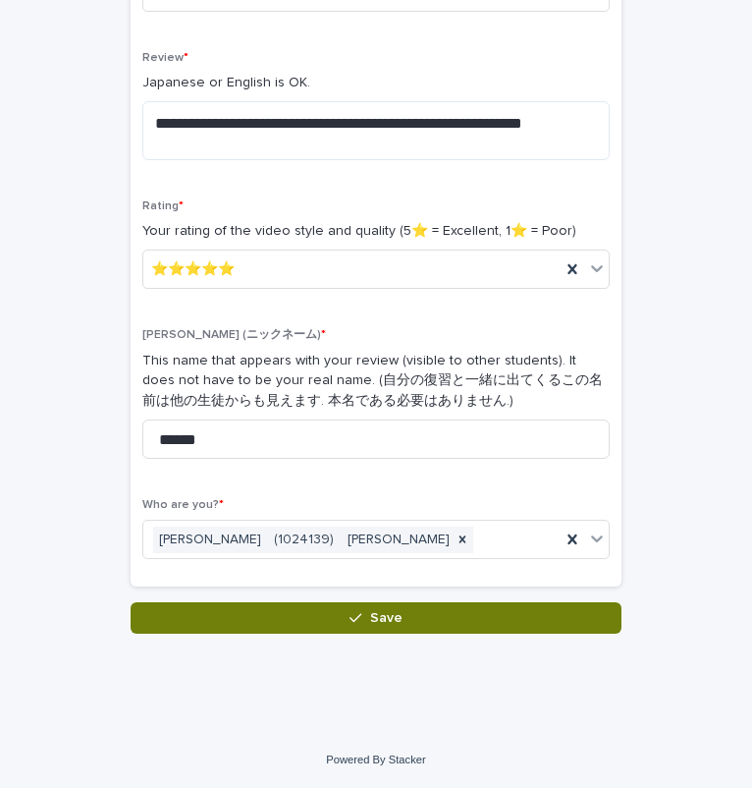
click at [358, 614] on div "button" at bounding box center [360, 618] width 20 height 14
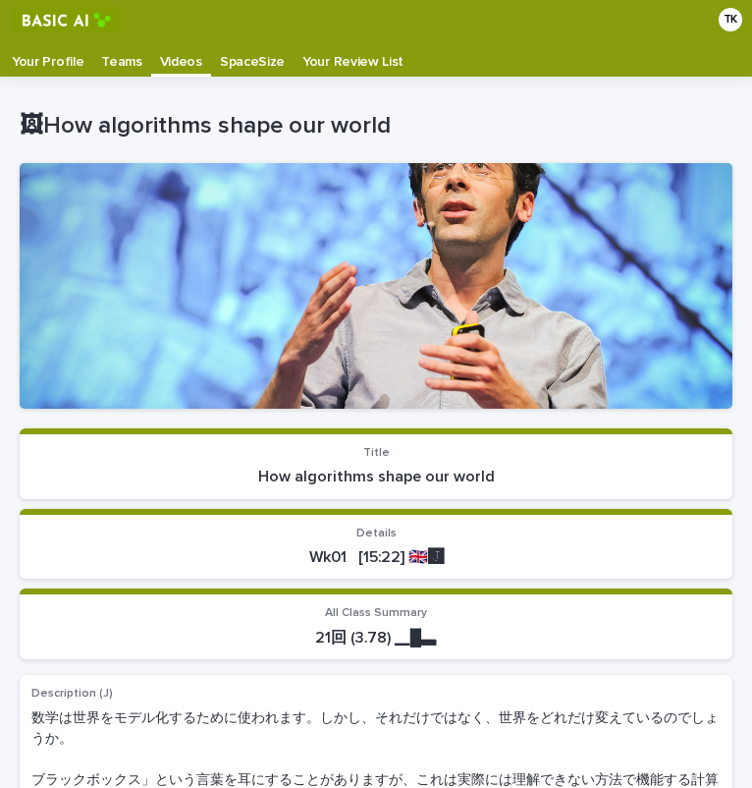
click at [178, 65] on p "Videos" at bounding box center [181, 54] width 42 height 31
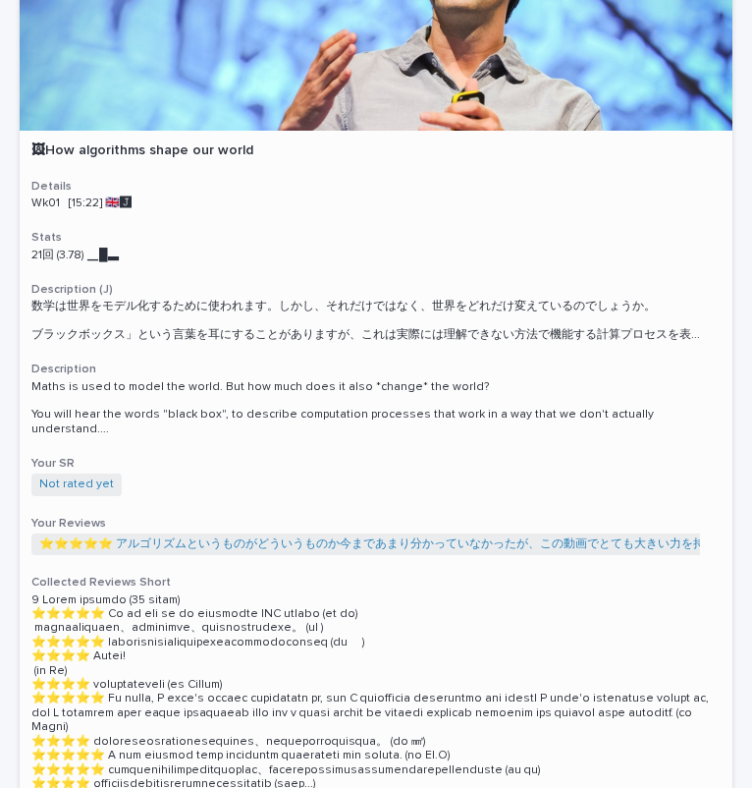
scroll to position [220, 0]
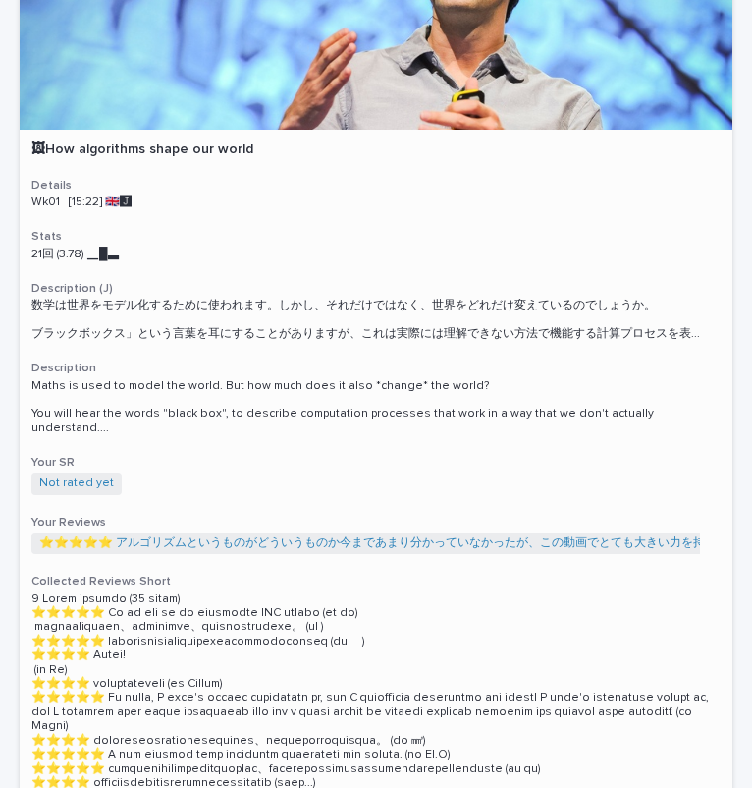
click at [73, 472] on span "Not rated yet" at bounding box center [76, 483] width 90 height 22
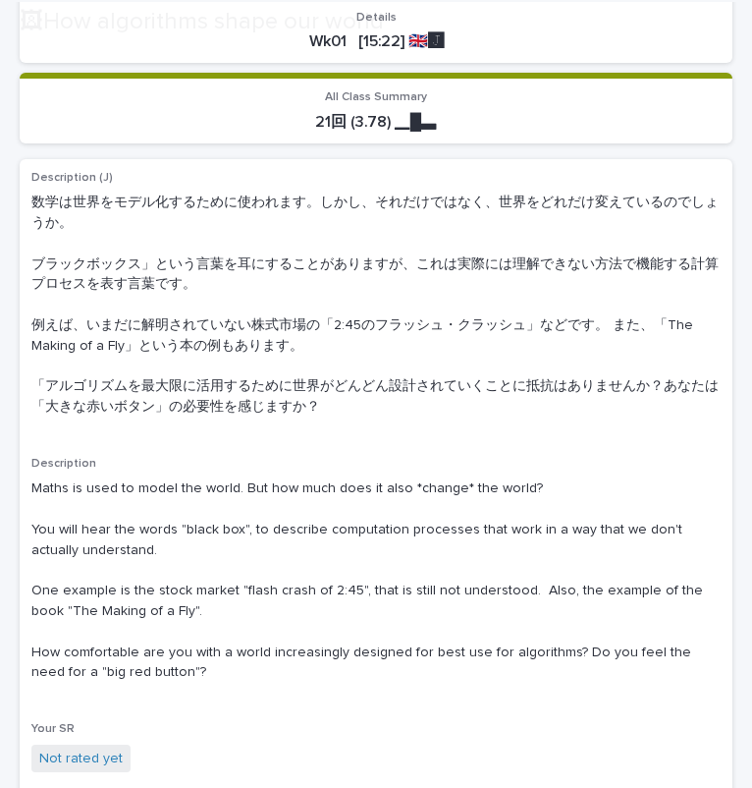
scroll to position [516, 0]
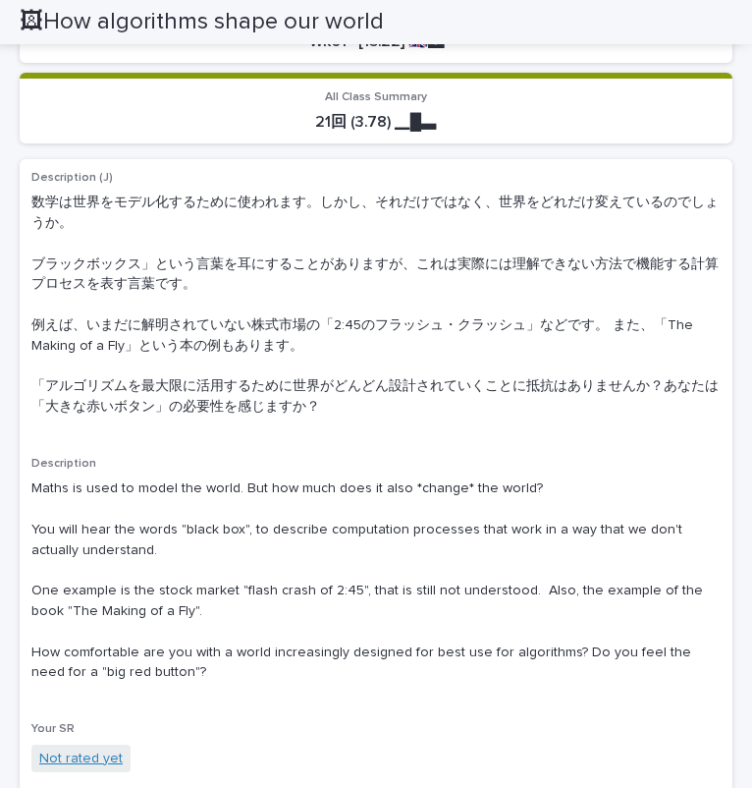
click at [94, 758] on link "Not rated yet" at bounding box center [80, 758] width 83 height 21
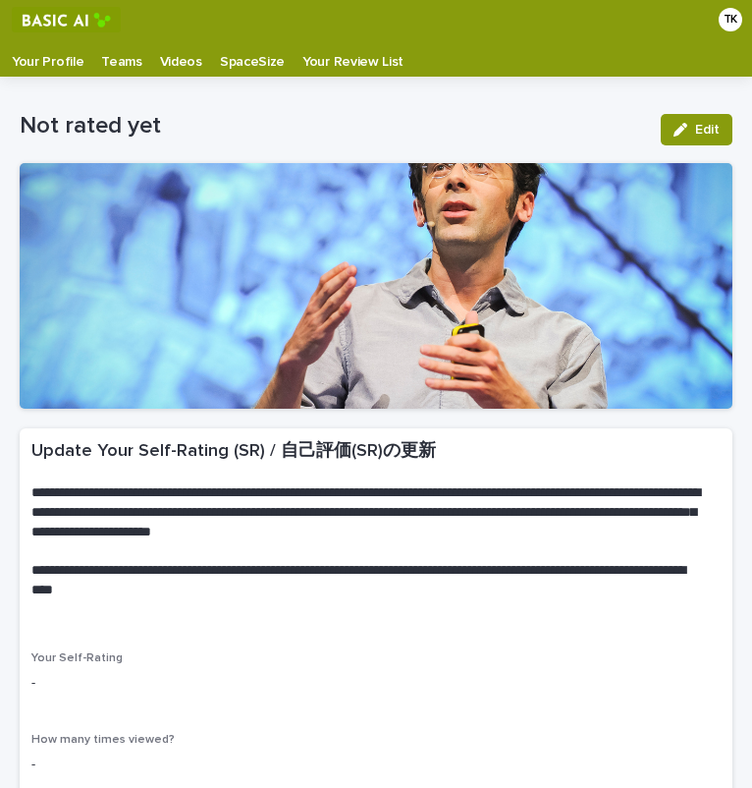
scroll to position [185, 0]
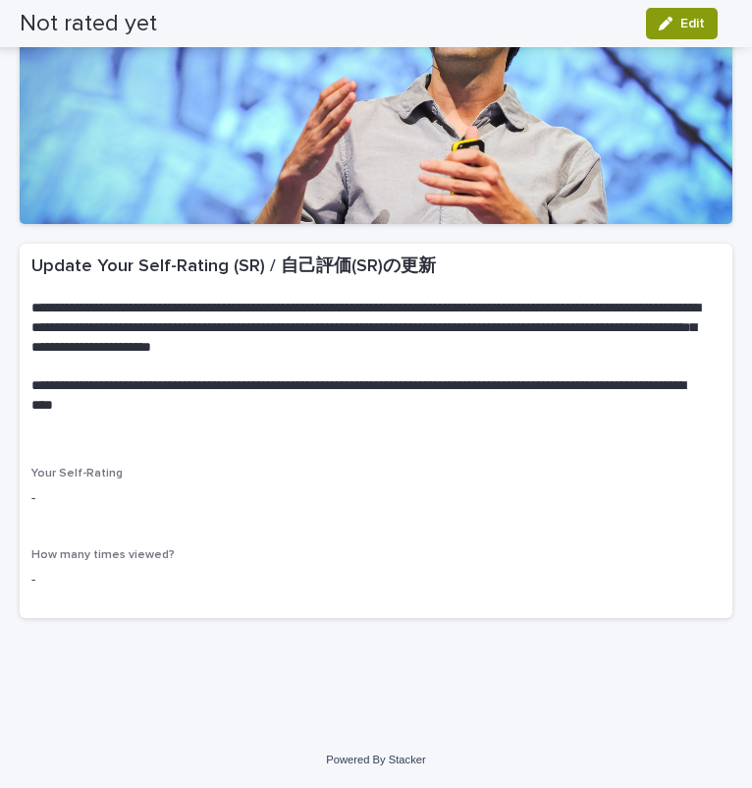
click at [42, 482] on div "Your Self-Rating -" at bounding box center [375, 495] width 689 height 58
click at [44, 491] on p "-" at bounding box center [375, 498] width 689 height 21
click at [71, 499] on p "-" at bounding box center [375, 498] width 689 height 21
click at [98, 470] on span "Your Self-Rating" at bounding box center [76, 473] width 91 height 12
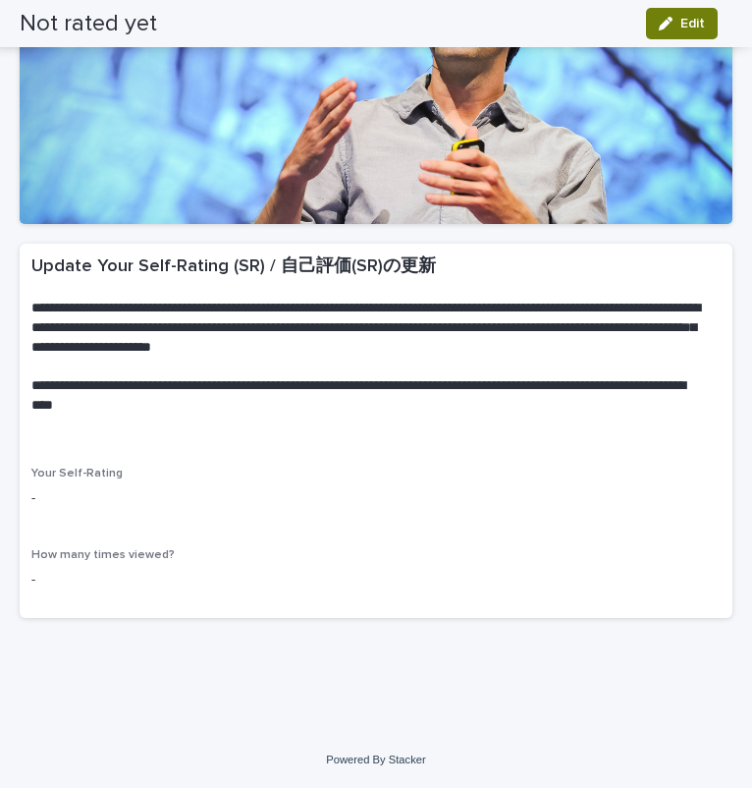
click at [672, 24] on icon "button" at bounding box center [666, 24] width 14 height 14
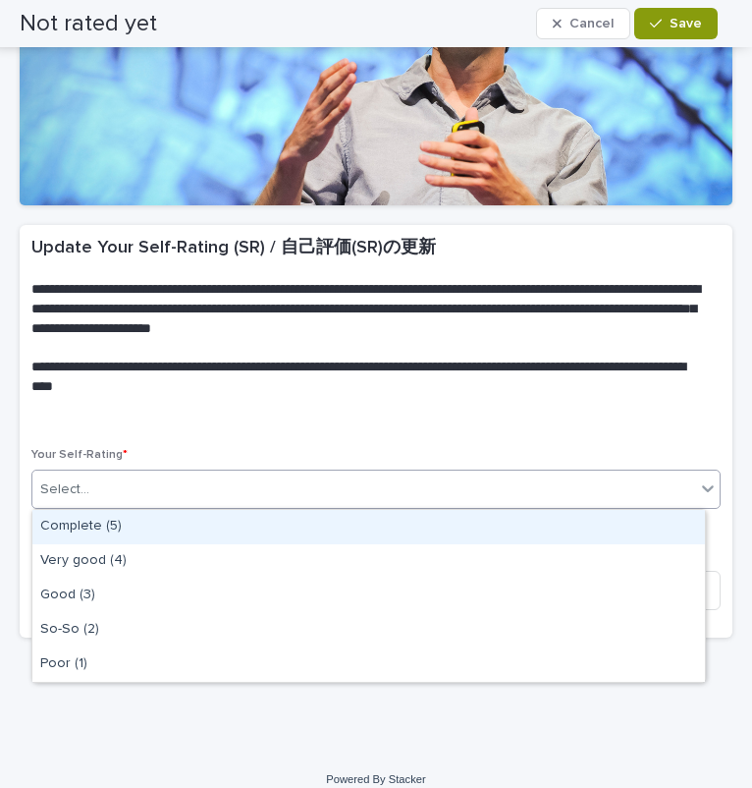
click at [161, 479] on div "Select..." at bounding box center [363, 489] width 663 height 32
click at [130, 526] on div "Complete (5)" at bounding box center [368, 527] width 673 height 34
click at [170, 502] on div "Complete (5)" at bounding box center [351, 489] width 639 height 32
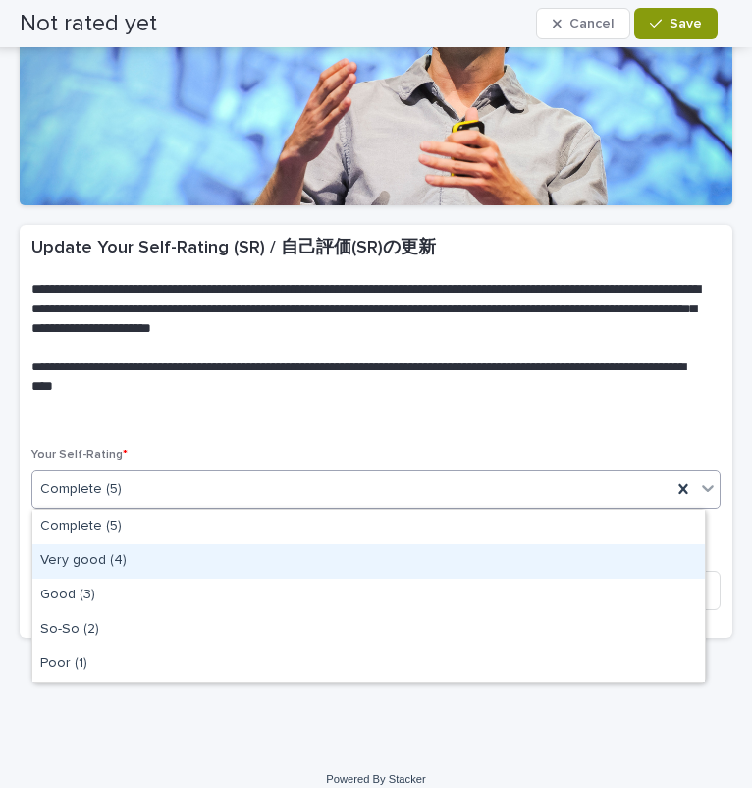
click at [156, 550] on div "Very good (4)" at bounding box center [368, 561] width 673 height 34
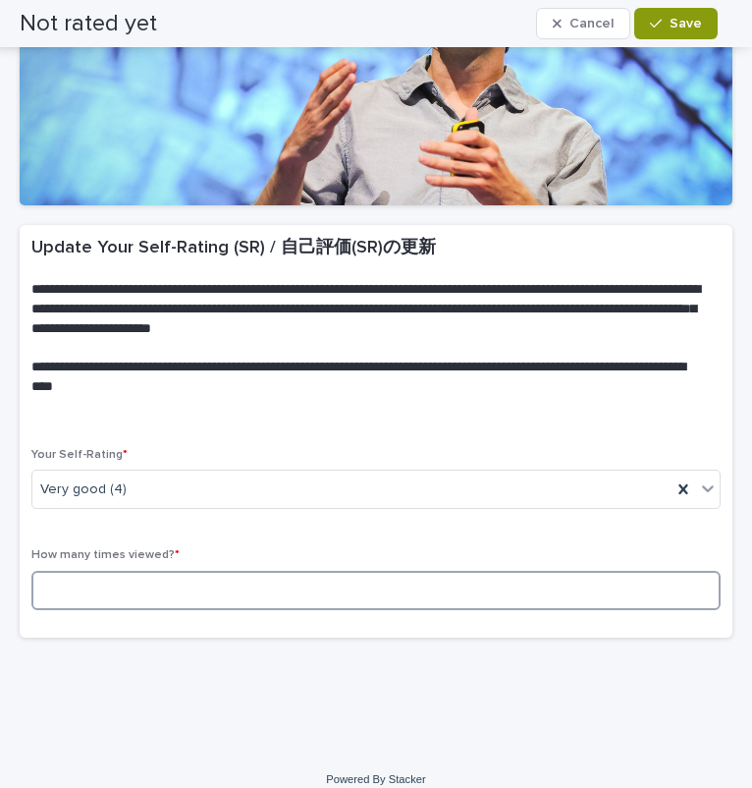
click at [147, 598] on input at bounding box center [375, 590] width 689 height 39
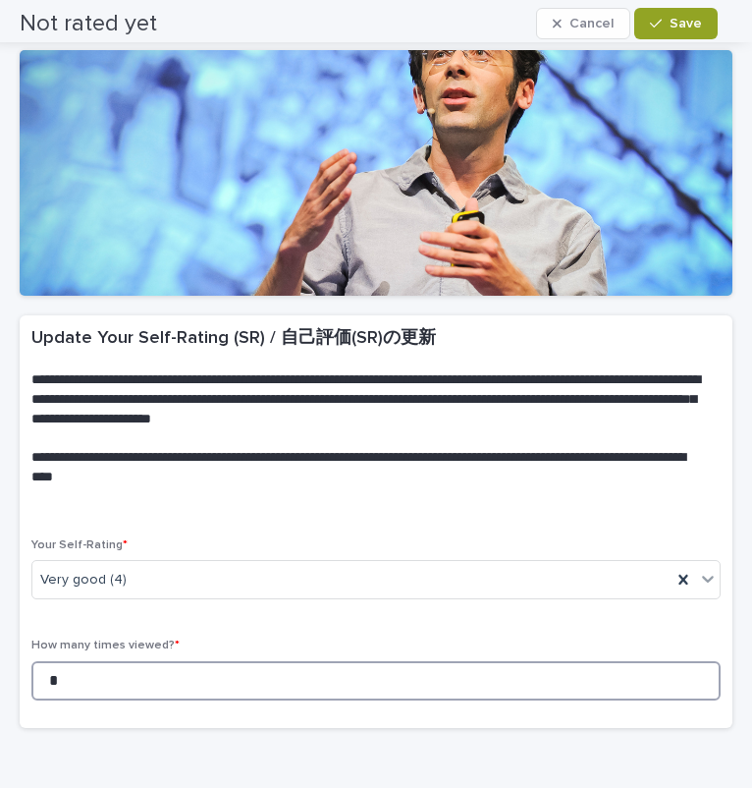
scroll to position [0, 0]
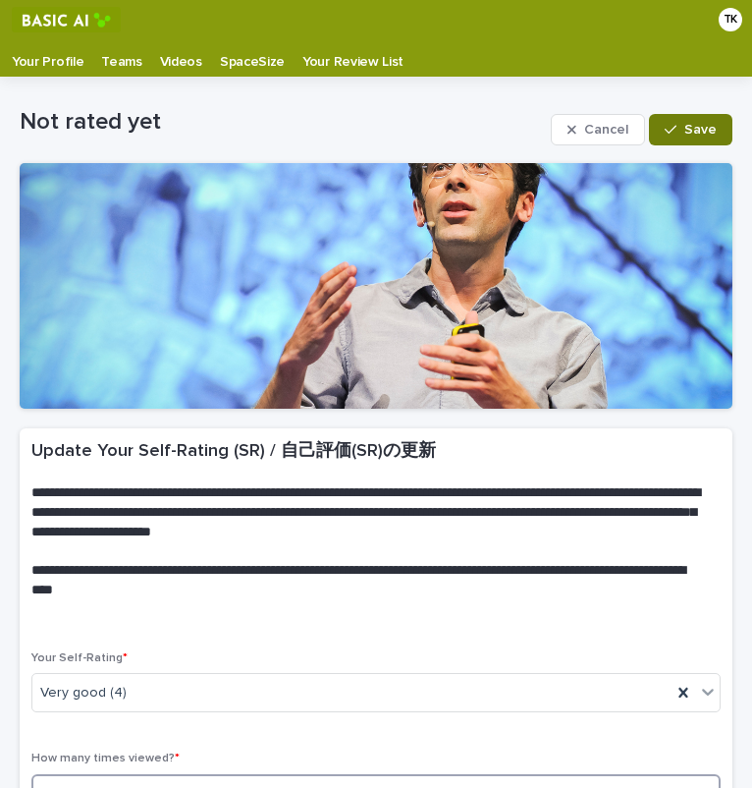
type input "*"
click at [683, 139] on button "Save" at bounding box center [690, 129] width 83 height 31
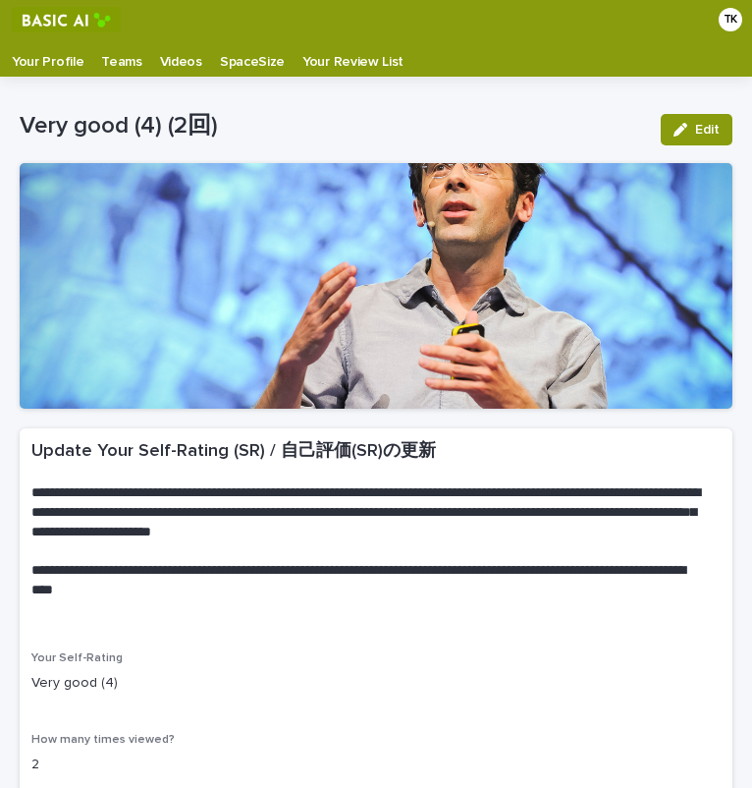
click at [60, 60] on p "Your Profile" at bounding box center [48, 54] width 72 height 31
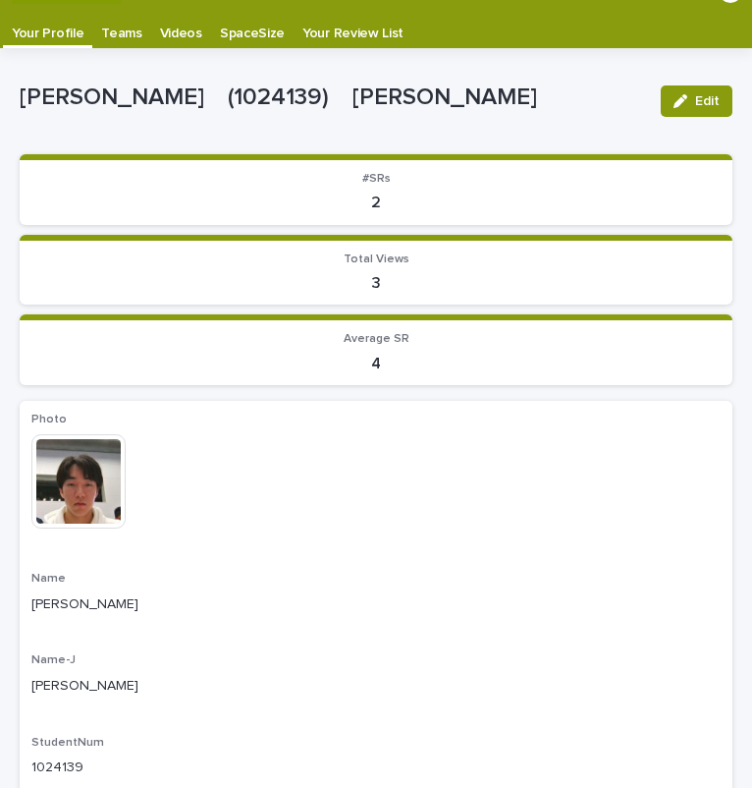
scroll to position [30, 0]
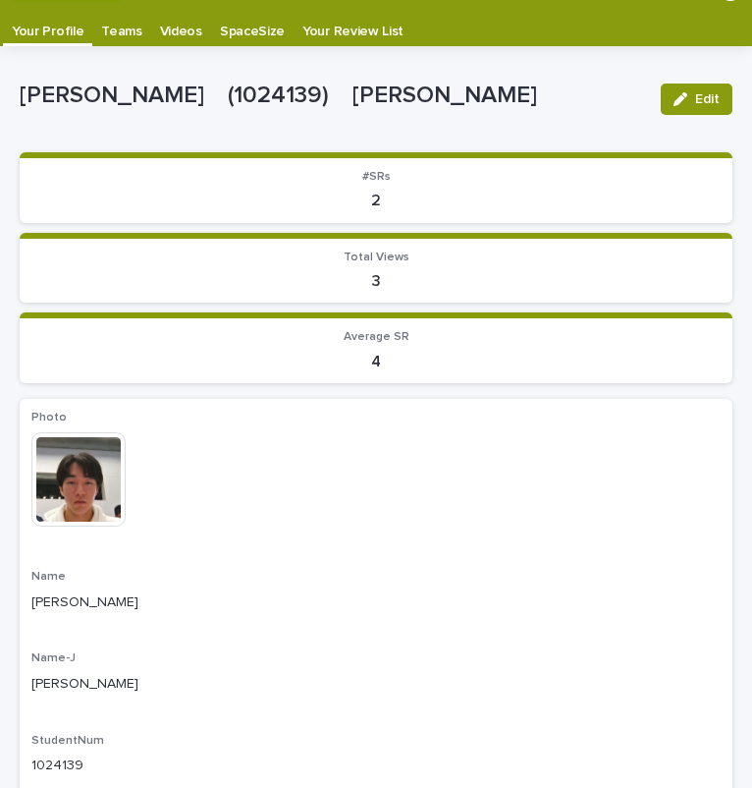
click at [389, 353] on p "4" at bounding box center [375, 362] width 689 height 19
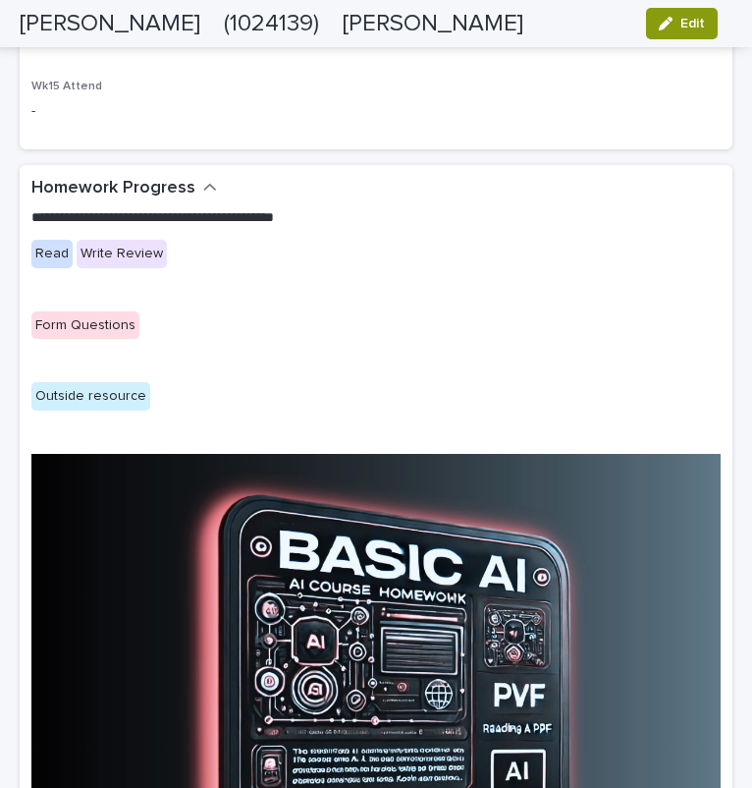
scroll to position [2291, 0]
click at [91, 326] on div "Form Questions" at bounding box center [85, 325] width 108 height 28
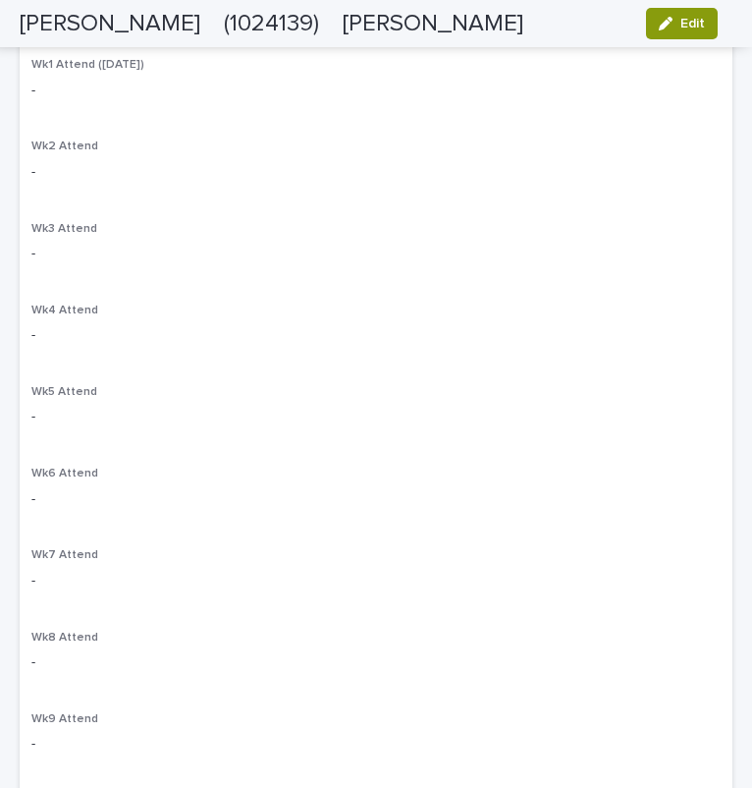
scroll to position [0, 0]
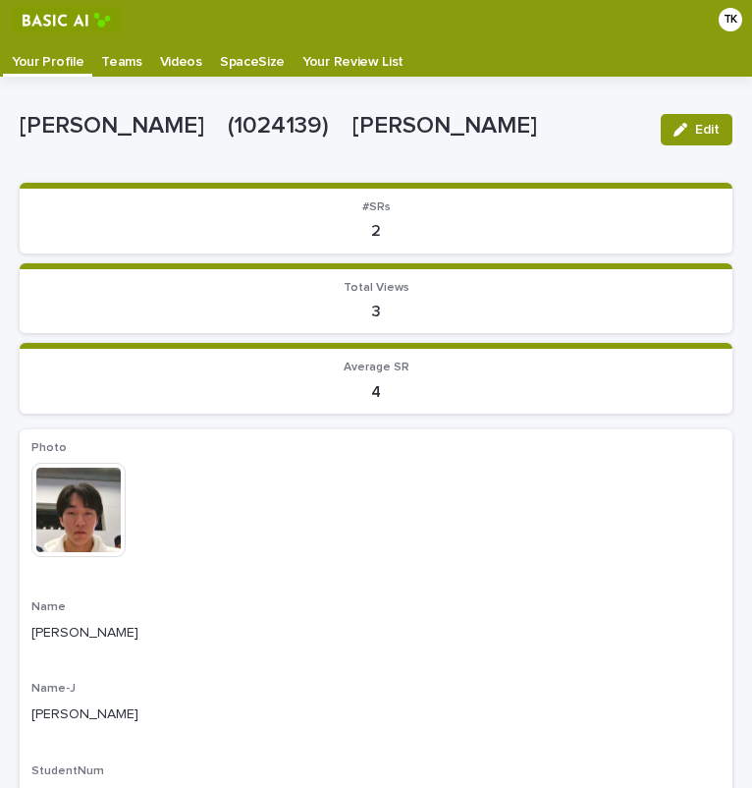
click at [318, 56] on p "Your Review List" at bounding box center [352, 54] width 101 height 31
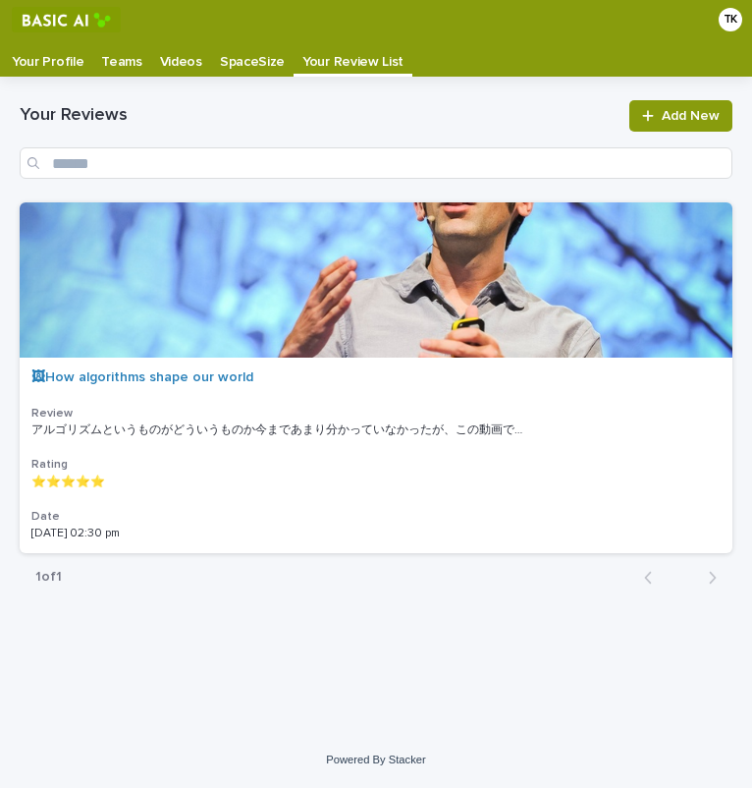
click at [234, 55] on p "SpaceSize" at bounding box center [252, 54] width 65 height 31
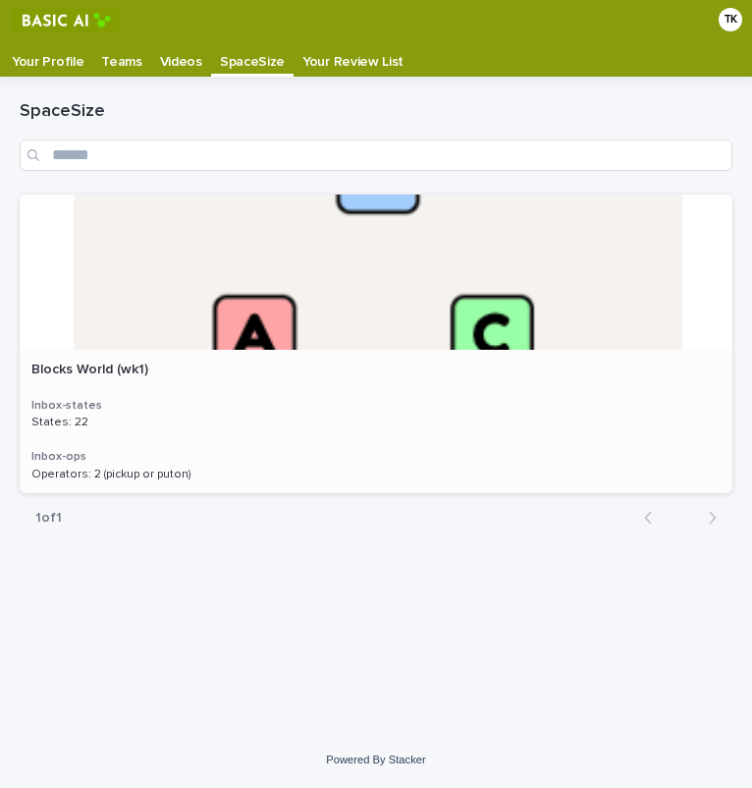
click at [152, 415] on p at bounding box center [375, 422] width 689 height 14
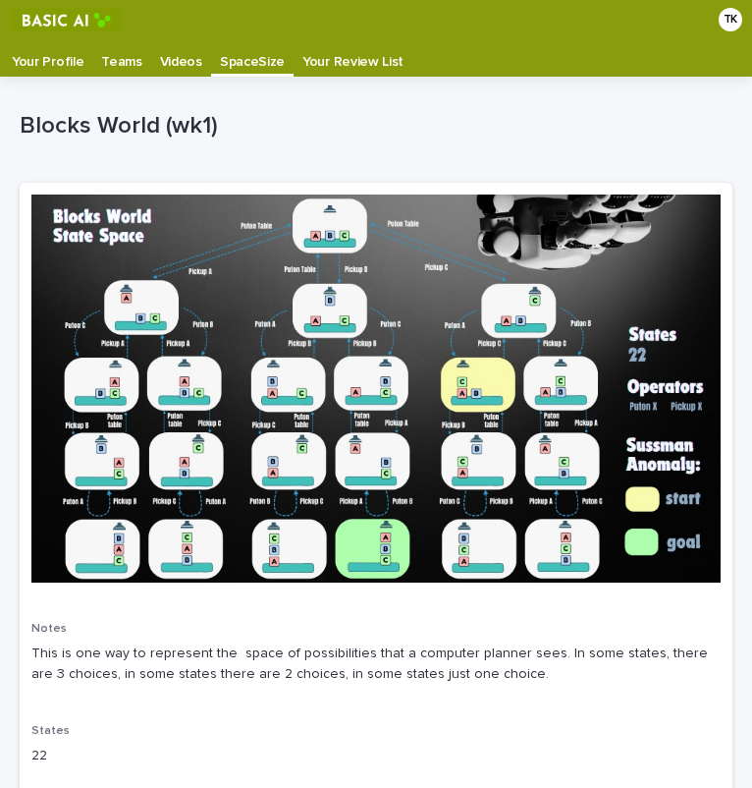
click at [169, 45] on p "Videos" at bounding box center [181, 54] width 42 height 31
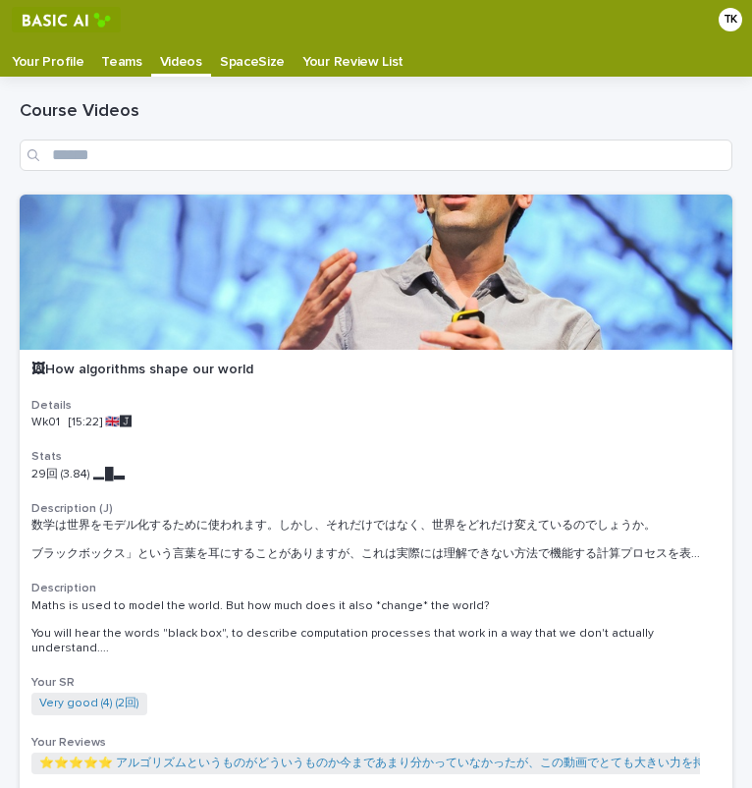
click at [120, 46] on p "Teams" at bounding box center [121, 54] width 40 height 31
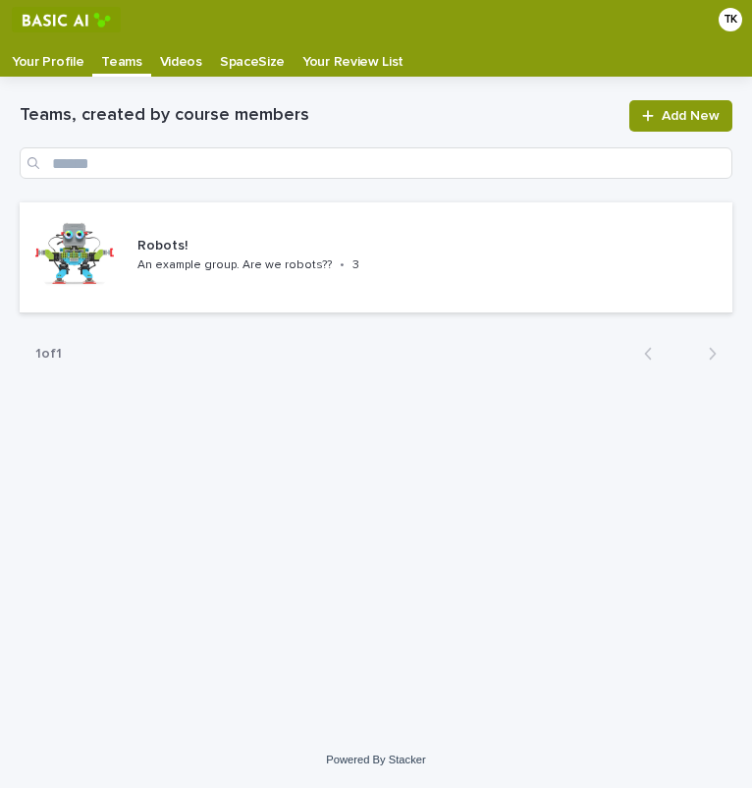
click at [22, 51] on p "Your Profile" at bounding box center [48, 54] width 72 height 31
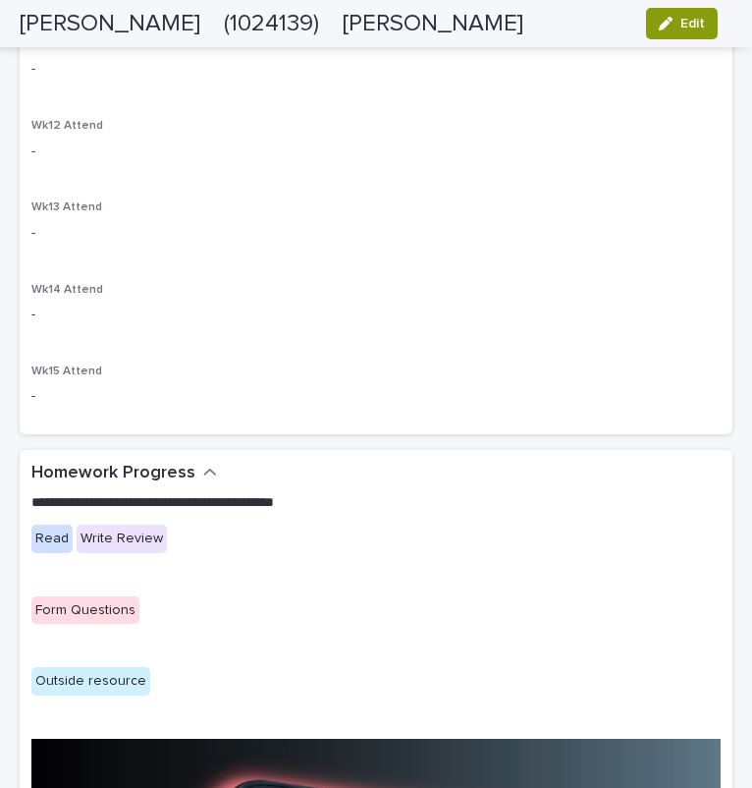
scroll to position [2007, 0]
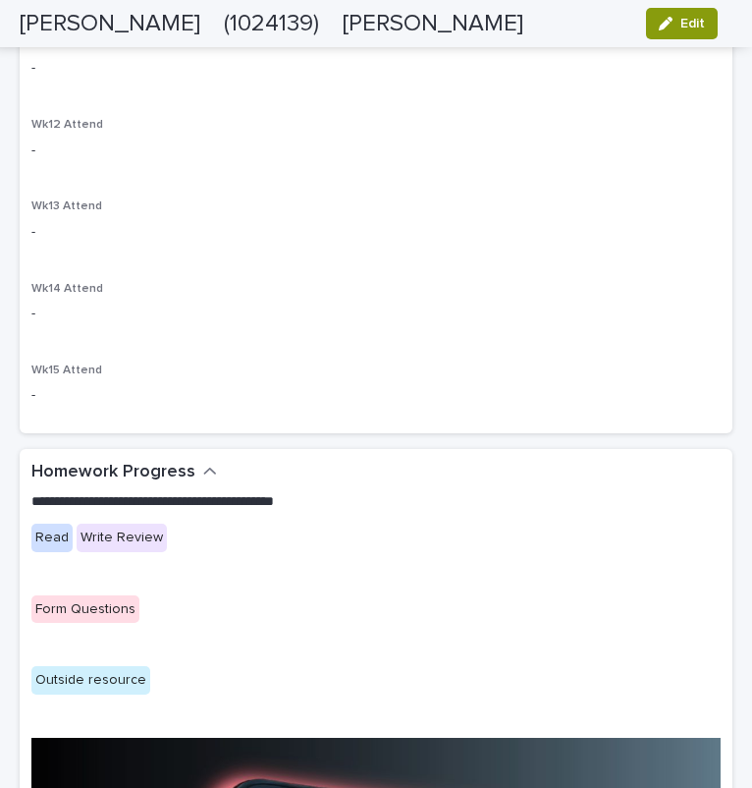
click at [142, 539] on div "Write Review" at bounding box center [122, 537] width 90 height 28
click at [79, 558] on div "Read Write Review" at bounding box center [375, 547] width 689 height 48
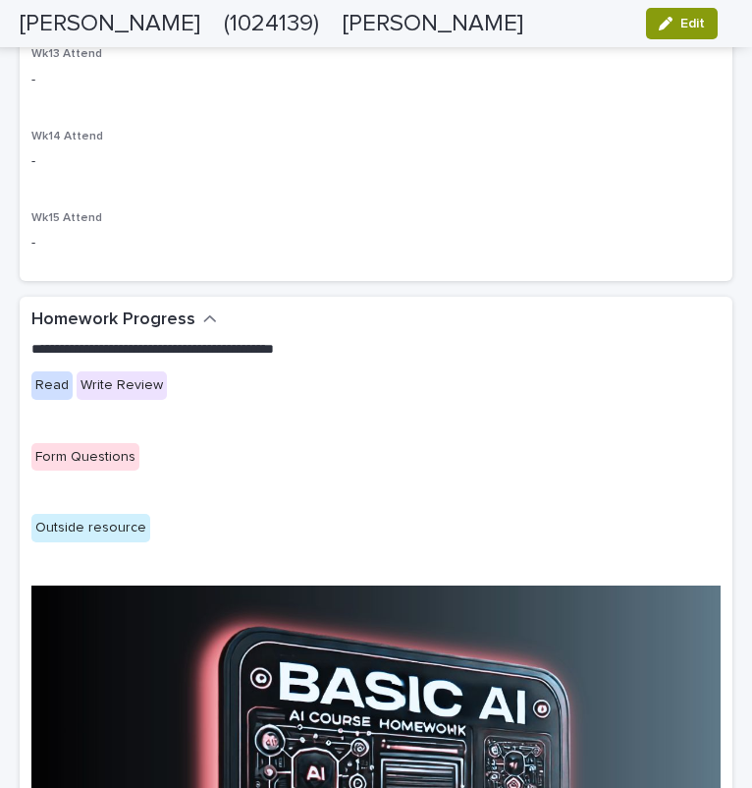
scroll to position [2160, 0]
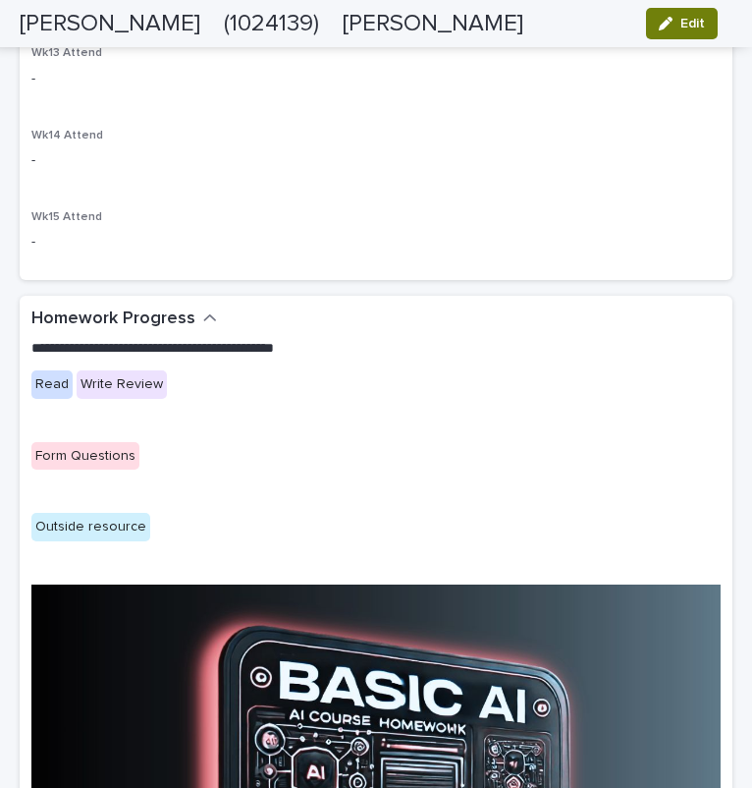
click at [683, 29] on span "Edit" at bounding box center [693, 24] width 25 height 14
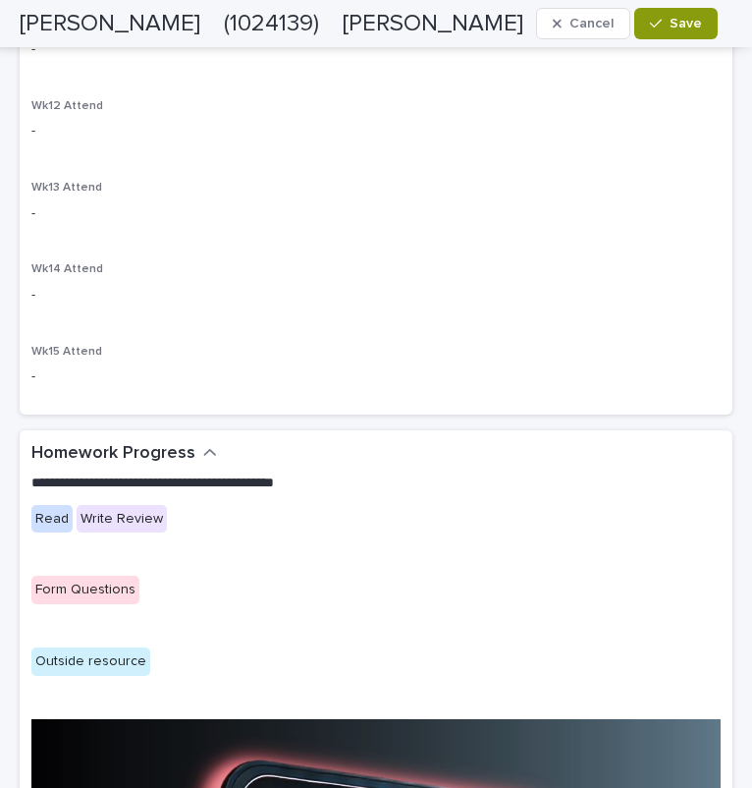
scroll to position [2227, 0]
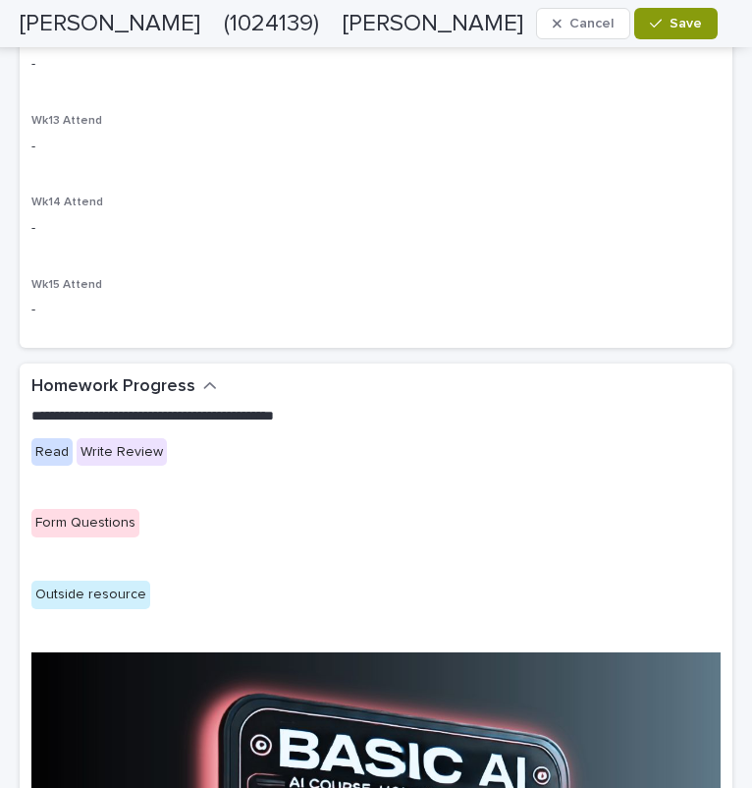
click at [65, 519] on div "Form Questions" at bounding box center [85, 523] width 108 height 28
click at [653, 23] on icon "button" at bounding box center [656, 24] width 12 height 14
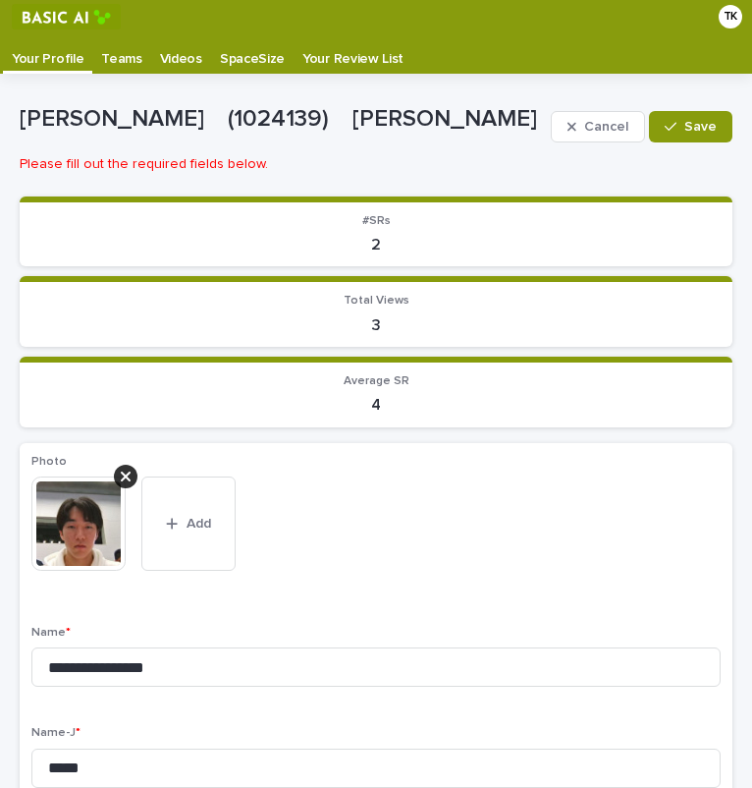
scroll to position [0, 0]
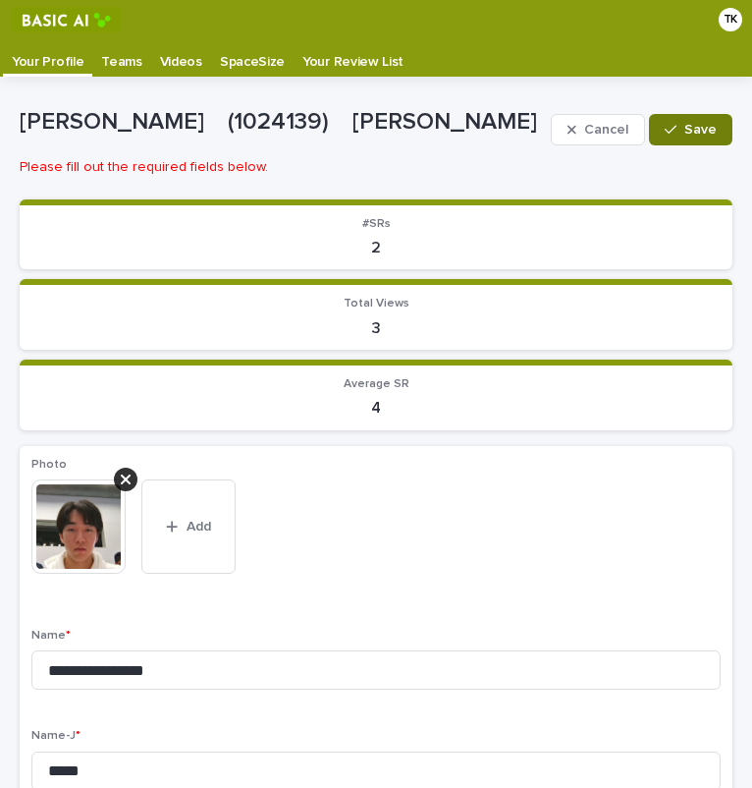
click at [684, 135] on span "Save" at bounding box center [700, 130] width 32 height 14
drag, startPoint x: 72, startPoint y: 159, endPoint x: 167, endPoint y: 168, distance: 95.7
click at [167, 168] on p "Please fill out the required fields below." at bounding box center [376, 167] width 713 height 17
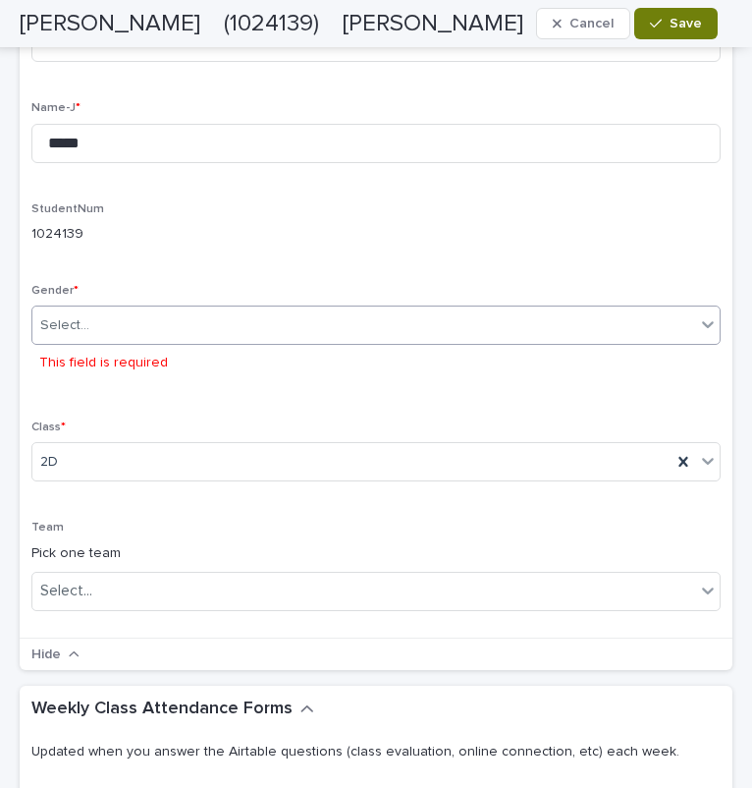
scroll to position [628, 0]
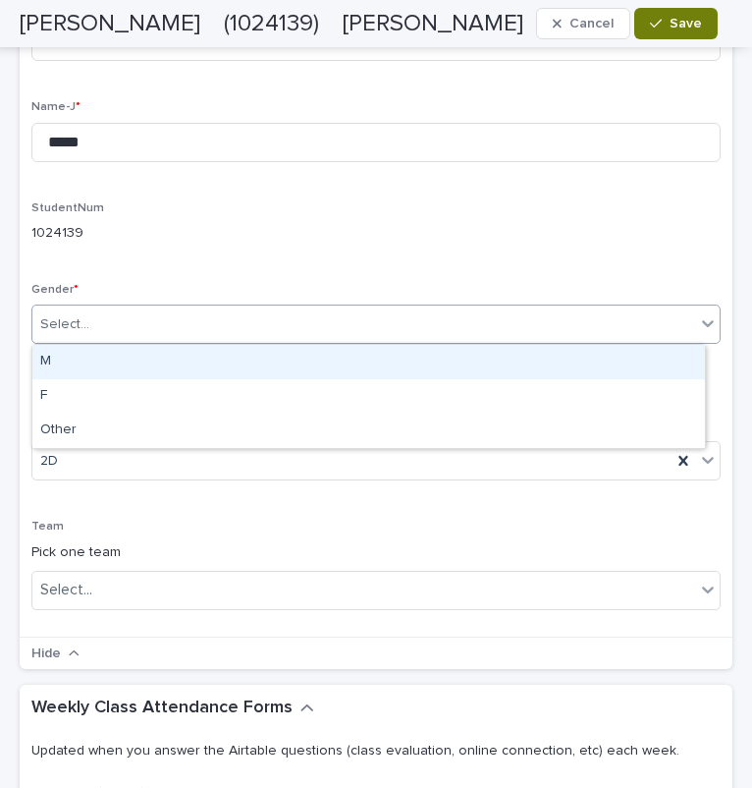
click at [207, 313] on div "Select..." at bounding box center [363, 324] width 663 height 32
click at [122, 376] on div "M" at bounding box center [368, 362] width 673 height 34
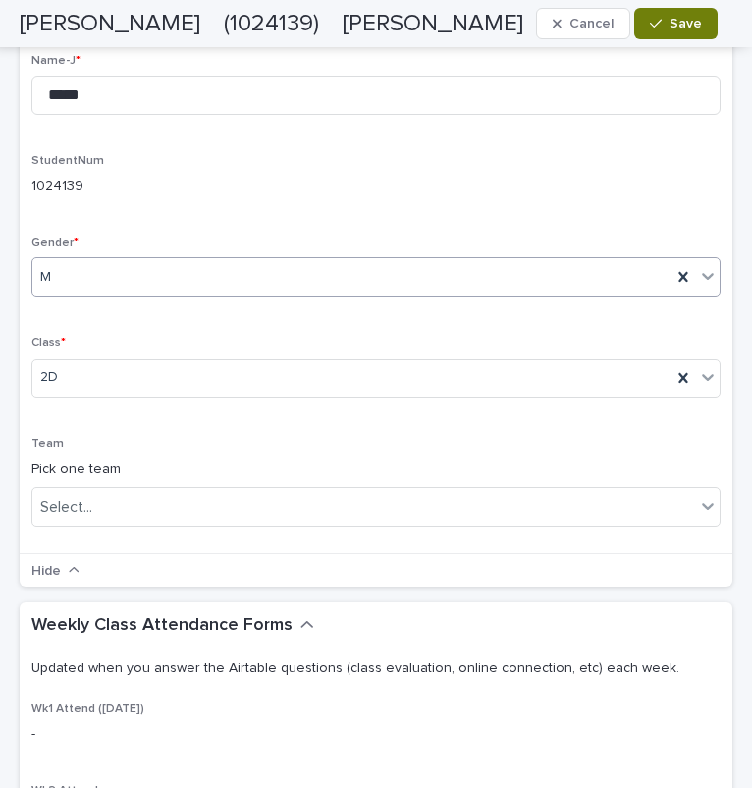
scroll to position [677, 0]
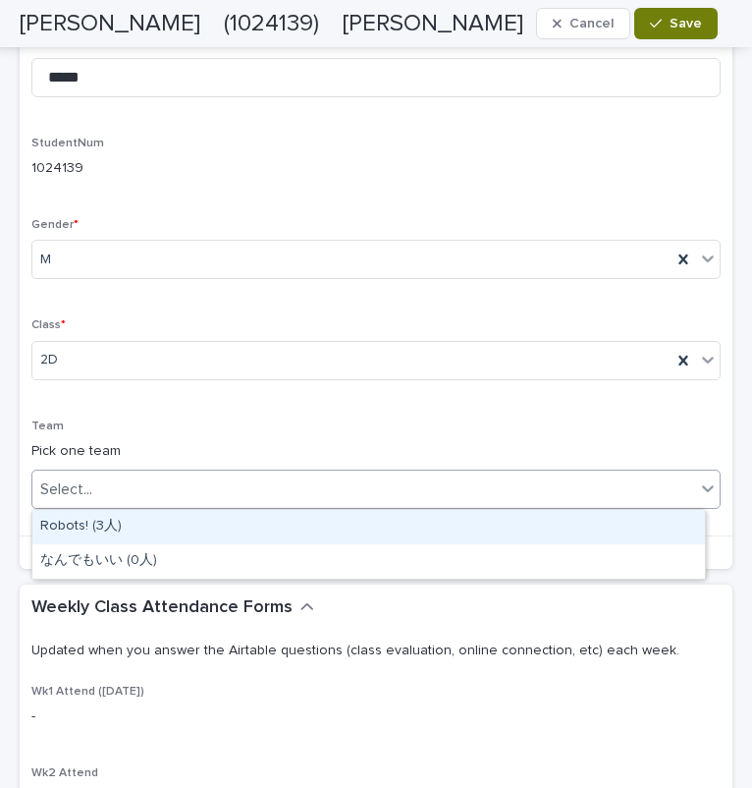
click at [267, 505] on div "Select..." at bounding box center [363, 489] width 663 height 32
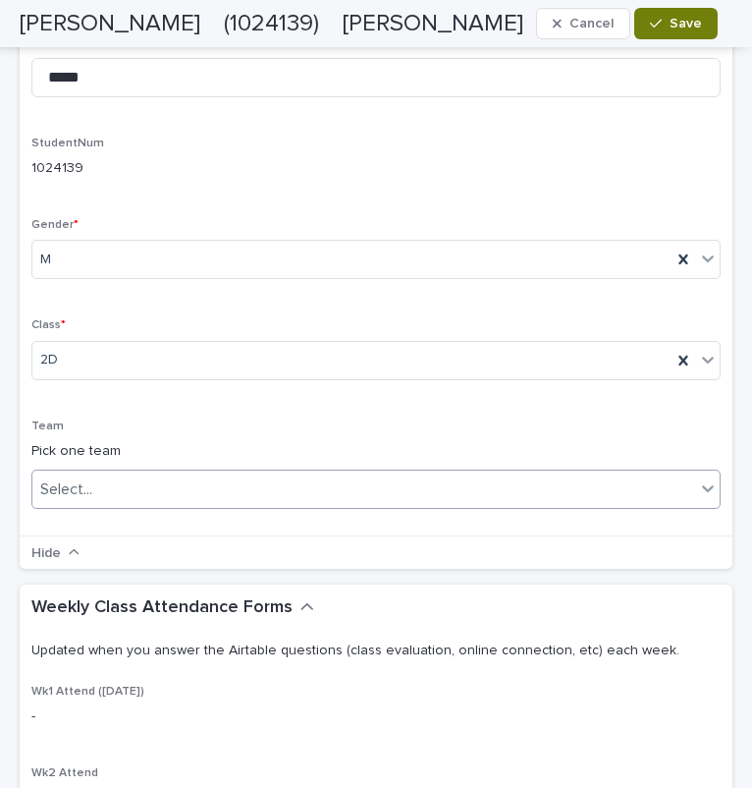
click at [267, 505] on div "Select..." at bounding box center [363, 489] width 663 height 32
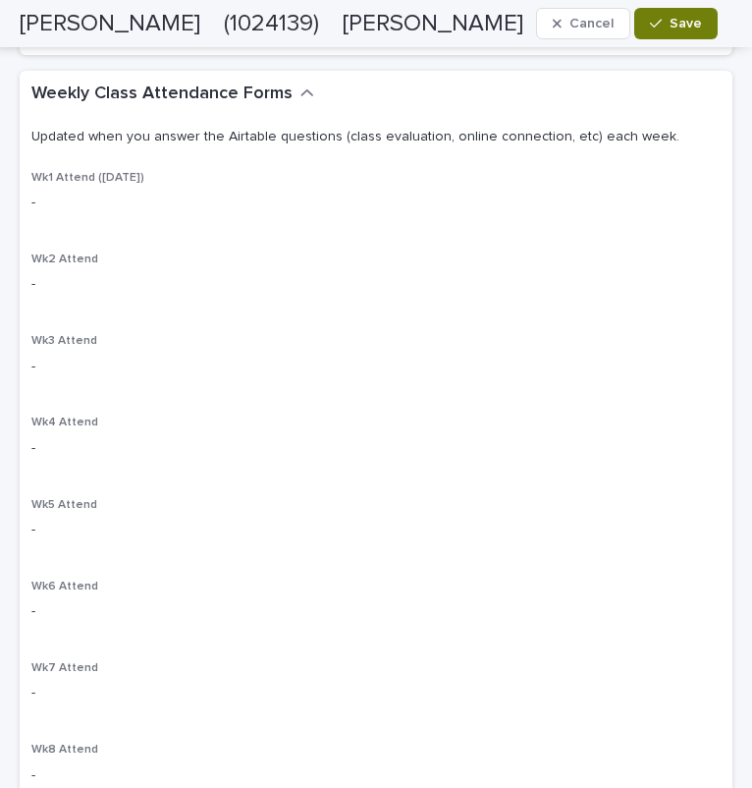
scroll to position [1287, 0]
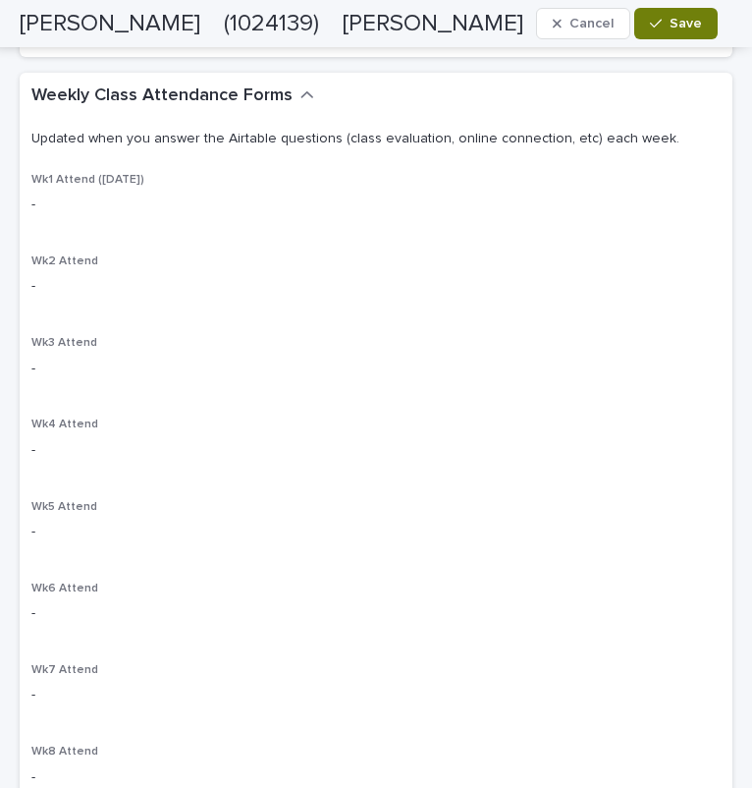
click at [674, 33] on button "Save" at bounding box center [675, 23] width 83 height 31
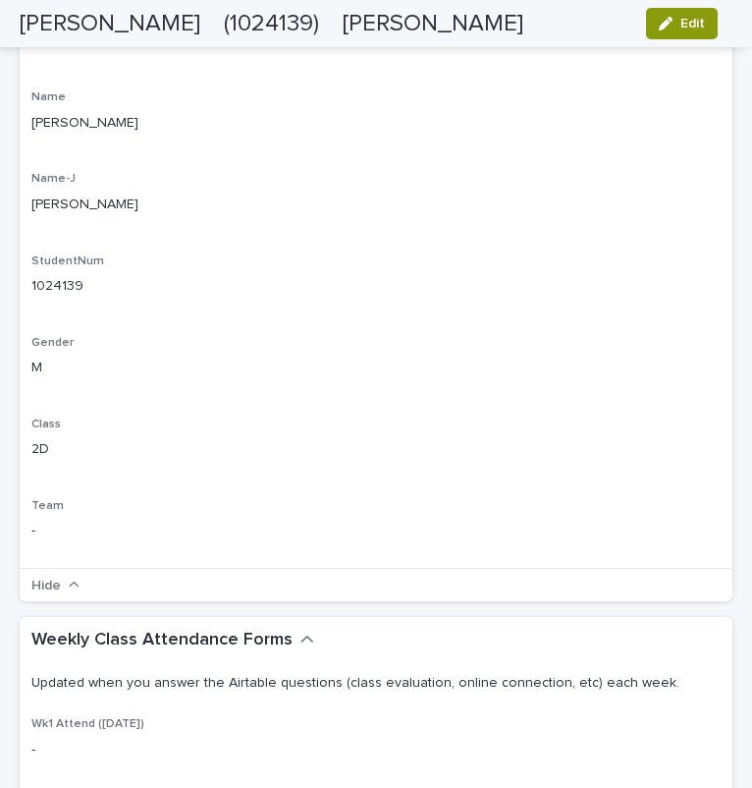
scroll to position [0, 0]
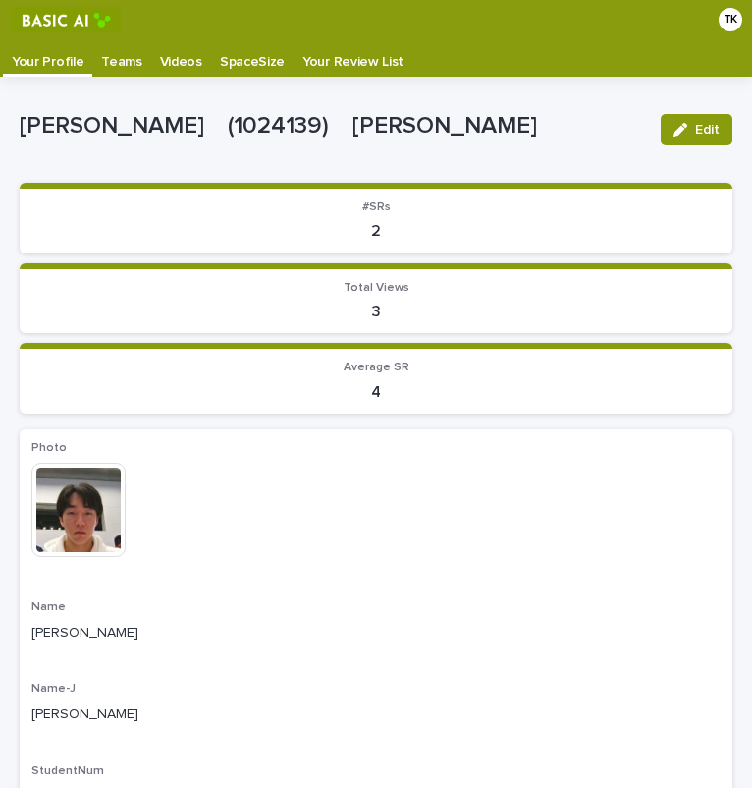
click at [57, 23] on img at bounding box center [66, 20] width 109 height 26
click at [86, 17] on img at bounding box center [66, 20] width 109 height 26
click at [711, 23] on div "TK" at bounding box center [731, 20] width 41 height 24
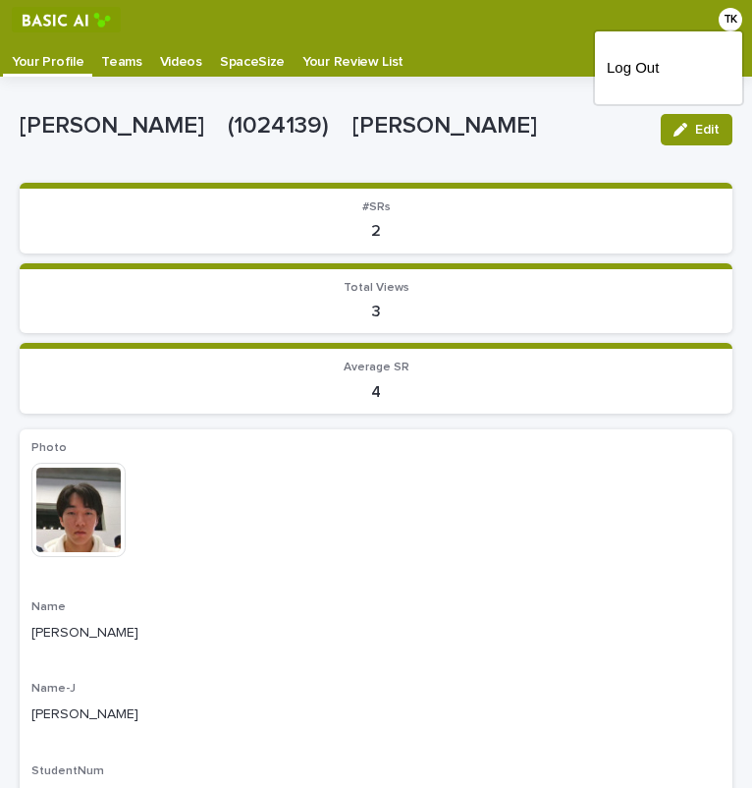
click at [719, 20] on div at bounding box center [376, 19] width 752 height 39
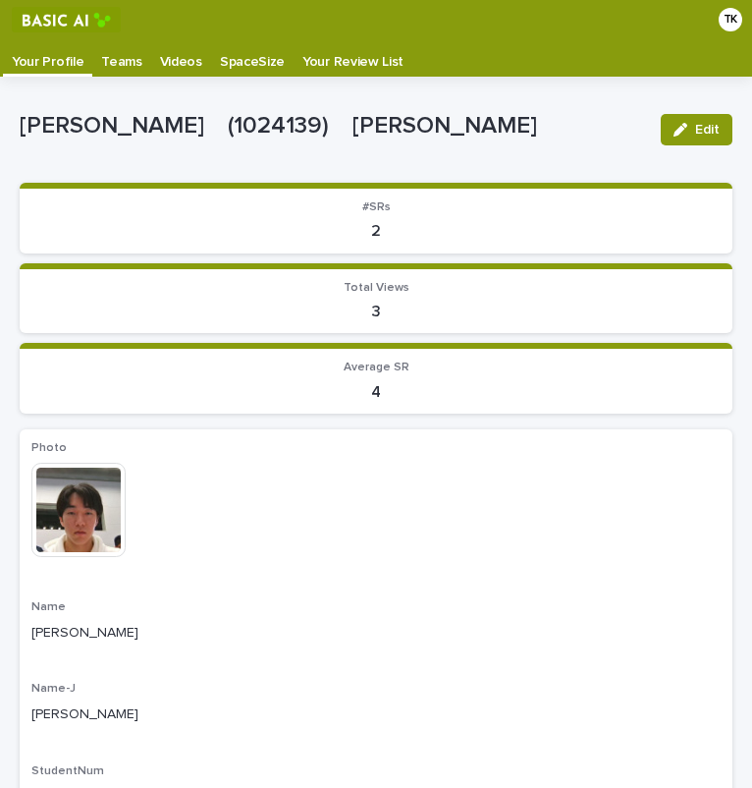
click at [719, 20] on div "TK" at bounding box center [731, 20] width 24 height 24
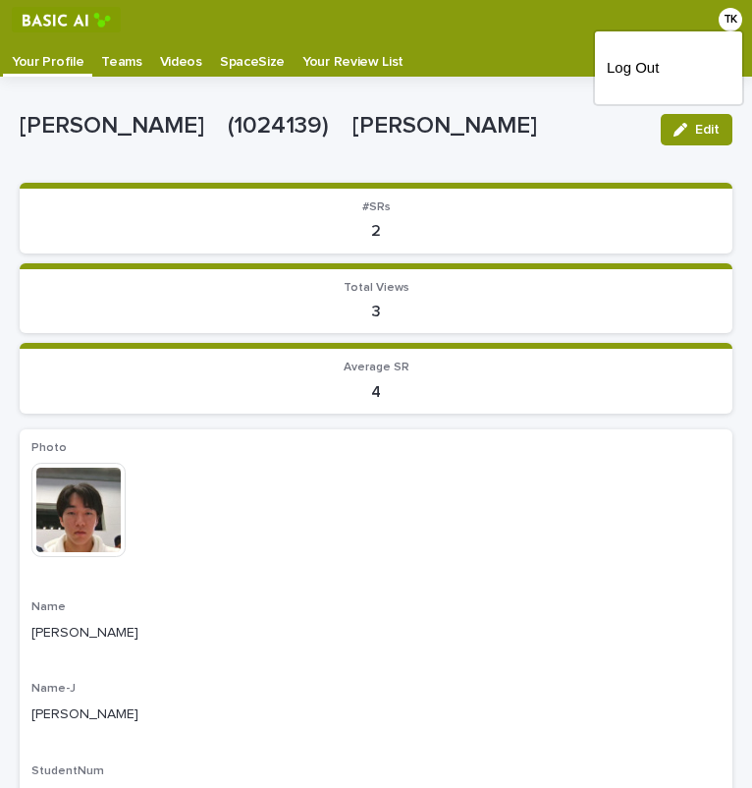
click at [520, 30] on div at bounding box center [376, 19] width 752 height 39
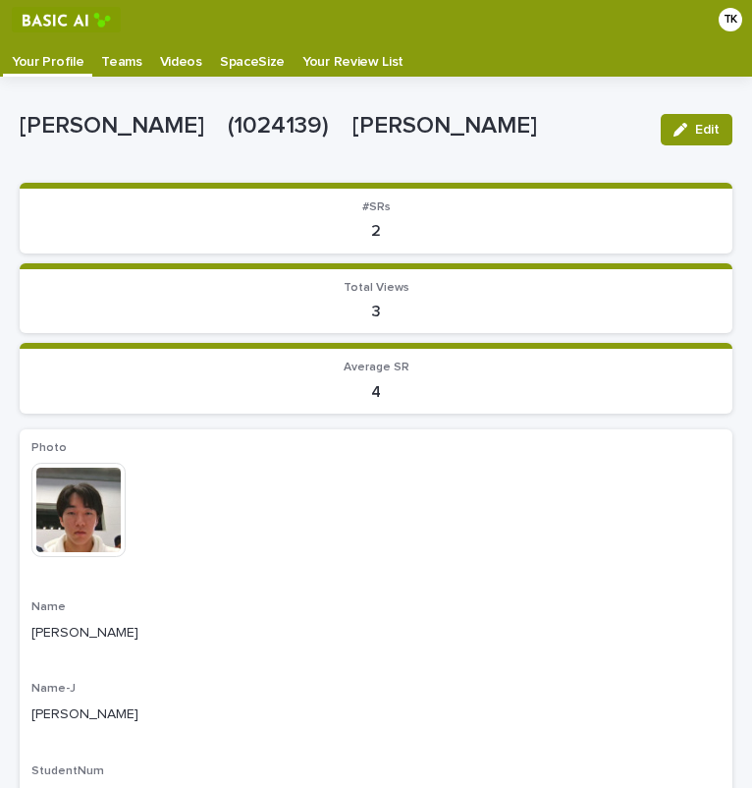
click at [132, 63] on p "Teams" at bounding box center [121, 54] width 40 height 31
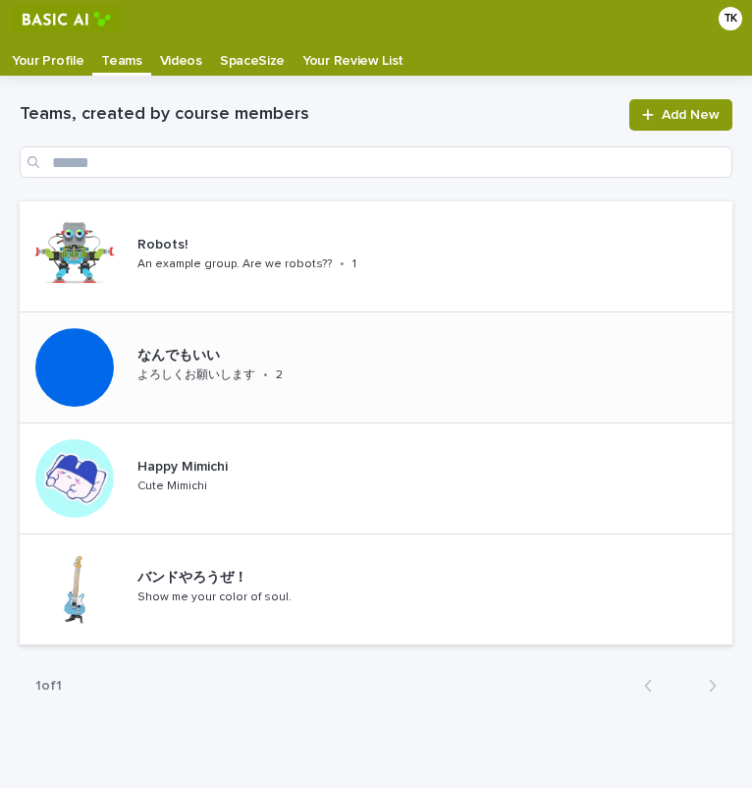
scroll to position [2, 0]
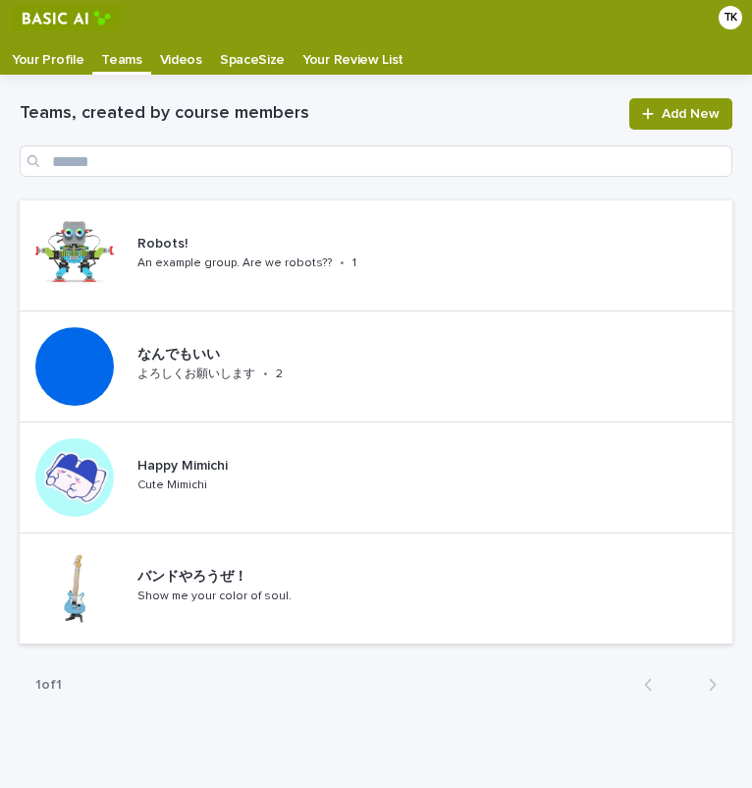
click at [168, 67] on p "Videos" at bounding box center [181, 52] width 42 height 31
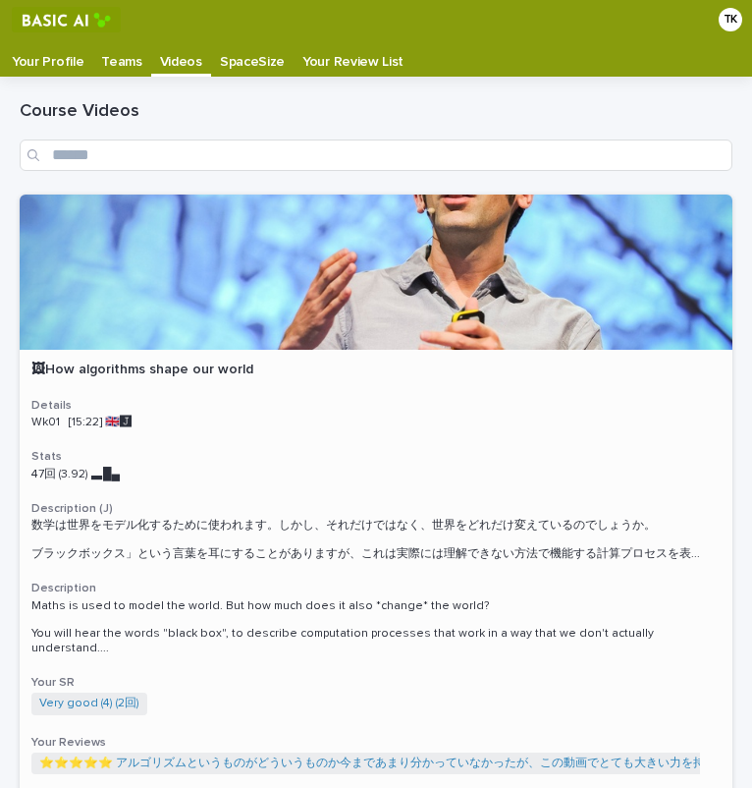
click at [387, 330] on div at bounding box center [376, 271] width 713 height 155
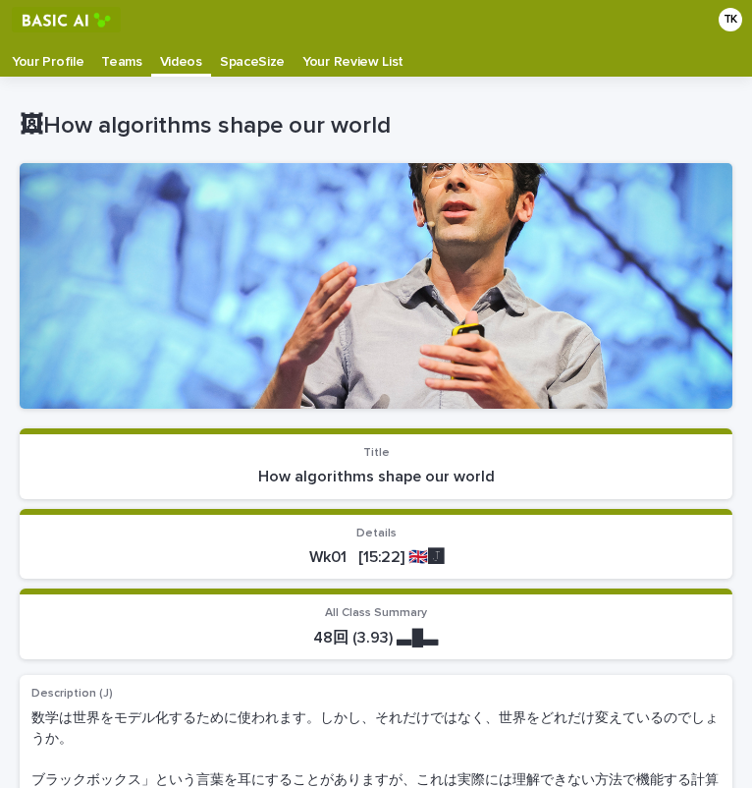
click at [98, 72] on link "Teams" at bounding box center [121, 57] width 58 height 37
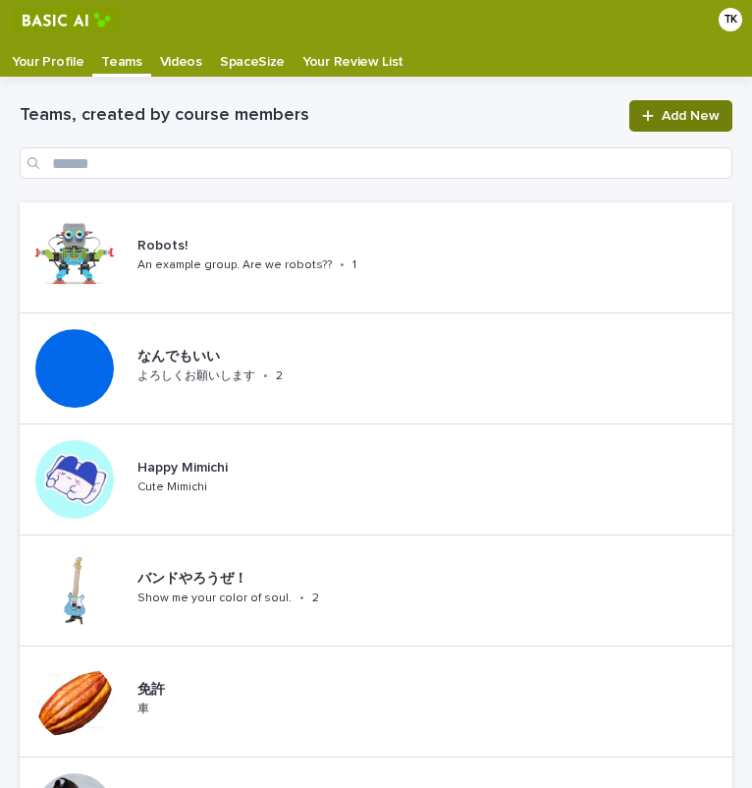
click at [656, 108] on link "Add New" at bounding box center [680, 115] width 103 height 31
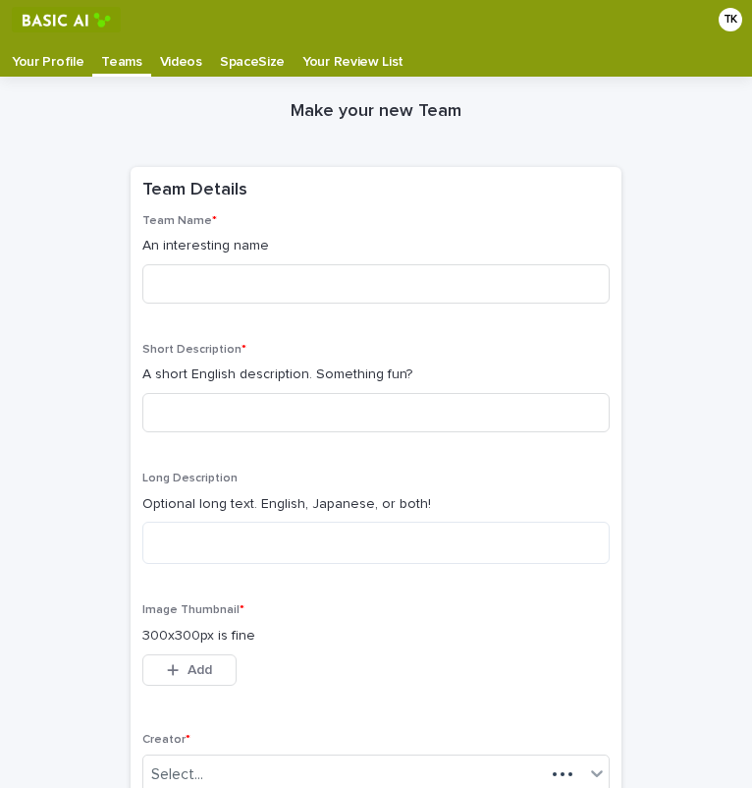
scroll to position [39, 0]
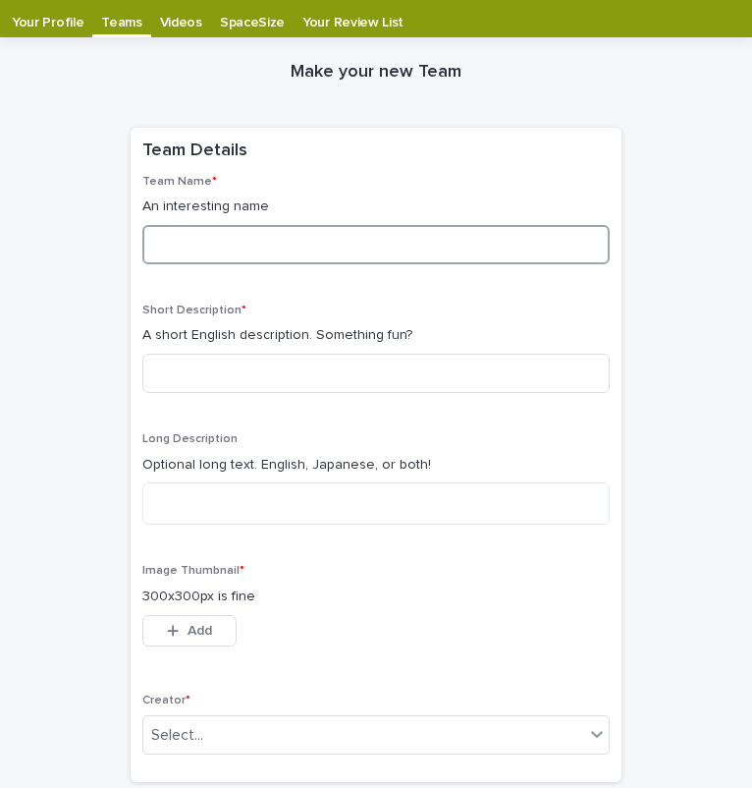
click at [432, 232] on input at bounding box center [375, 244] width 467 height 39
type input "*"
type input "**"
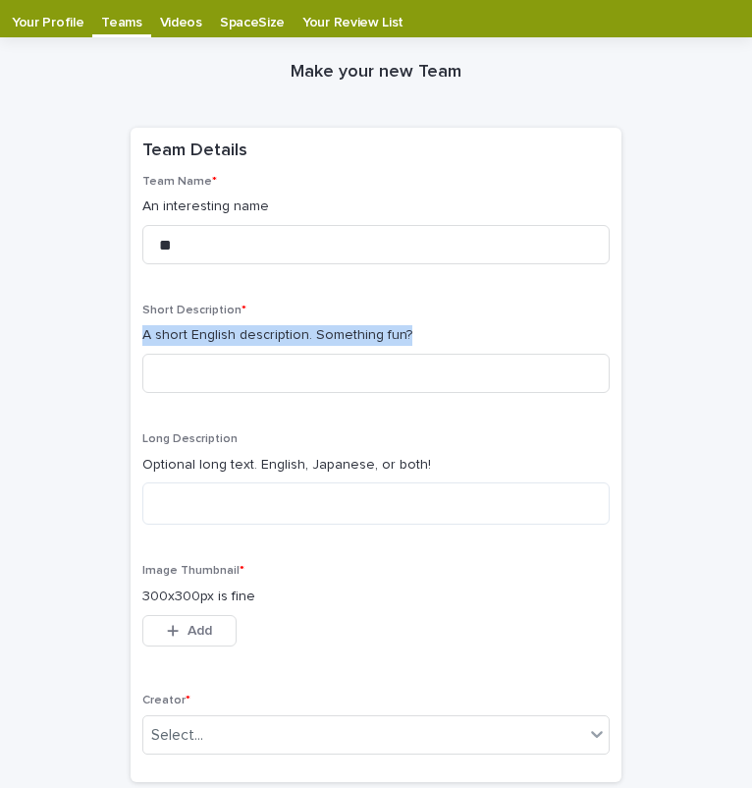
drag, startPoint x: 132, startPoint y: 335, endPoint x: 411, endPoint y: 335, distance: 279.9
click at [411, 335] on div "Team Name * An interesting name ** Short Description * A short English descript…" at bounding box center [376, 478] width 491 height 607
click at [377, 347] on div "Short Description * A short English description. Something fun?" at bounding box center [375, 355] width 467 height 105
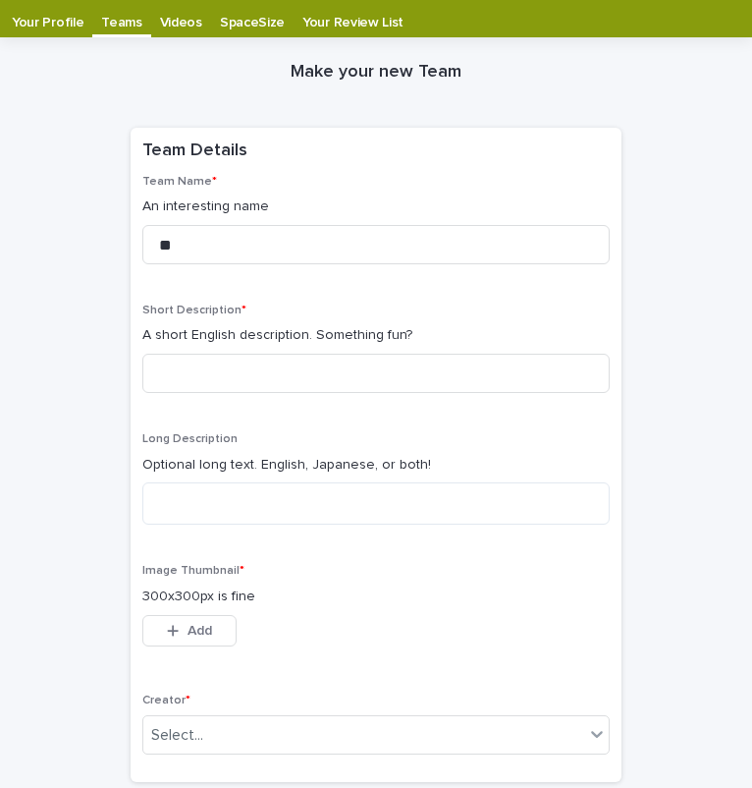
click at [126, 35] on div "Teams" at bounding box center [121, 18] width 58 height 37
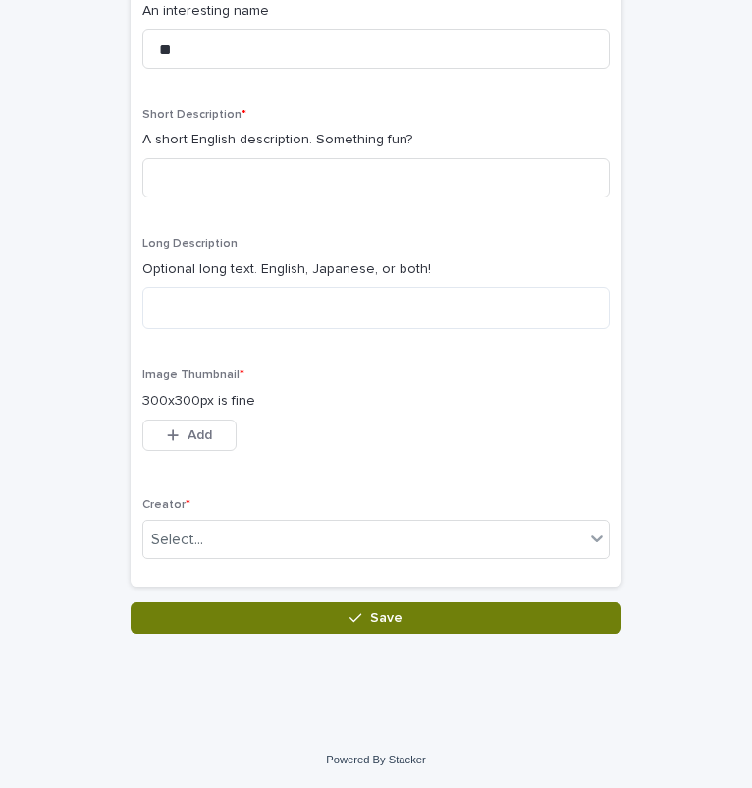
scroll to position [0, 0]
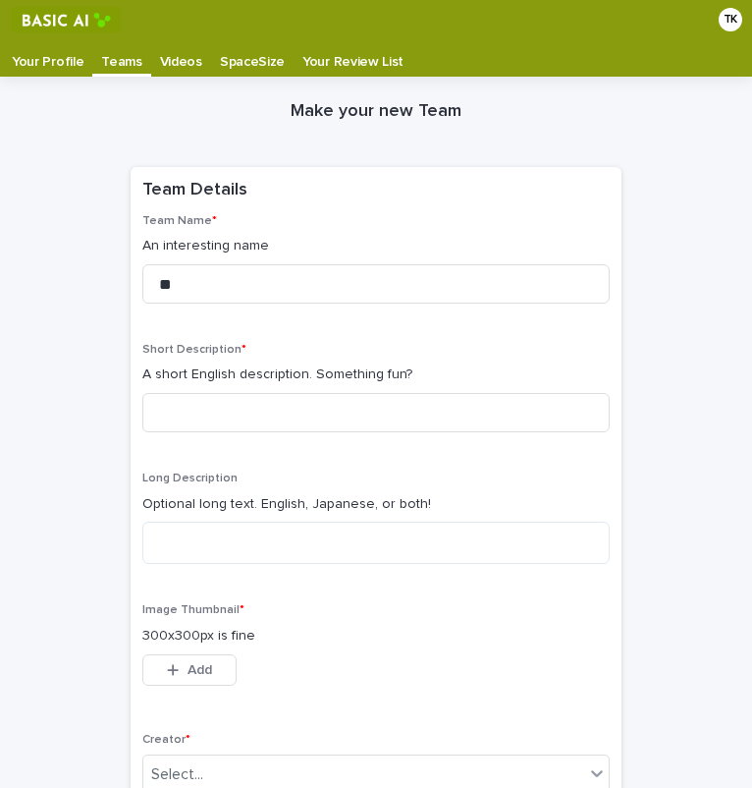
click at [120, 55] on p "Teams" at bounding box center [121, 54] width 40 height 31
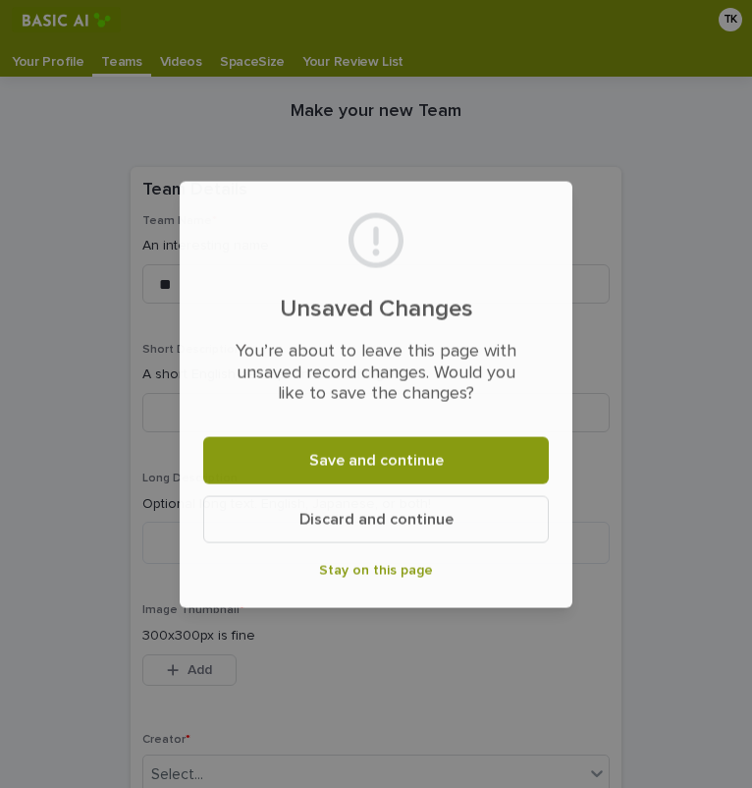
click at [120, 55] on div "Unsaved Changes You’re about to leave this page with unsaved record changes. Wo…" at bounding box center [376, 394] width 752 height 788
click at [352, 523] on span "Discard and continue" at bounding box center [377, 519] width 154 height 16
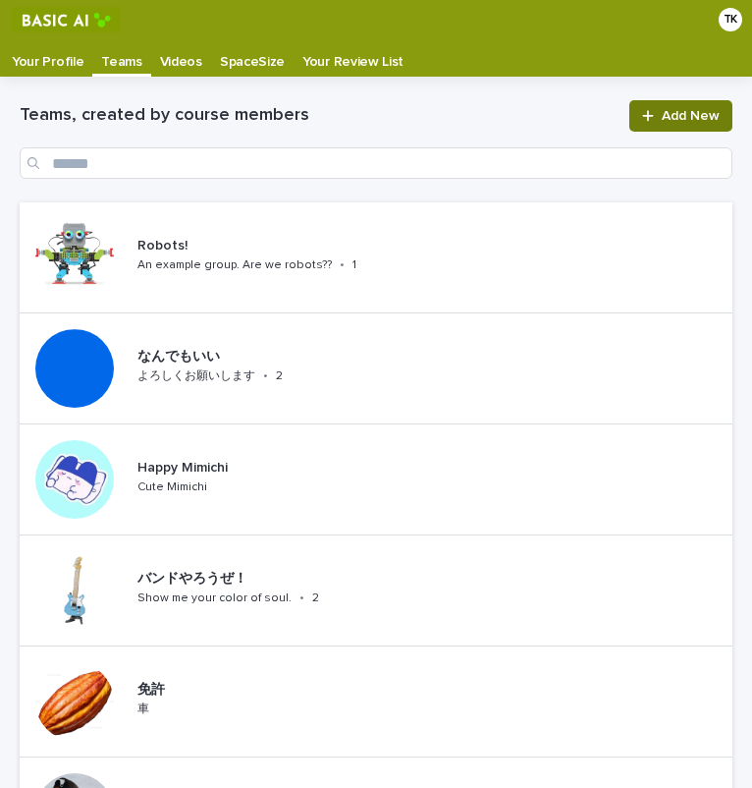
click at [652, 102] on link "Add New" at bounding box center [680, 115] width 103 height 31
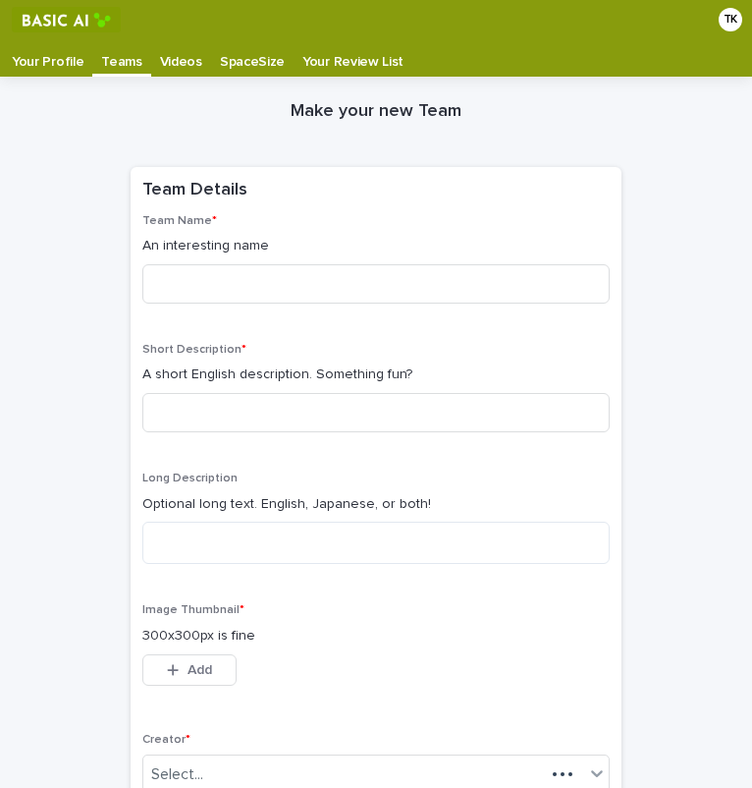
scroll to position [39, 0]
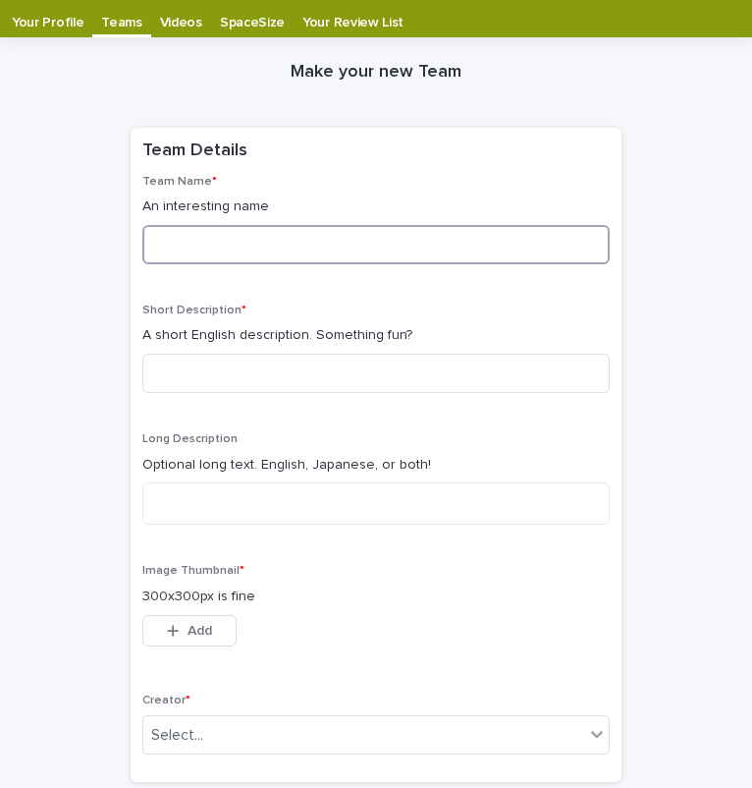
click at [436, 231] on input at bounding box center [375, 244] width 467 height 39
type input "**"
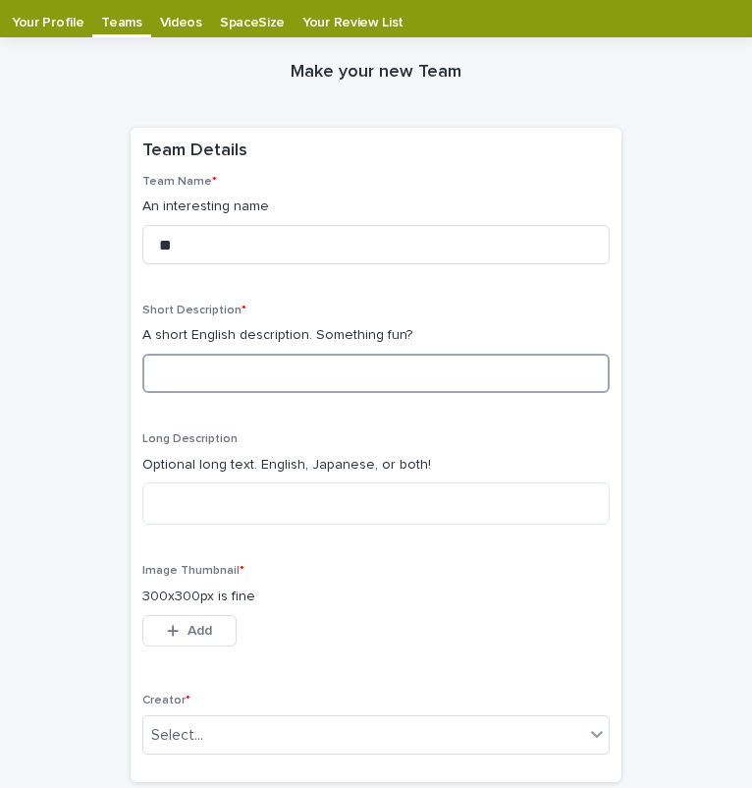
click at [354, 361] on input at bounding box center [375, 373] width 467 height 39
type input "*****"
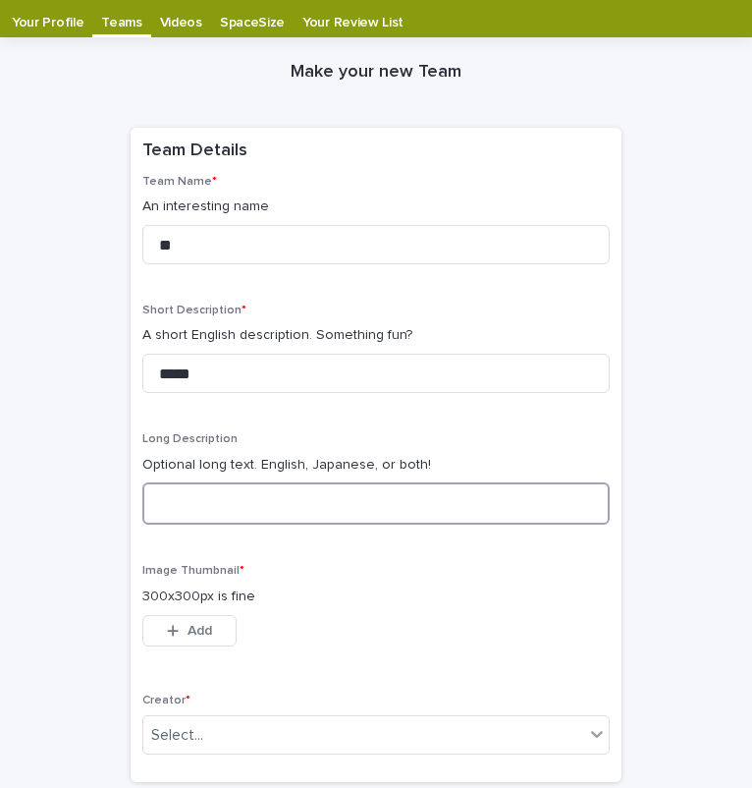
click at [282, 509] on textarea at bounding box center [375, 503] width 467 height 42
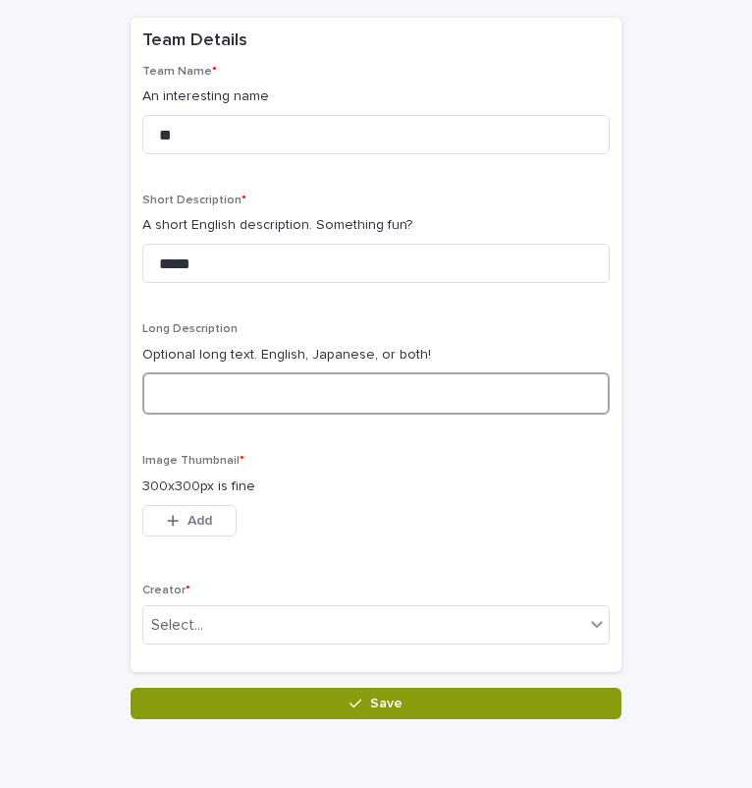
scroll to position [179, 0]
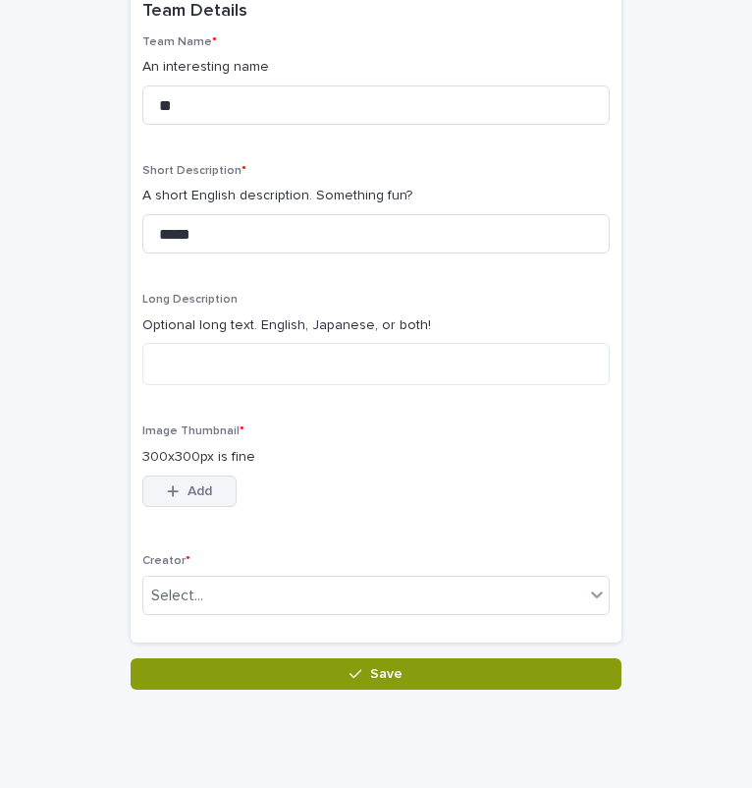
click at [217, 493] on button "Add" at bounding box center [189, 490] width 94 height 31
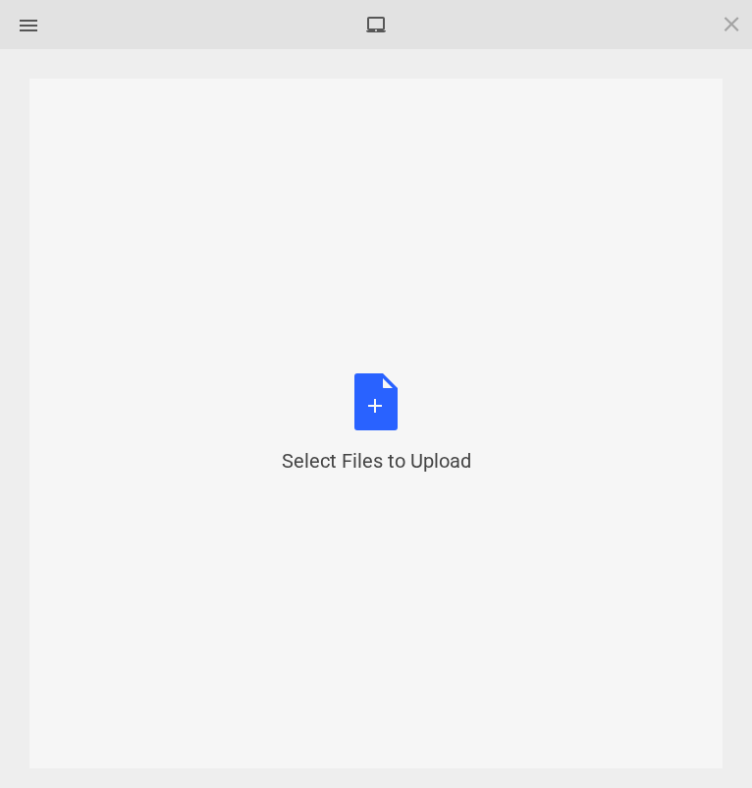
click at [679, 605] on div "Select Files to Upload or Drag and Drop, Copy and Paste Files" at bounding box center [375, 423] width 693 height 689
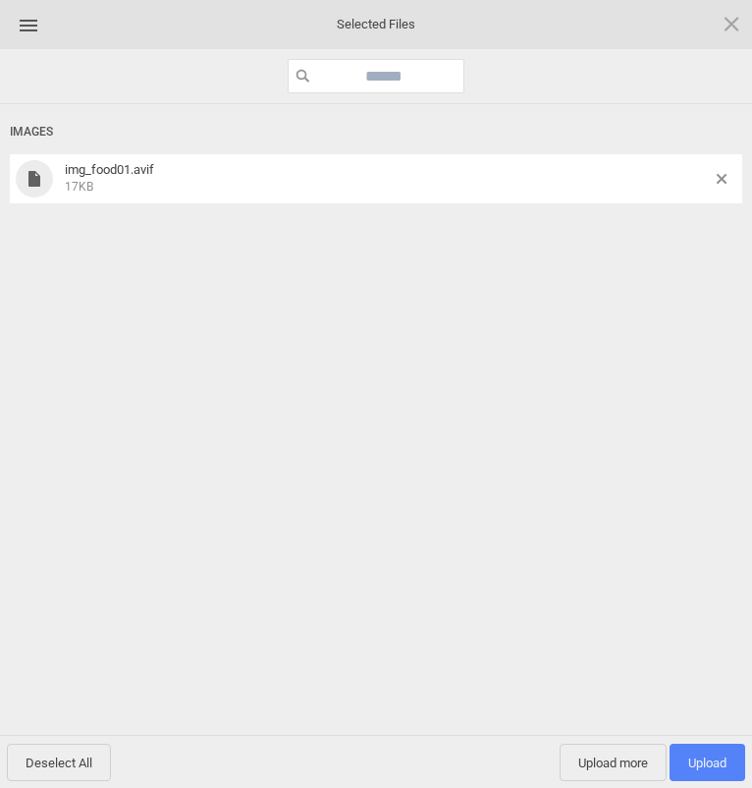
click at [704, 748] on span "Upload 1" at bounding box center [708, 761] width 76 height 37
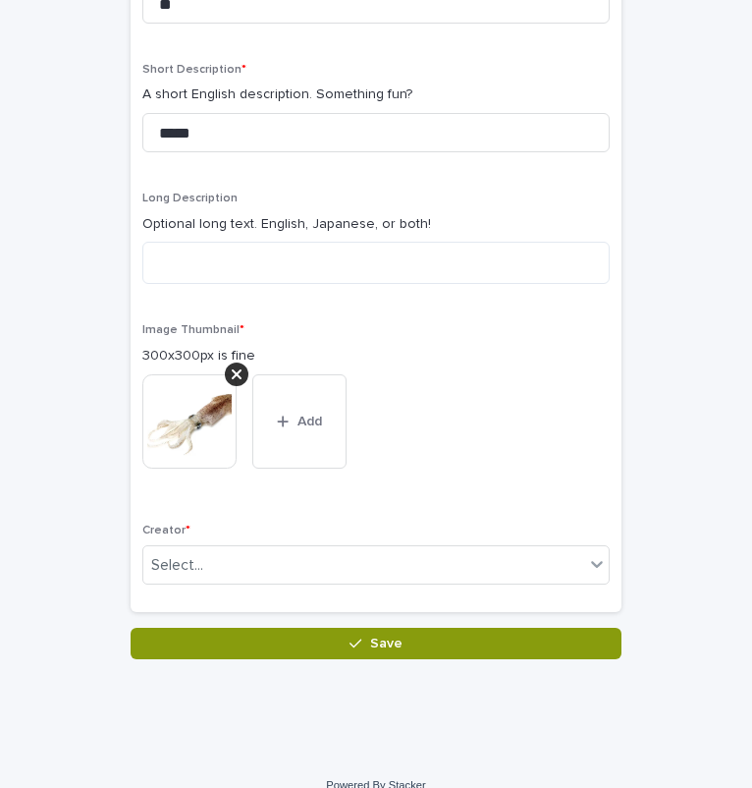
scroll to position [282, 0]
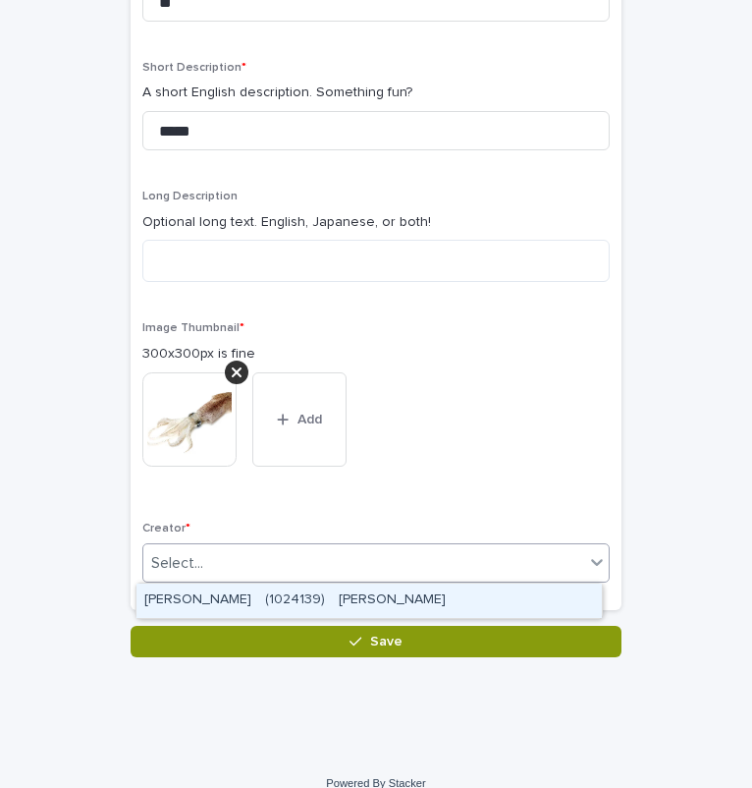
click at [468, 564] on div "Select..." at bounding box center [363, 563] width 441 height 32
click at [459, 588] on div "TAKAHASHI Kazuki　(1024139)　髙橋　和希" at bounding box center [368, 600] width 465 height 34
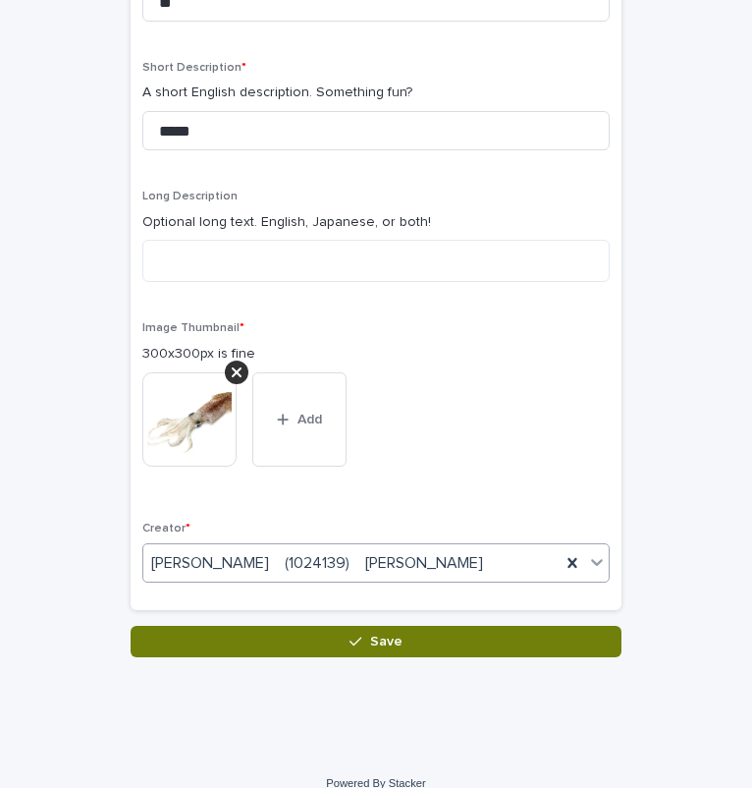
click at [436, 637] on button "Save" at bounding box center [376, 641] width 491 height 31
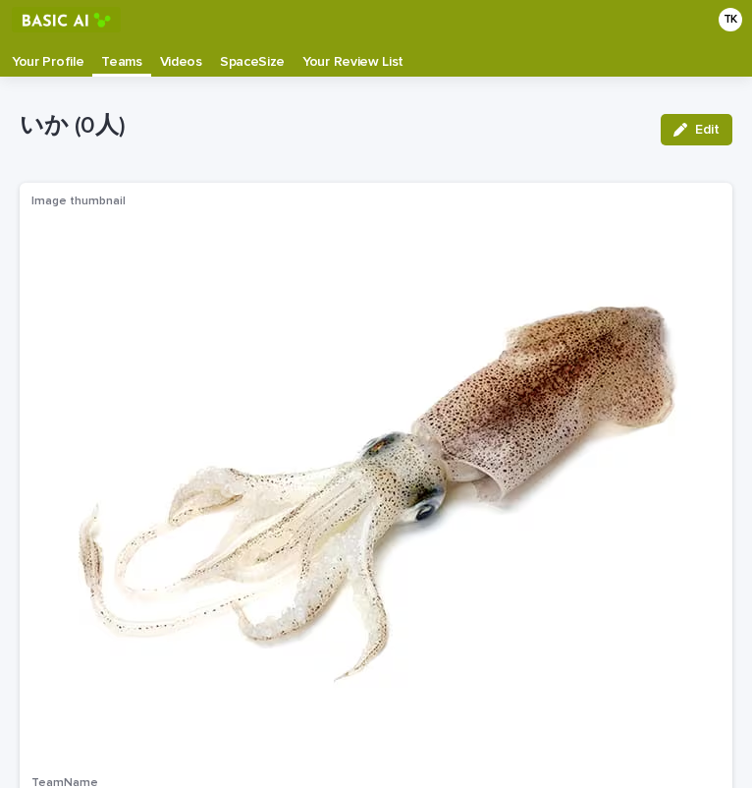
click at [130, 67] on p "Teams" at bounding box center [121, 54] width 40 height 31
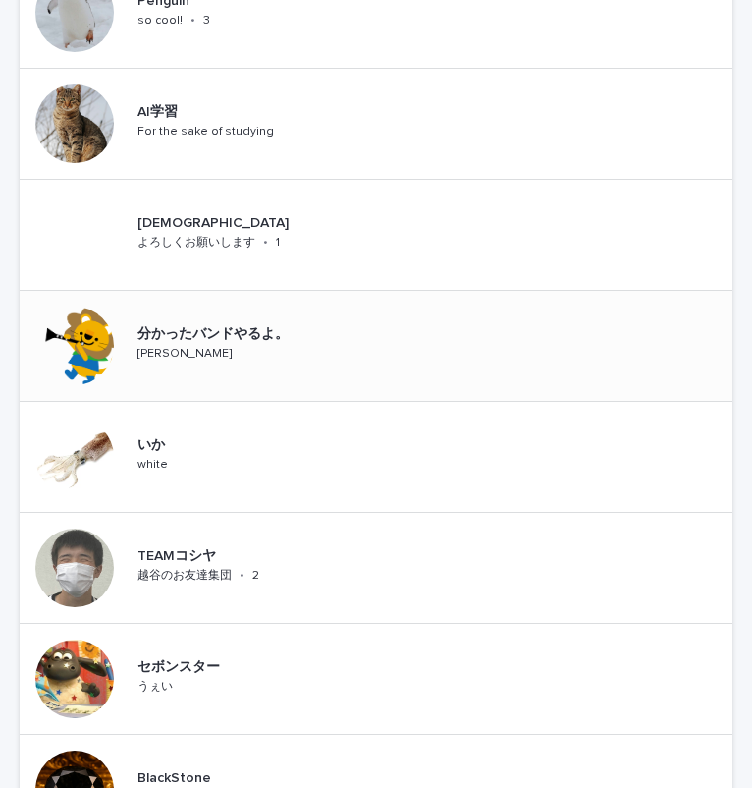
scroll to position [854, 0]
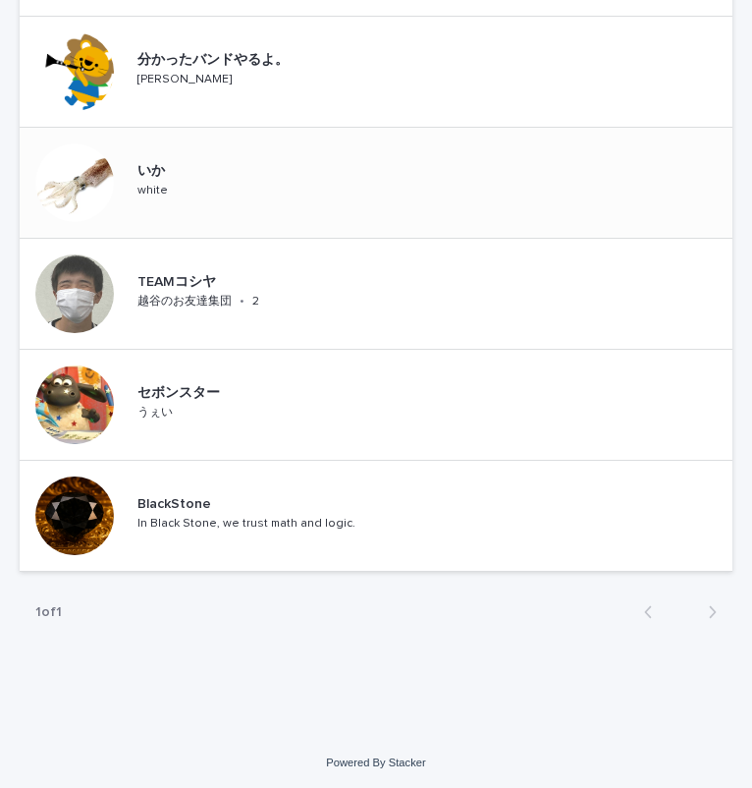
click at [255, 173] on div "いか white" at bounding box center [376, 183] width 713 height 111
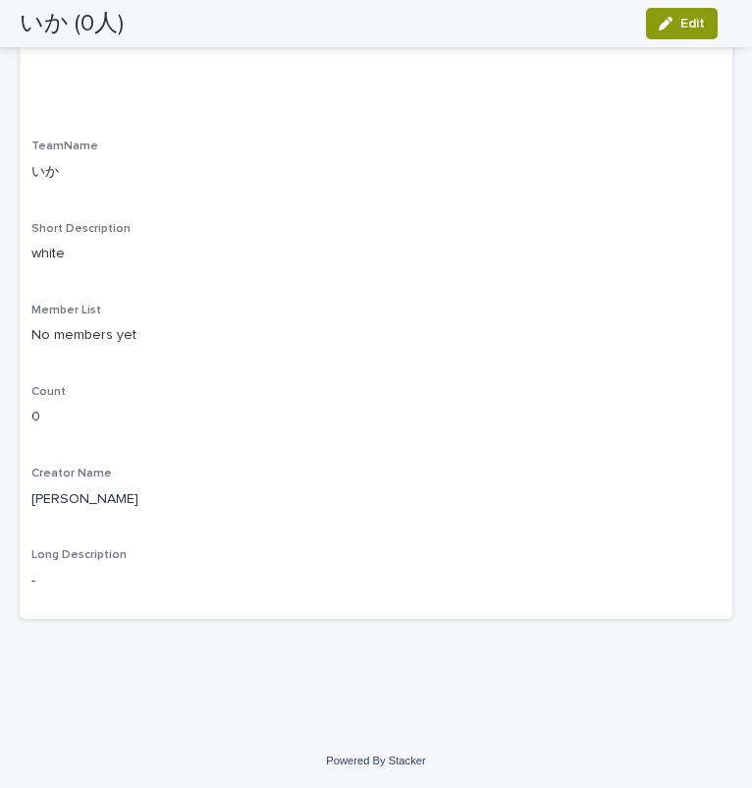
click at [255, 173] on div "TeamName いか" at bounding box center [375, 168] width 689 height 58
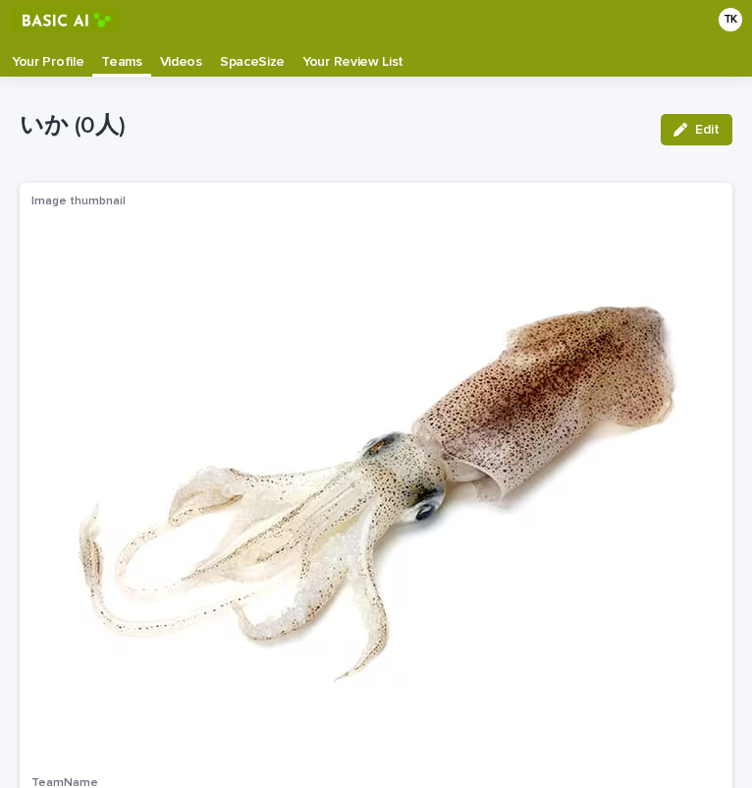
click at [73, 50] on p "Your Profile" at bounding box center [48, 54] width 72 height 31
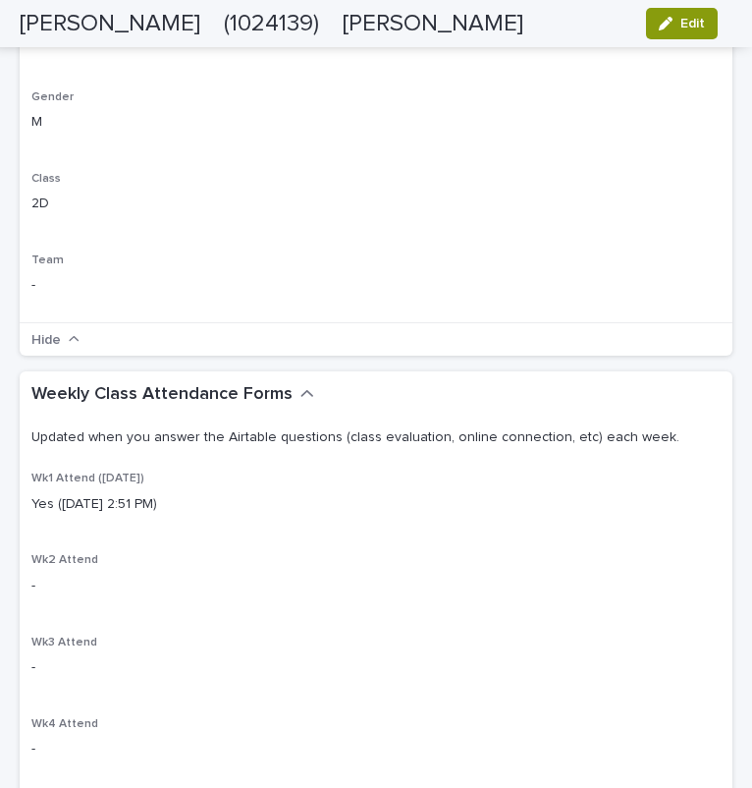
scroll to position [754, 0]
click at [47, 275] on div "-" at bounding box center [375, 284] width 689 height 25
click at [681, 19] on span "Edit" at bounding box center [693, 24] width 25 height 14
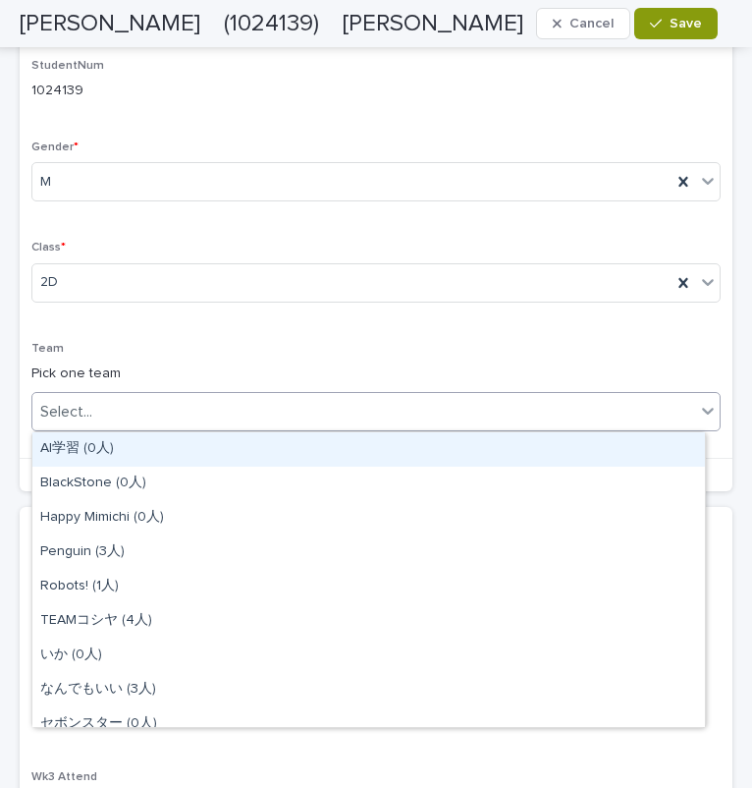
click at [443, 429] on div "Select..." at bounding box center [375, 411] width 689 height 39
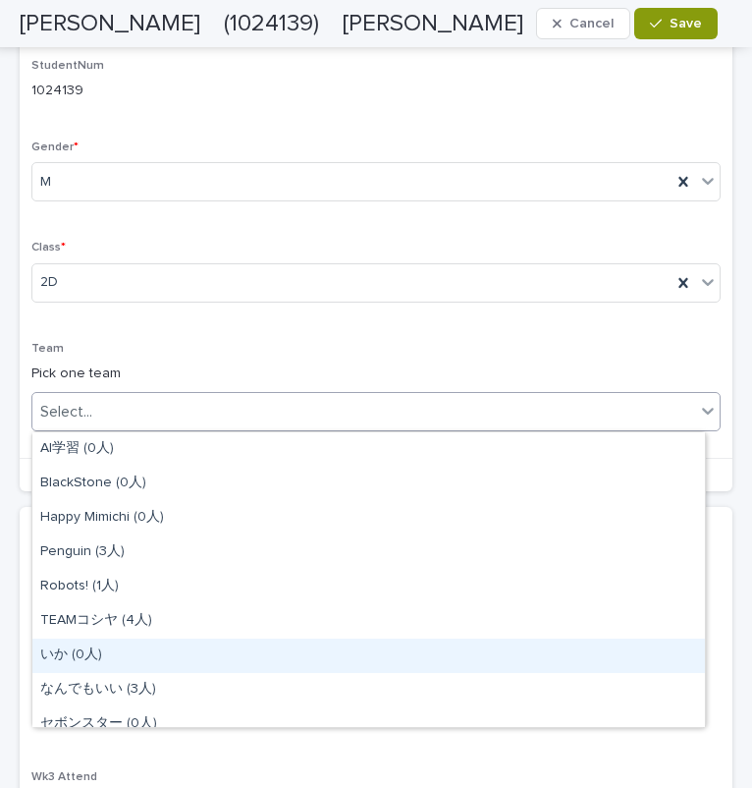
click at [245, 652] on div "いか (0人)" at bounding box center [368, 655] width 673 height 34
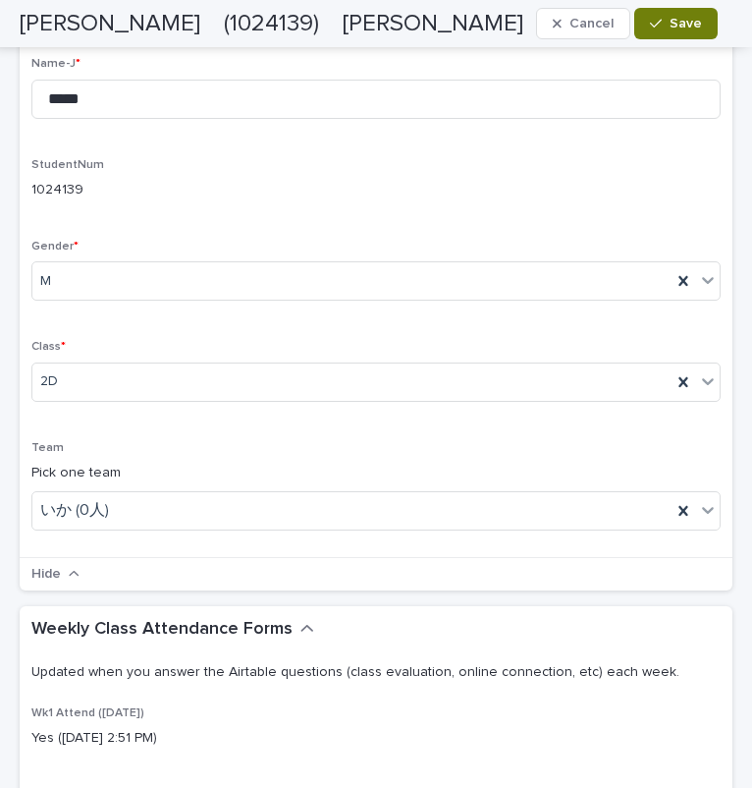
click at [680, 12] on button "Save" at bounding box center [675, 23] width 83 height 31
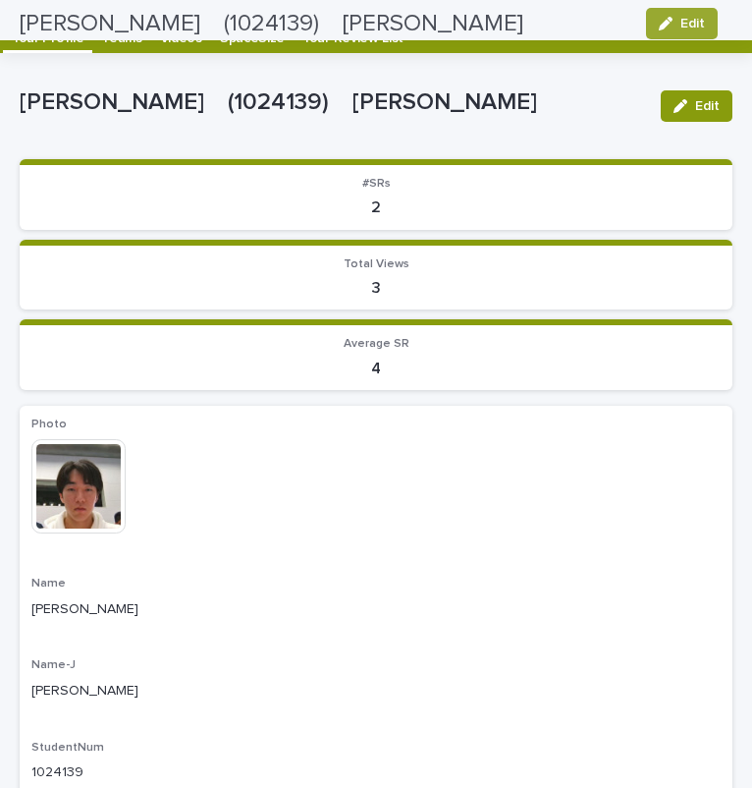
scroll to position [0, 0]
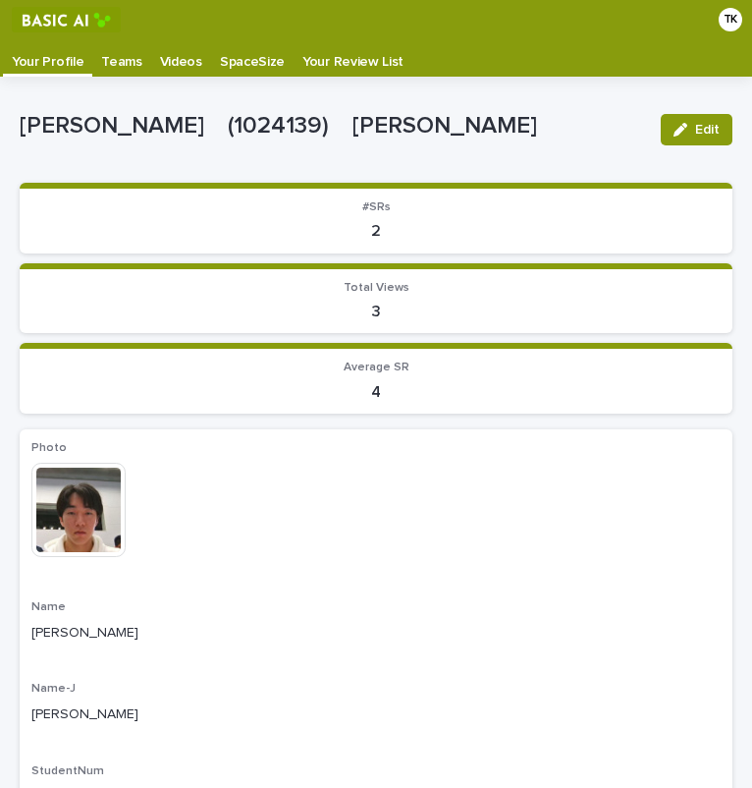
click at [101, 63] on p "Teams" at bounding box center [121, 54] width 40 height 31
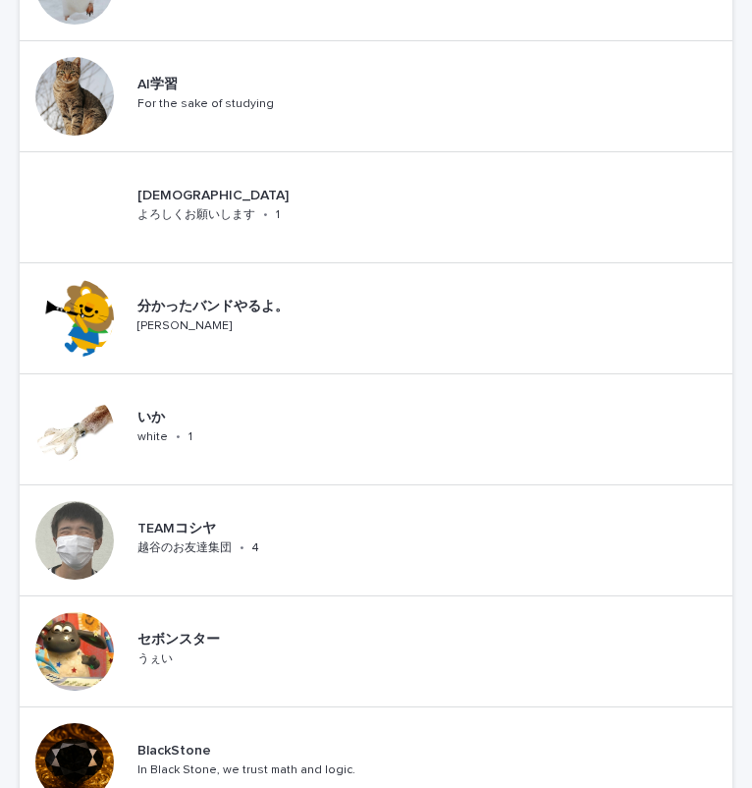
click at [200, 458] on div "いか white • 1" at bounding box center [124, 429] width 208 height 110
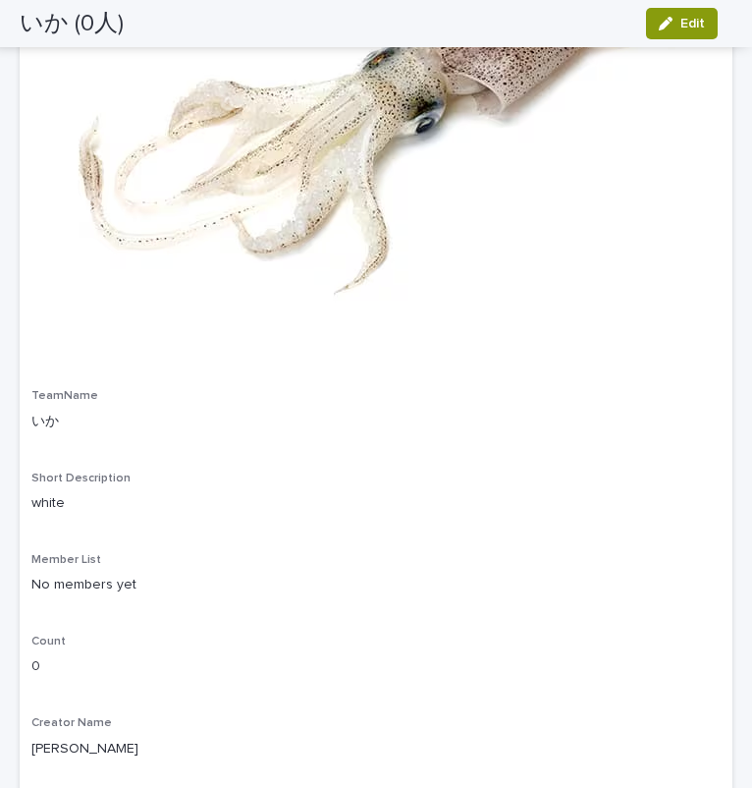
click at [200, 458] on div "Image thumbnail TeamName いか Short Description white Member List No members yet …" at bounding box center [375, 332] width 689 height 1049
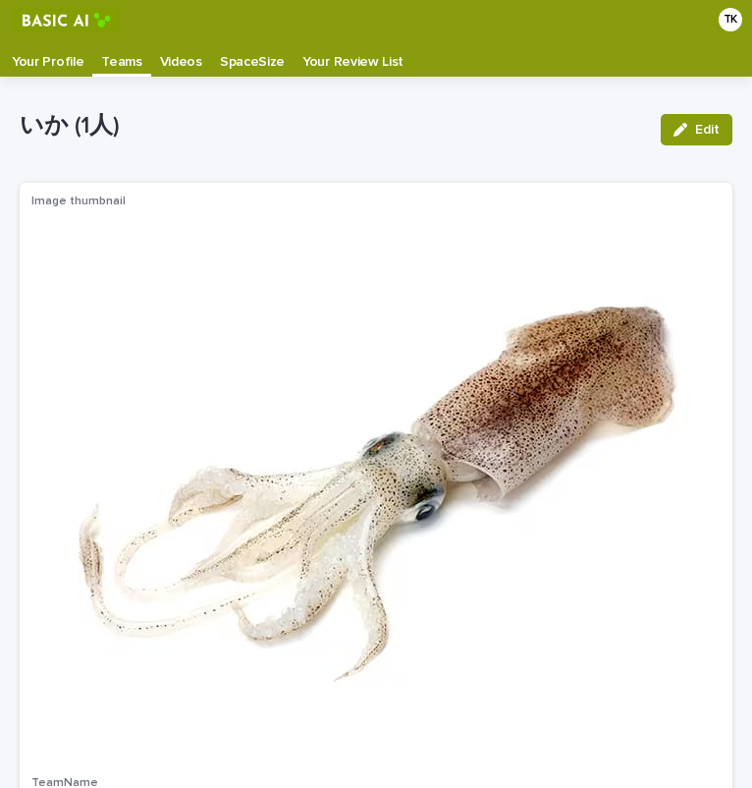
click at [105, 55] on p "Teams" at bounding box center [121, 54] width 40 height 31
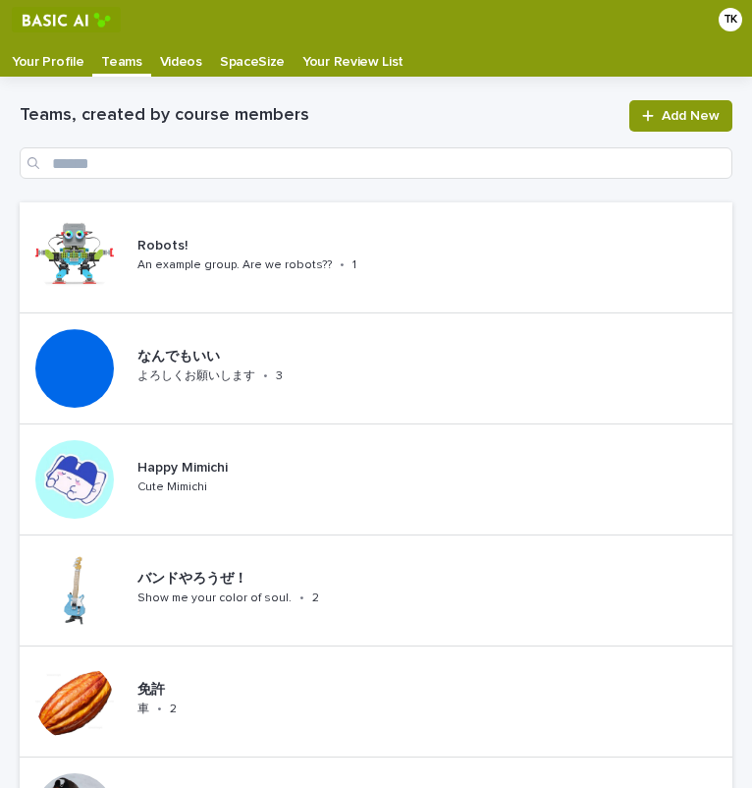
click at [160, 64] on p "Videos" at bounding box center [181, 54] width 42 height 31
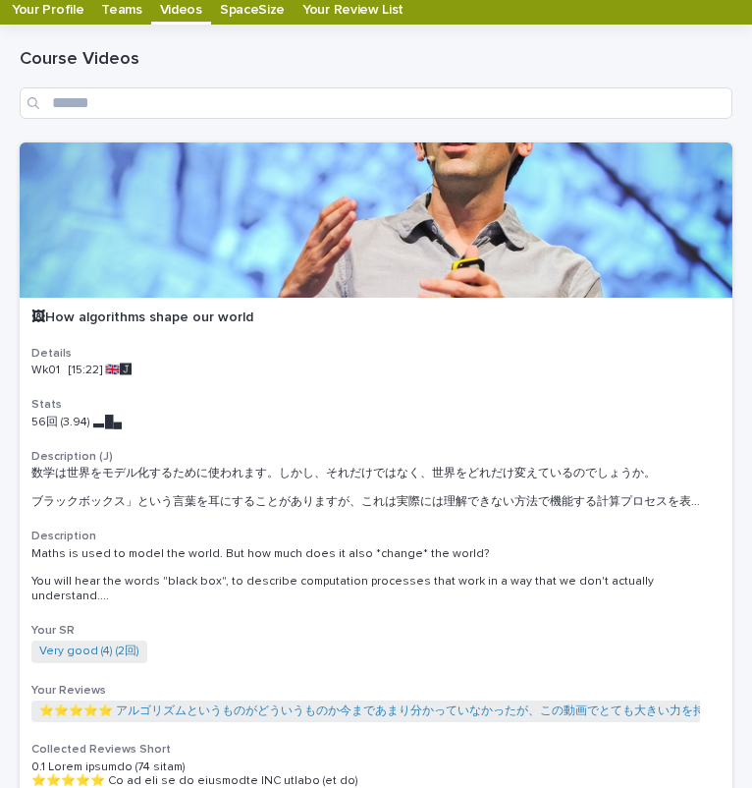
scroll to position [53, 0]
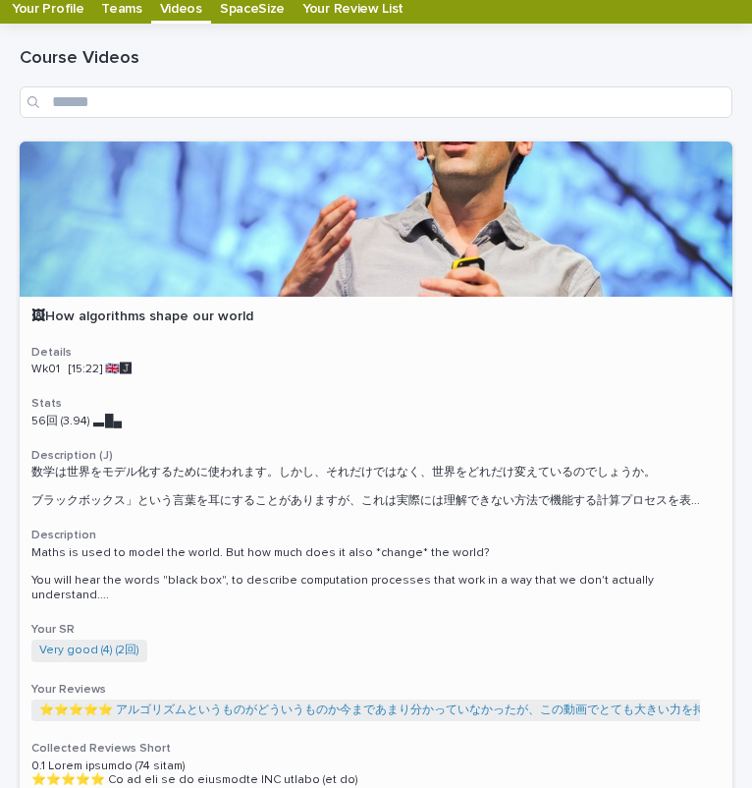
click at [328, 245] on div at bounding box center [376, 218] width 713 height 155
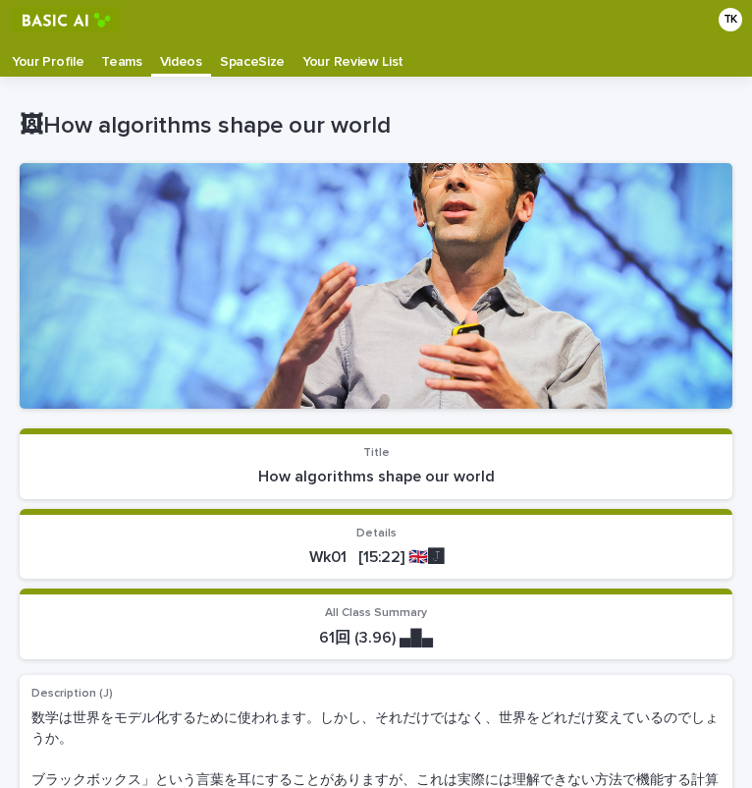
click at [41, 57] on p "Your Profile" at bounding box center [48, 54] width 72 height 31
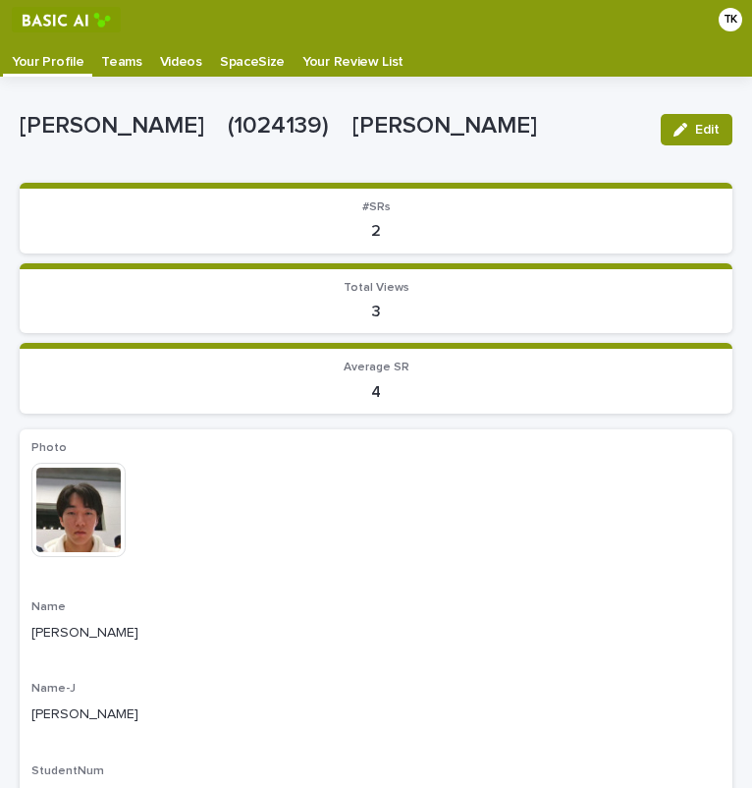
click at [151, 70] on div "Videos" at bounding box center [181, 54] width 60 height 31
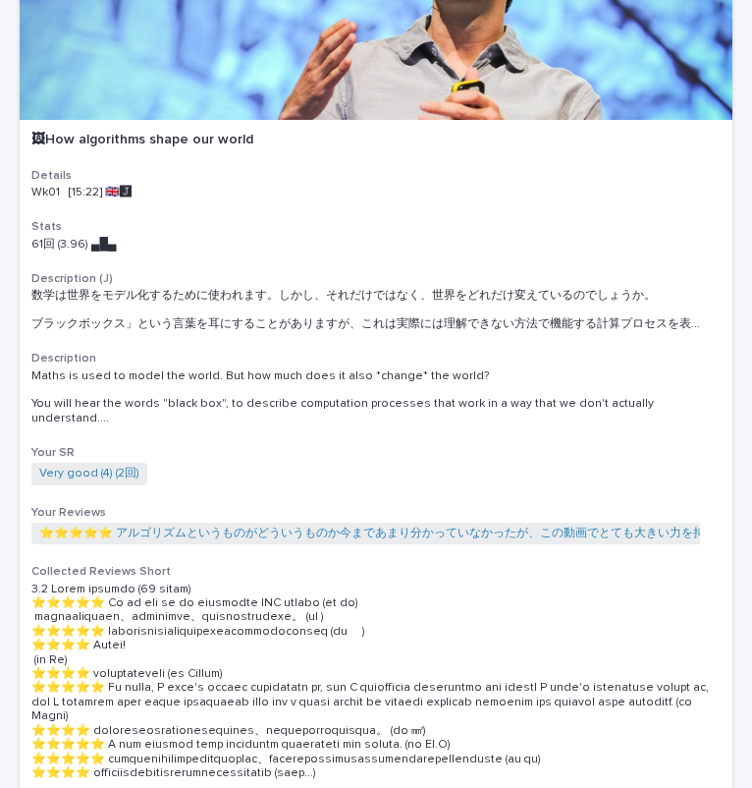
scroll to position [229, 0]
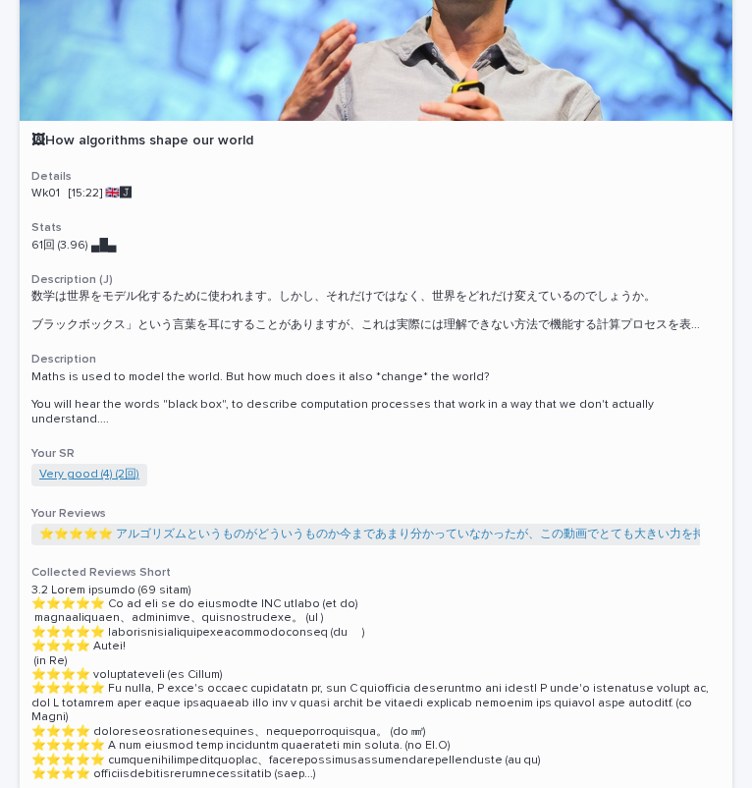
click at [88, 467] on link "Very good (4) (2回)" at bounding box center [89, 474] width 100 height 14
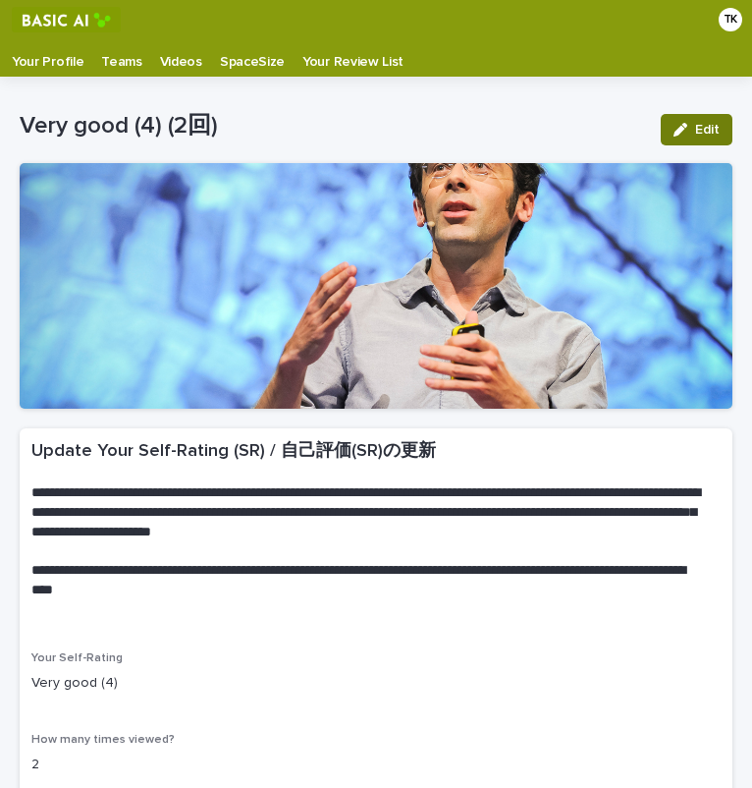
click at [661, 127] on button "Edit" at bounding box center [697, 129] width 72 height 31
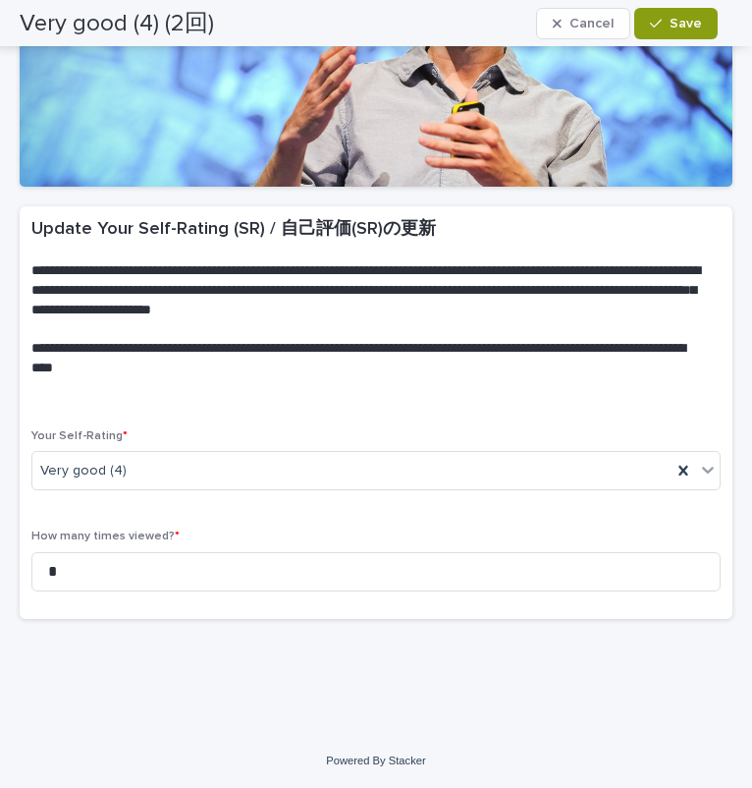
scroll to position [222, 0]
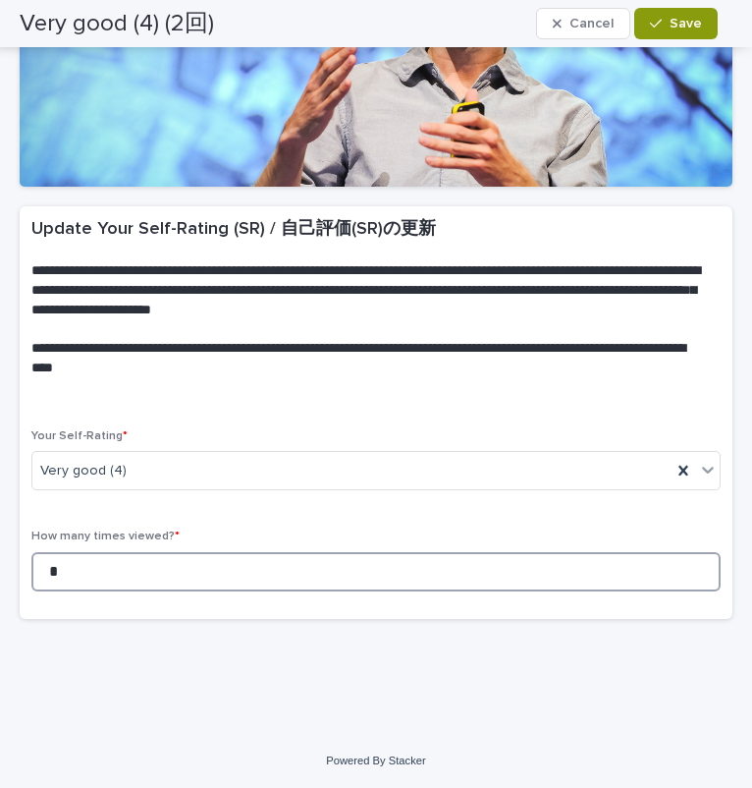
click at [344, 565] on input "*" at bounding box center [375, 571] width 689 height 39
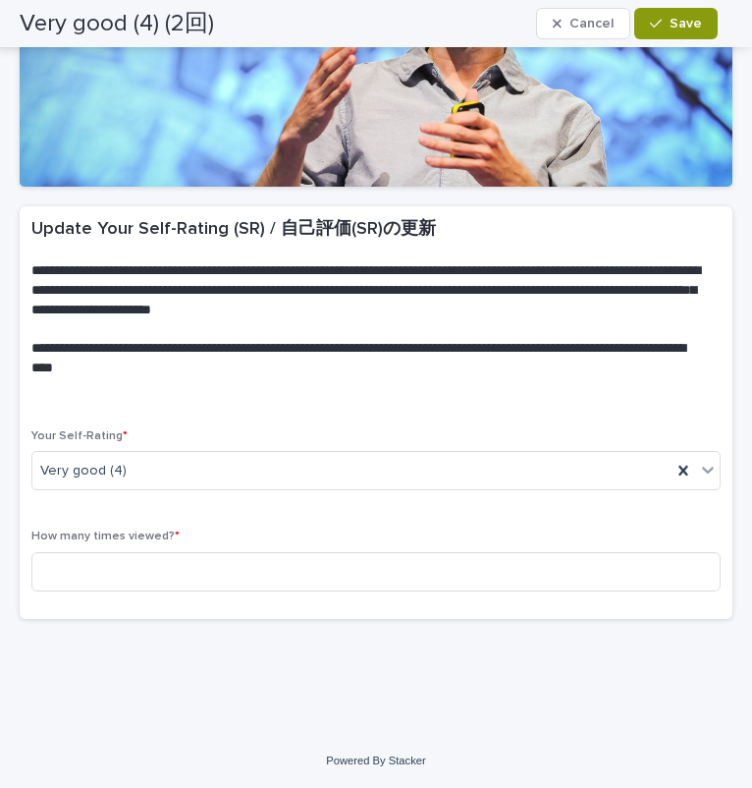
click at [279, 606] on div "How many times viewed? *" at bounding box center [375, 567] width 689 height 77
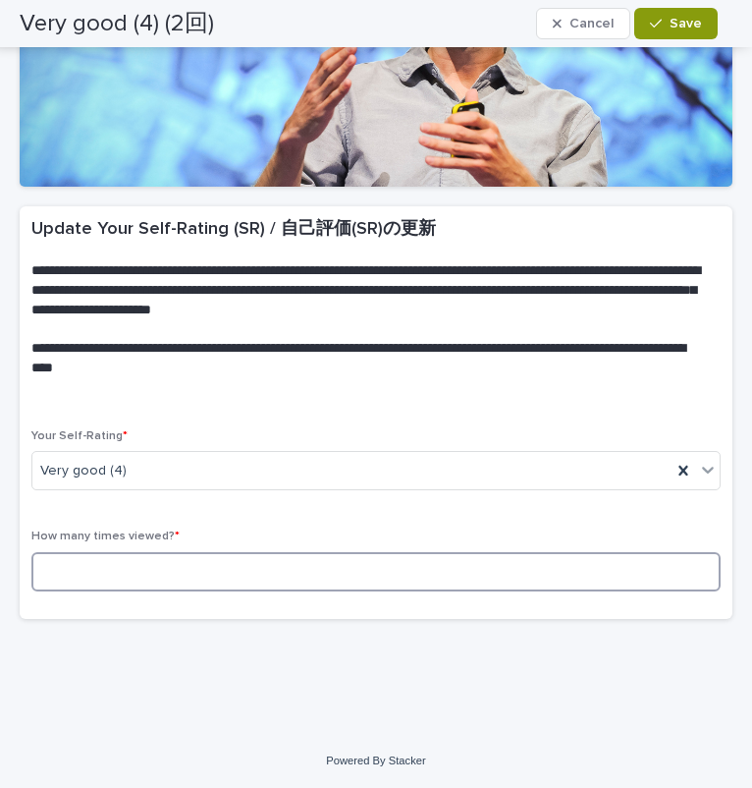
click at [262, 573] on input at bounding box center [375, 571] width 689 height 39
type input "*"
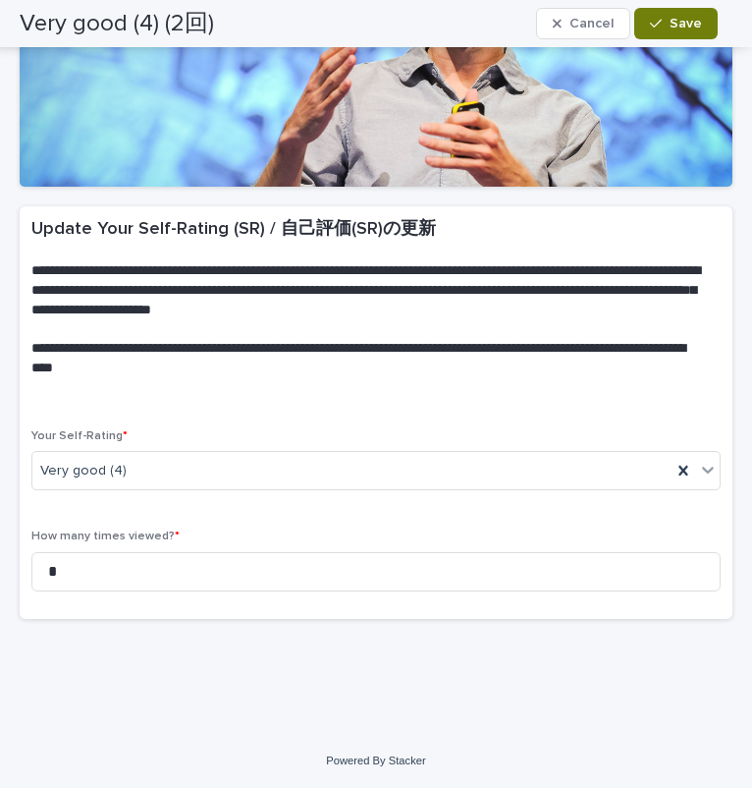
click at [678, 27] on span "Save" at bounding box center [686, 24] width 32 height 14
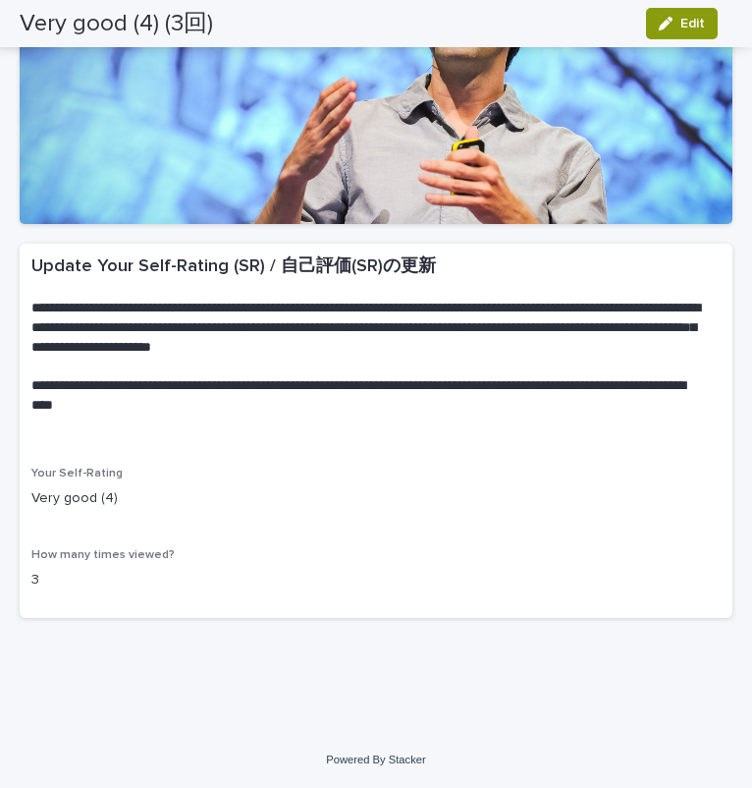
scroll to position [0, 0]
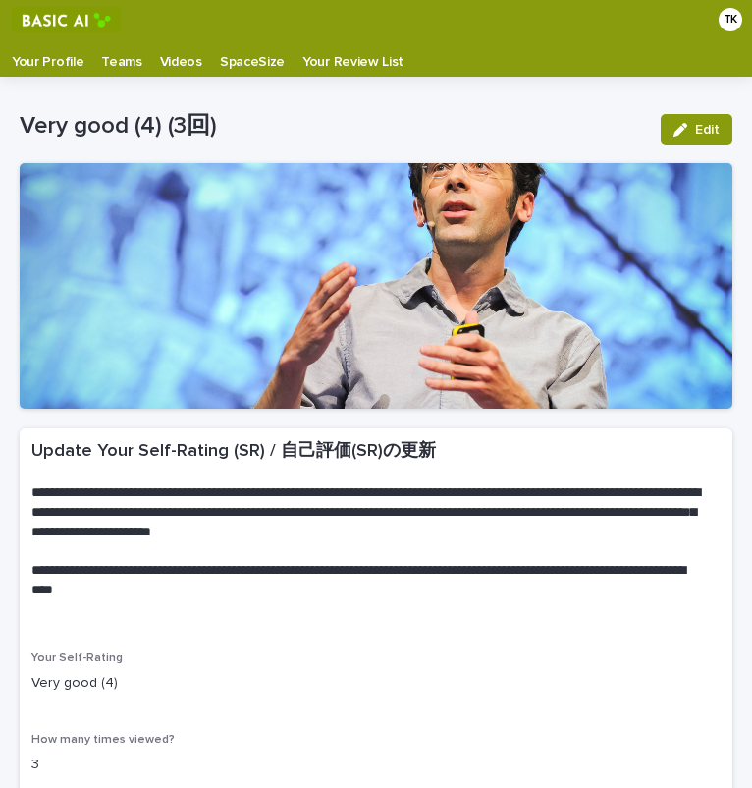
click at [130, 62] on p "Teams" at bounding box center [121, 54] width 40 height 31
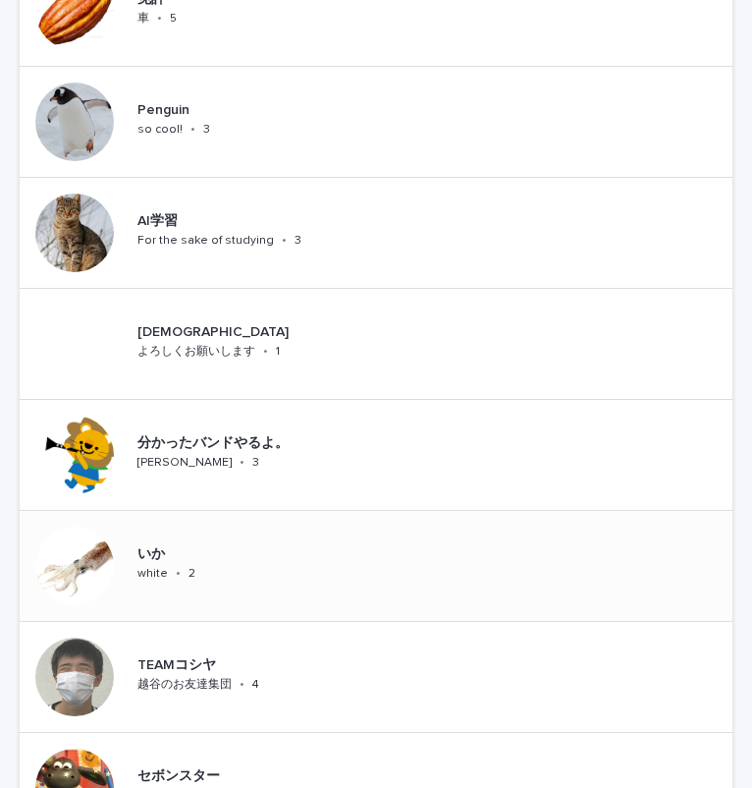
click at [294, 552] on div "いか white • 2" at bounding box center [376, 566] width 713 height 111
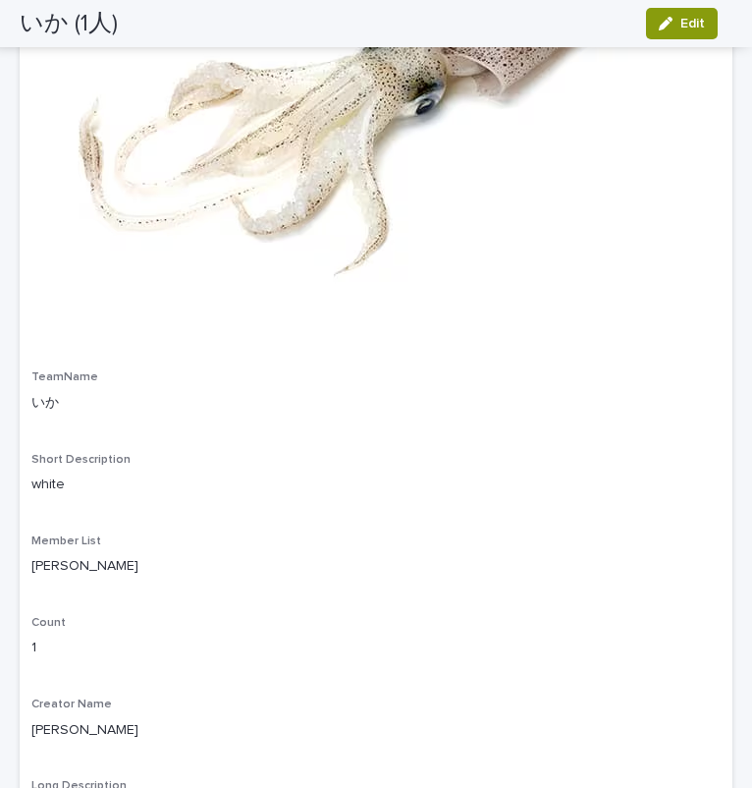
click at [294, 552] on div "Image thumbnail TeamName いか Short Description white Member List TAKAHASHI Kazuk…" at bounding box center [375, 313] width 689 height 1049
